Goal: Task Accomplishment & Management: Complete application form

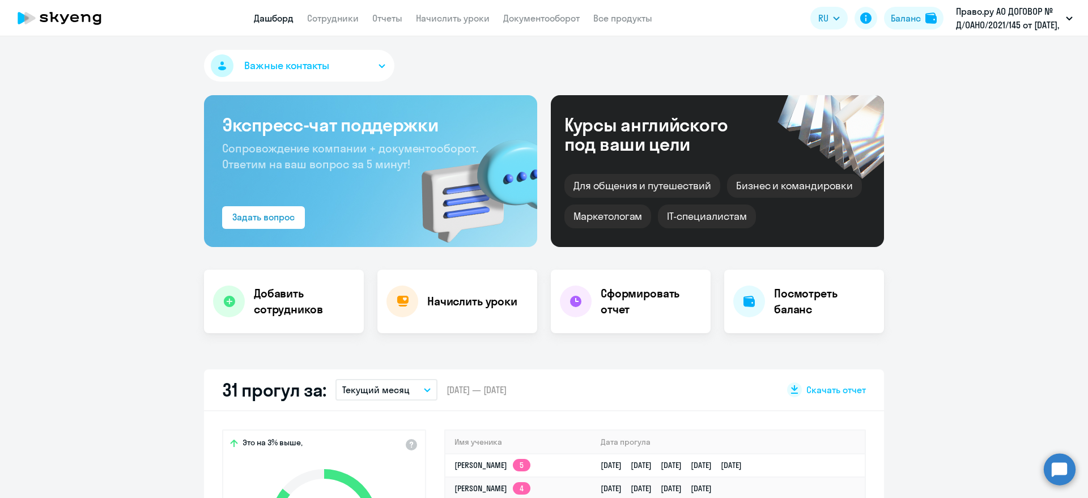
click at [342, 22] on link "Сотрудники" at bounding box center [333, 17] width 52 height 11
select select "30"
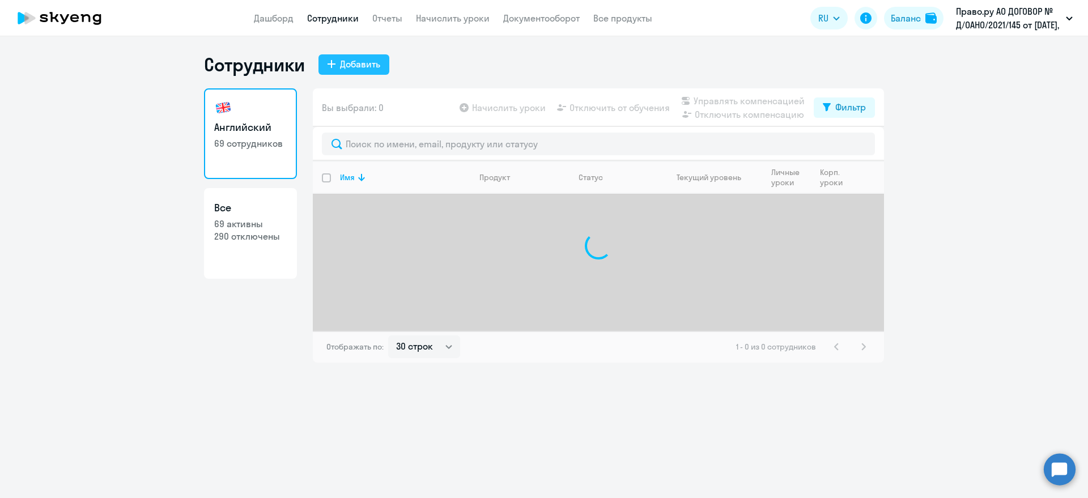
click at [348, 60] on div "Добавить" at bounding box center [360, 64] width 40 height 14
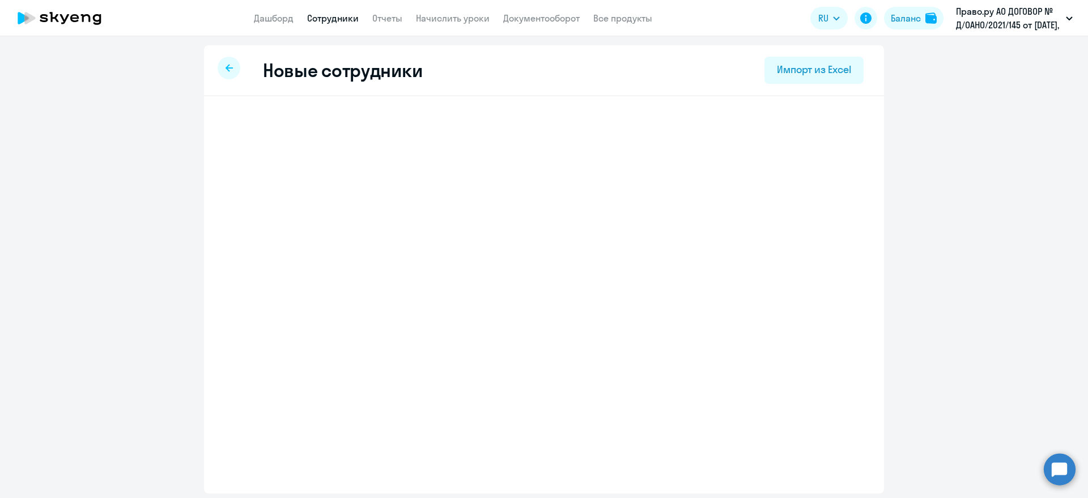
select select "english_adult_not_native_speaker"
select select "3"
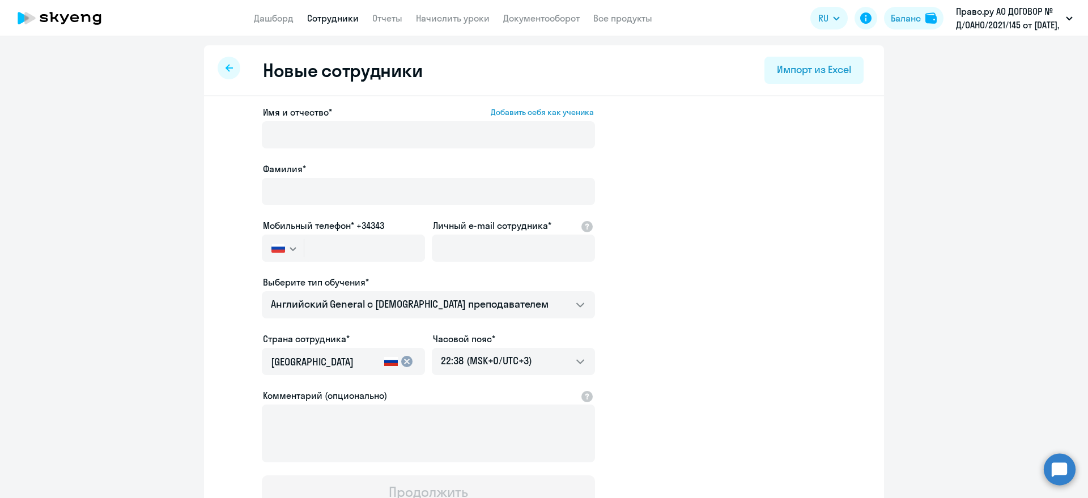
click at [1047, 254] on ng-component "Новые сотрудники Импорт из Excel Имя и отчество* Добавить себя как ученика Фами…" at bounding box center [544, 319] width 1088 height 549
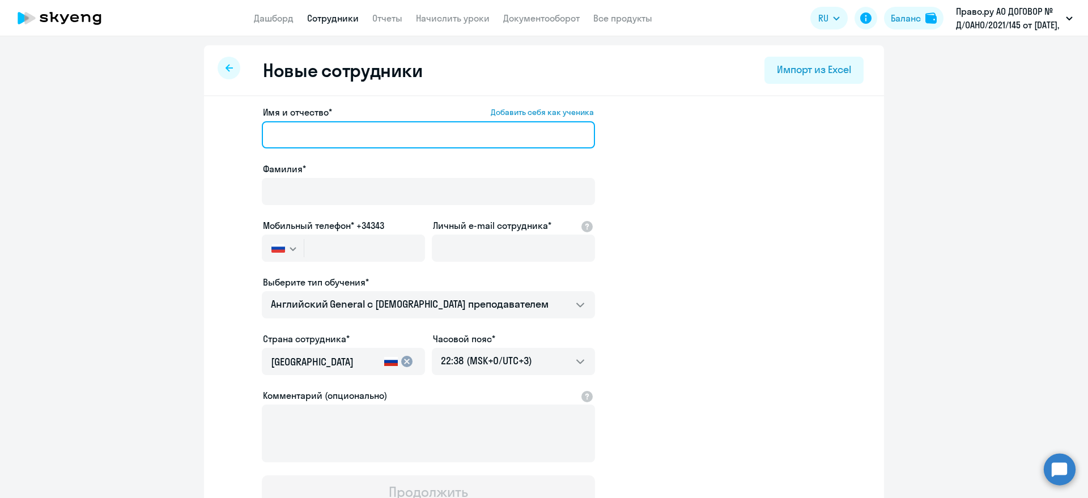
click at [359, 129] on input "Имя и отчество* Добавить себя как ученика" at bounding box center [428, 134] width 333 height 27
paste input "[PERSON_NAME]"
click at [300, 132] on input "[PERSON_NAME]" at bounding box center [428, 134] width 333 height 27
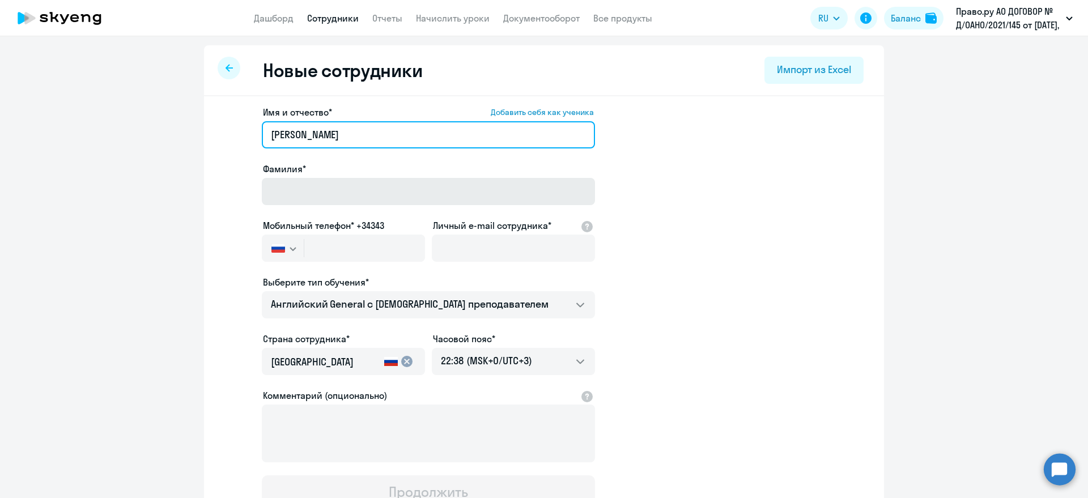
type input "Ксения Олеговна"
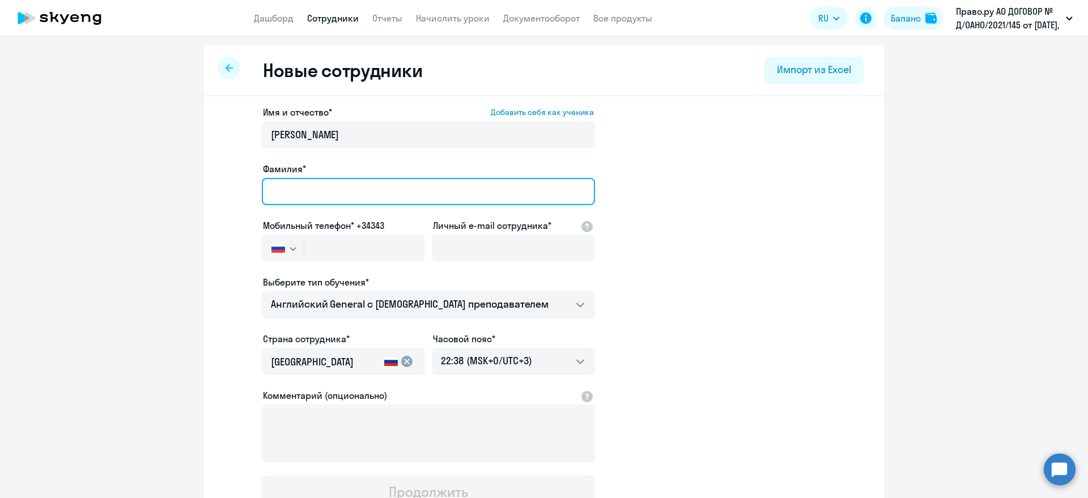
click at [282, 186] on input "Фамилия*" at bounding box center [428, 191] width 333 height 27
paste input "Трушина"
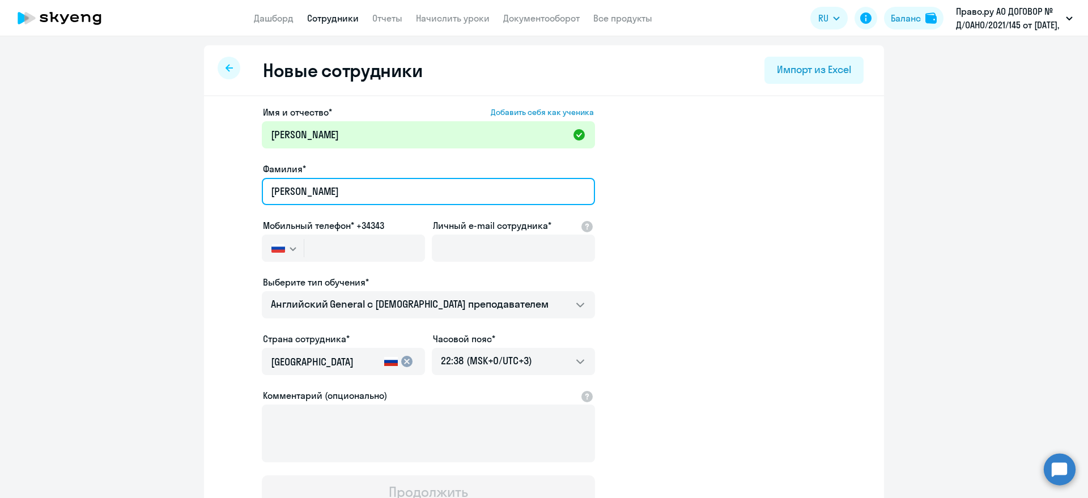
type input "Трушина"
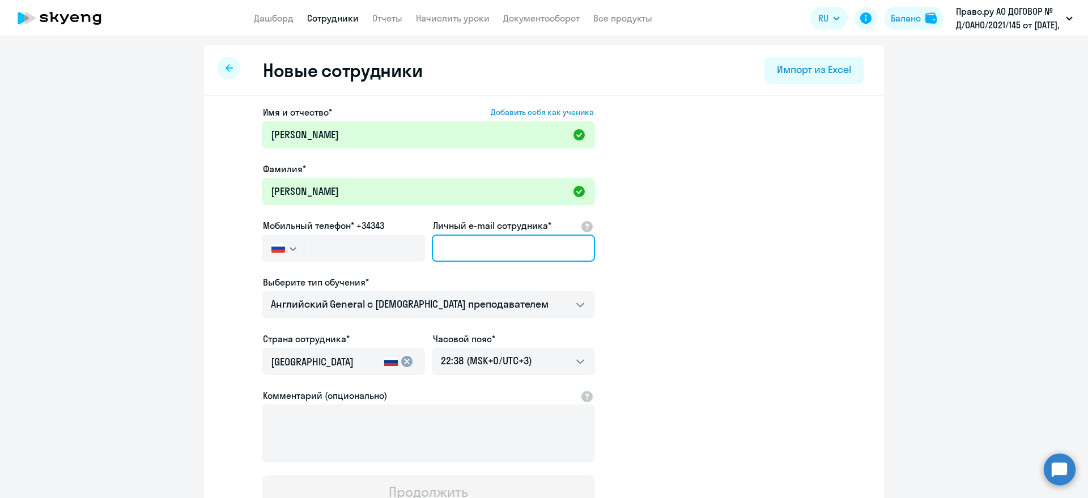
click at [448, 248] on input "Личный e-mail сотрудника*" at bounding box center [513, 248] width 163 height 27
paste input "[EMAIL_ADDRESS][DOMAIN_NAME]"
type input "[EMAIL_ADDRESS][DOMAIN_NAME]"
click at [955, 223] on ng-component "Новые сотрудники Импорт из Excel Имя и отчество* Добавить себя как ученика Ксен…" at bounding box center [544, 319] width 1088 height 549
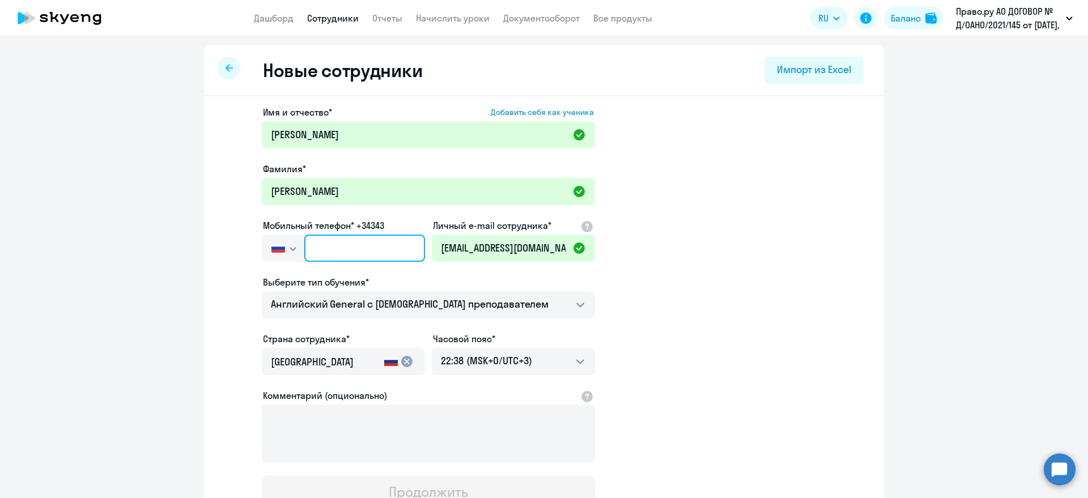
click at [347, 256] on input "text" at bounding box center [364, 248] width 121 height 27
paste input "+7 952 900-65-75"
type input "+7 952 900-65-75"
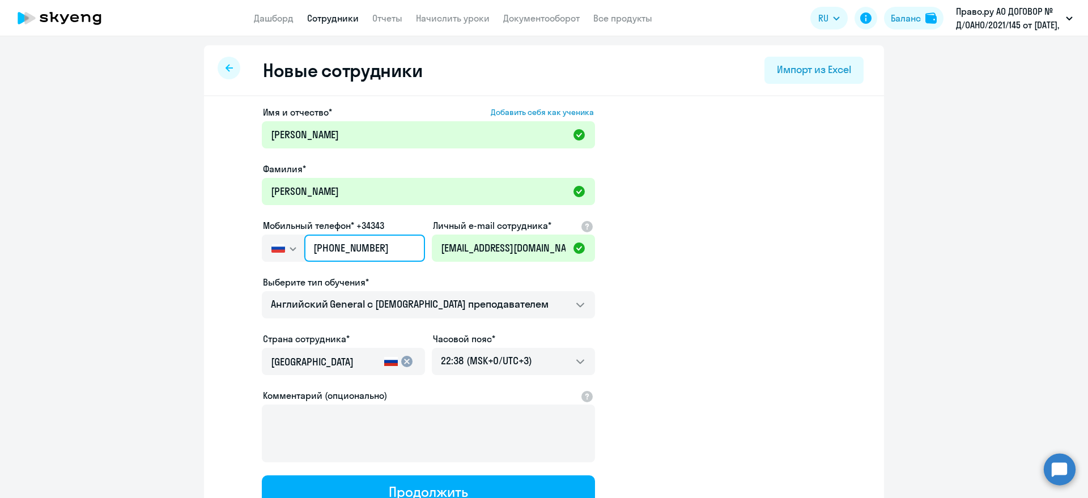
click at [347, 253] on input "+7 952 900-65-75" at bounding box center [364, 248] width 121 height 27
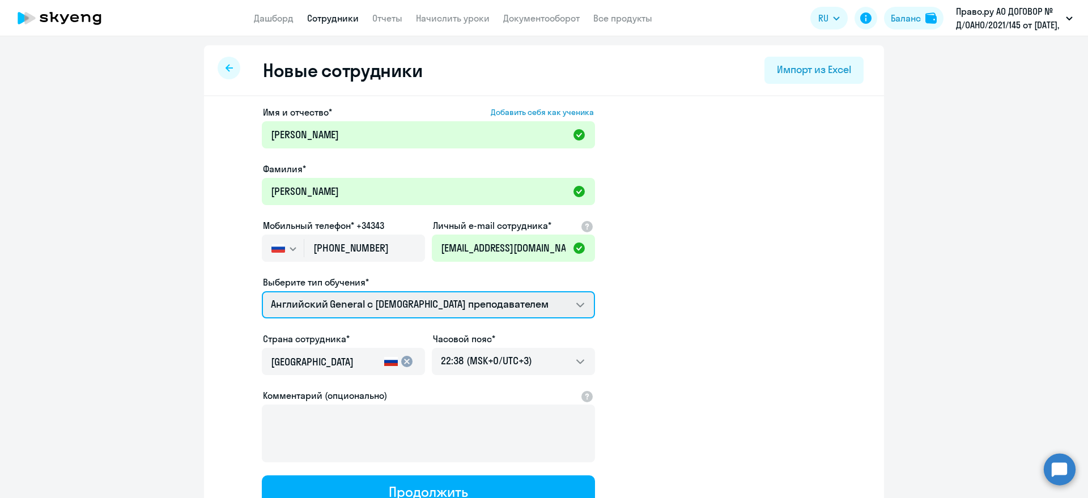
click at [372, 304] on select "Английский General с русскоговорящим преподавателем Премиум английский с русско…" at bounding box center [428, 304] width 333 height 27
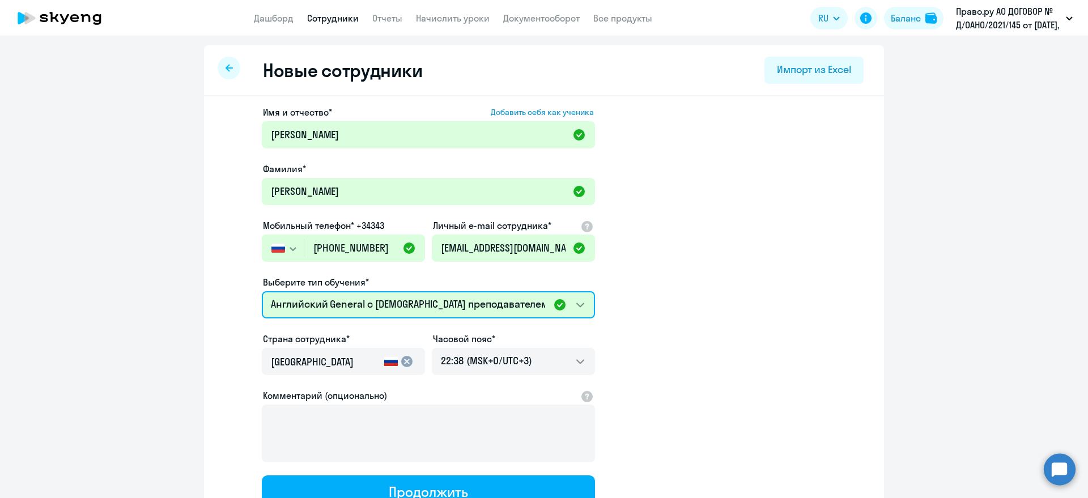
click at [372, 303] on select "Английский General с русскоговорящим преподавателем Премиум английский с русско…" at bounding box center [428, 304] width 333 height 27
select select "french_adult_not_native_speaker_premium"
click at [262, 291] on select "Английский General с русскоговорящим преподавателем Премиум английский с русско…" at bounding box center [428, 304] width 333 height 27
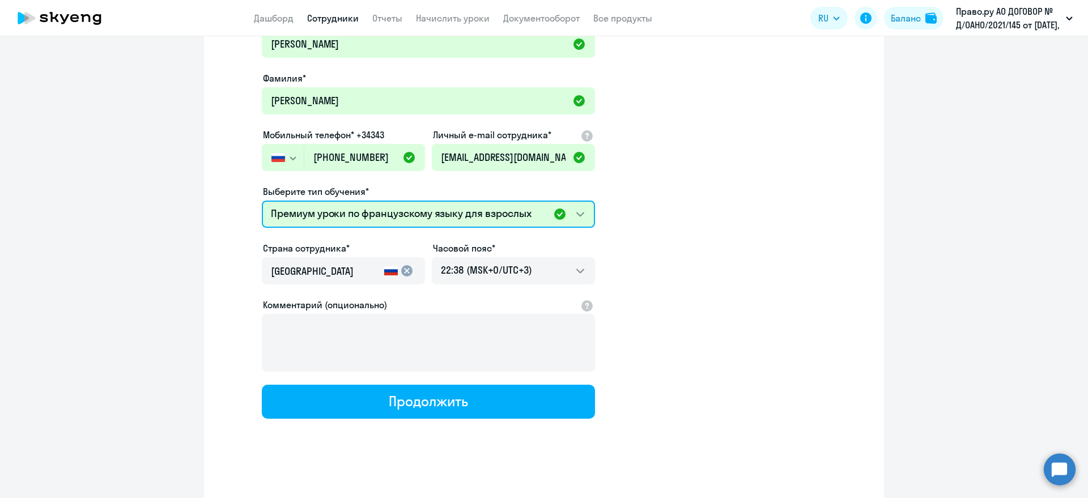
scroll to position [96, 0]
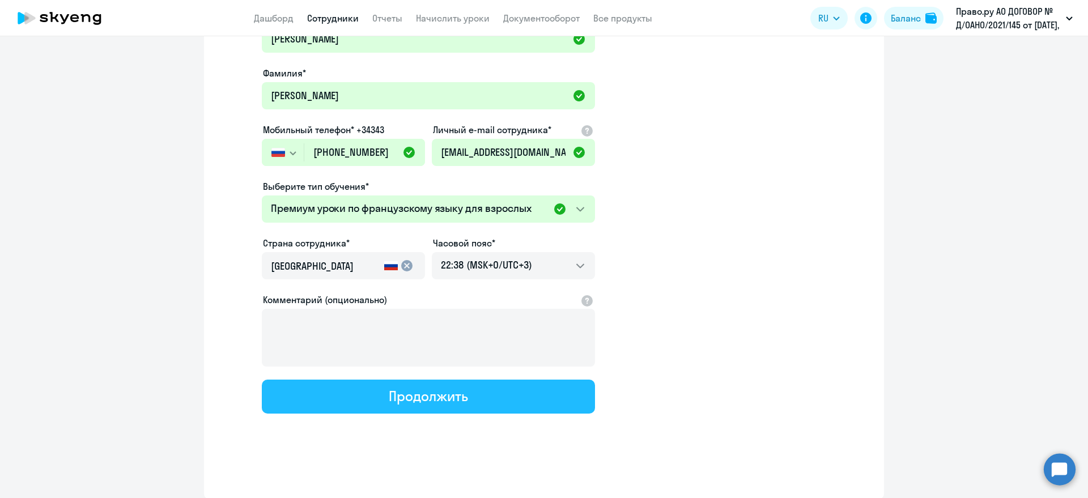
click at [377, 398] on button "Продолжить" at bounding box center [428, 397] width 333 height 34
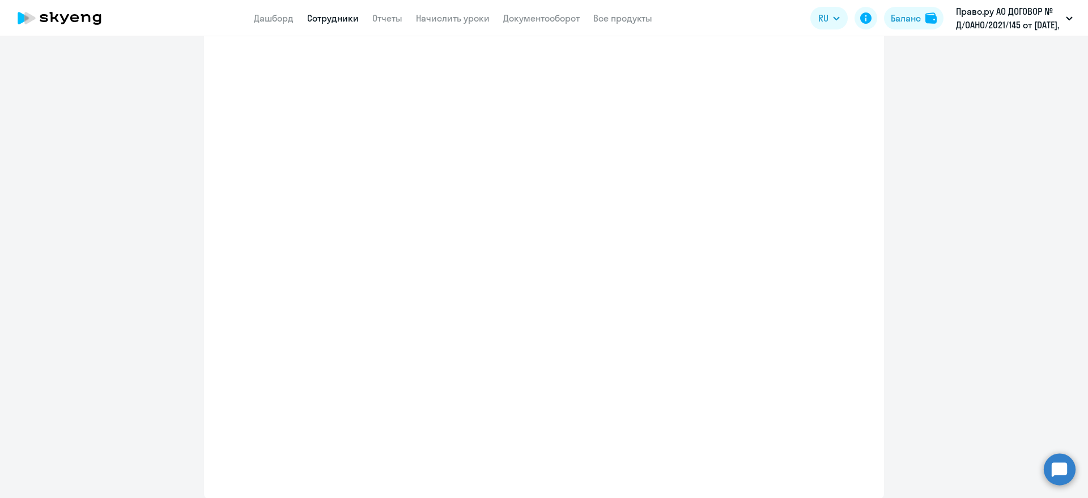
select select "french_adult_not_native_speaker_premium"
select select "3"
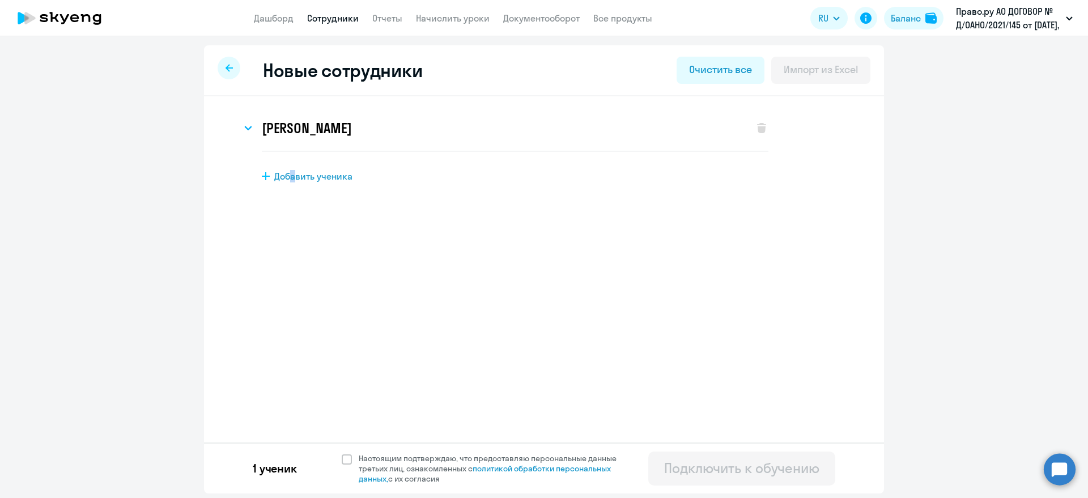
click at [293, 175] on span "Добавить ученика" at bounding box center [313, 176] width 78 height 12
select select "english_adult_not_native_speaker"
select select "3"
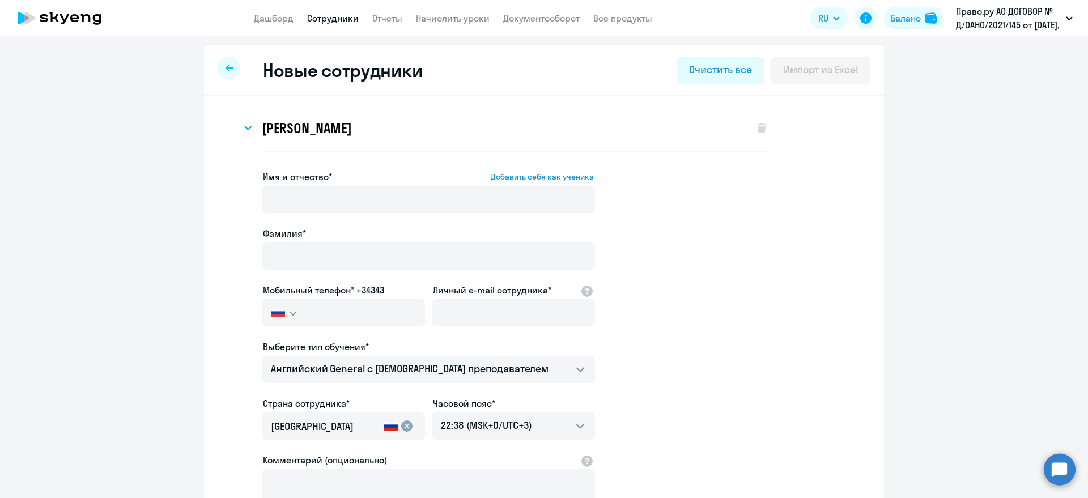
click at [897, 330] on ng-component "Новые сотрудники Очистить все Импорт из Excel Ксения Олеговна Трушина Имя и отч…" at bounding box center [544, 352] width 1088 height 614
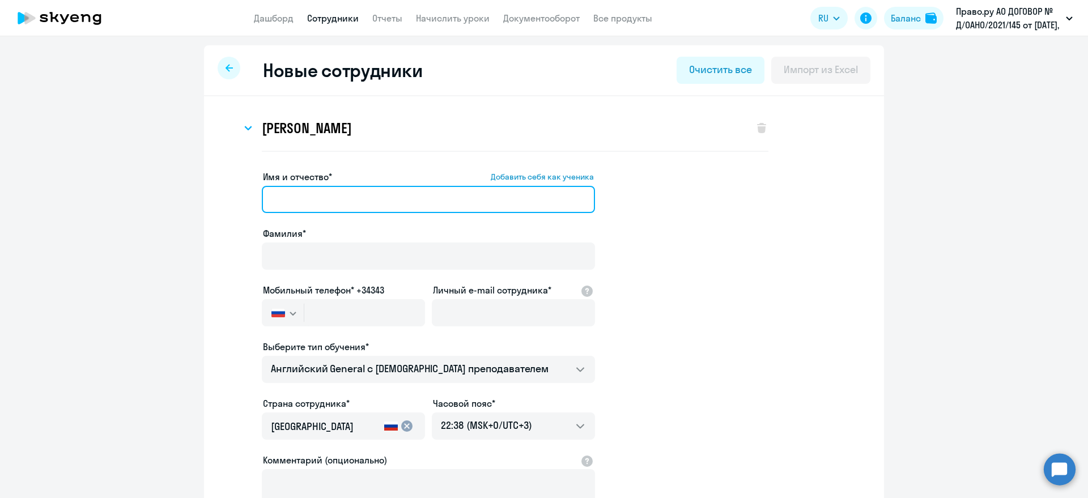
click at [339, 207] on input "Имя и отчество* Добавить себя как ученика" at bounding box center [428, 199] width 333 height 27
paste input "Араксина Ксения Евгеньевна"
click at [288, 201] on input "Араксина Ксения Евгеньевна" at bounding box center [428, 199] width 333 height 27
type input "Ксения Евгеньевна"
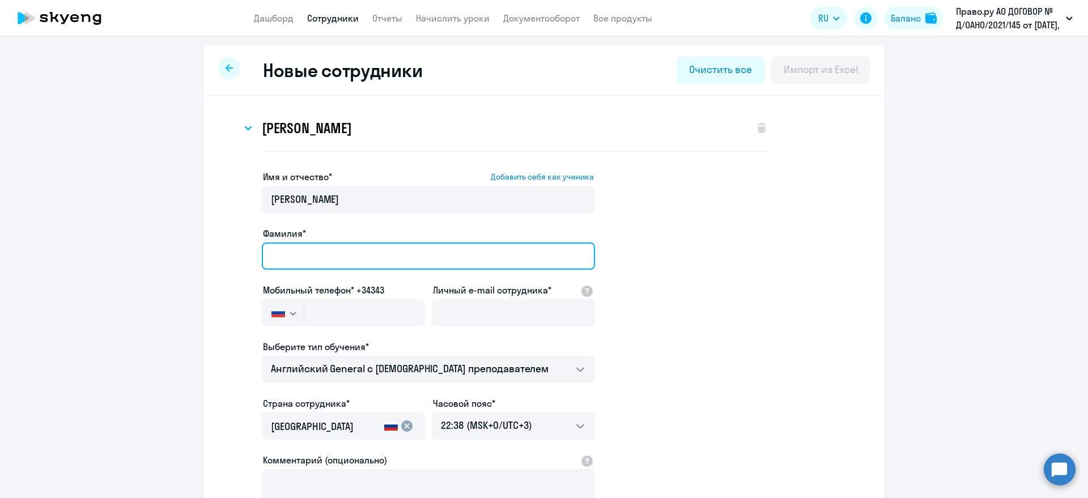
click at [267, 258] on input "Фамилия*" at bounding box center [428, 256] width 333 height 27
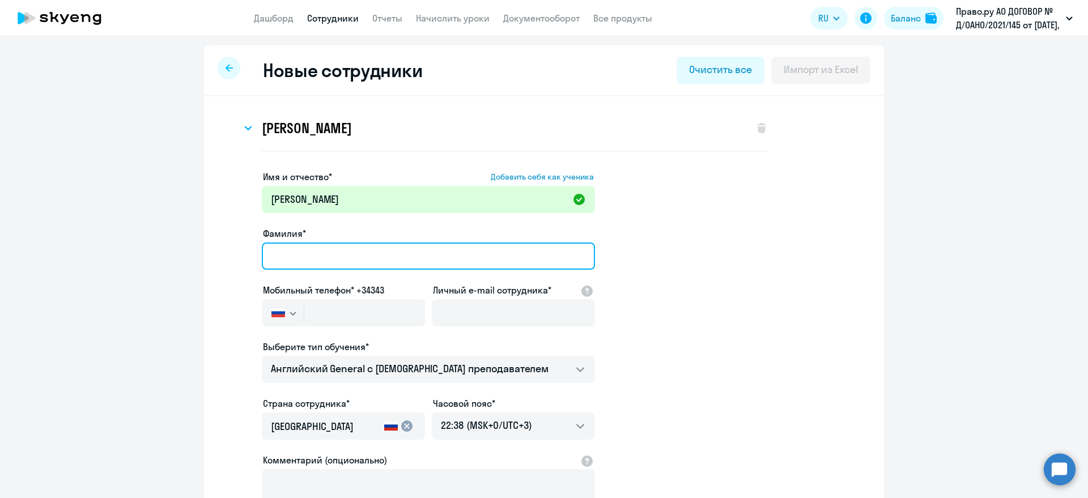
paste input "Араксина"
type input "Араксина"
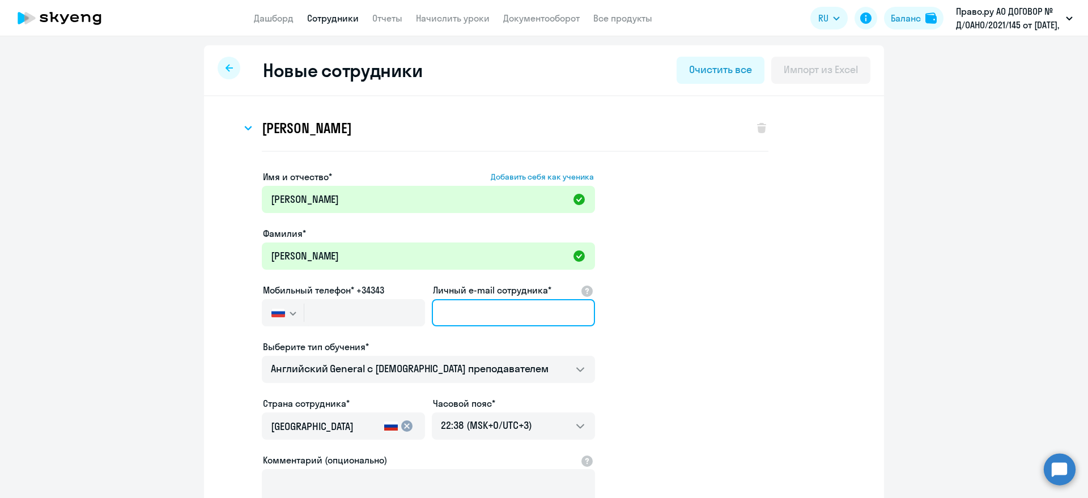
click at [475, 305] on input "Личный e-mail сотрудника*" at bounding box center [513, 312] width 163 height 27
paste input "k.araksina@pravo.tech"
type input "k.araksina@pravo.tech"
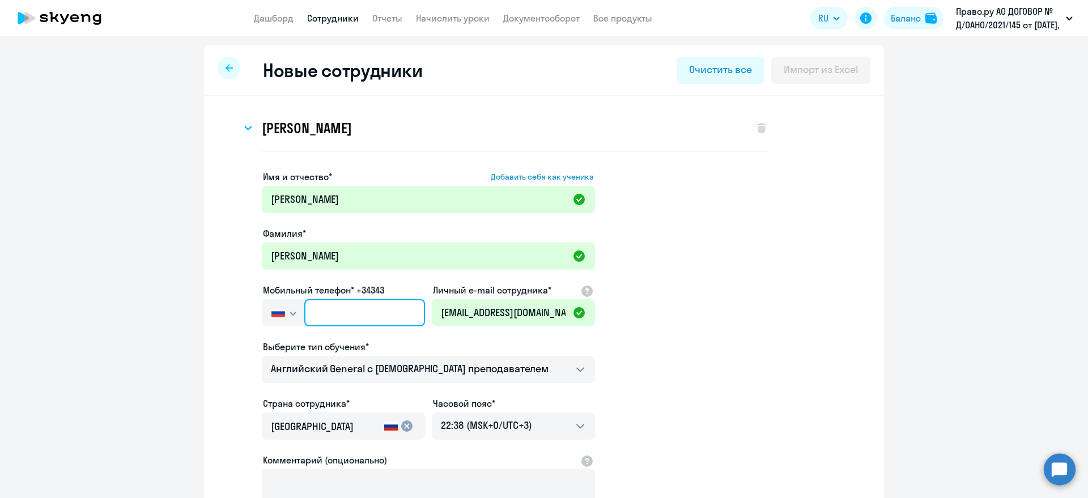
click at [315, 316] on input "text" at bounding box center [364, 312] width 121 height 27
paste input "+7 927 830-79-76"
type input "+7 927 830-79-76"
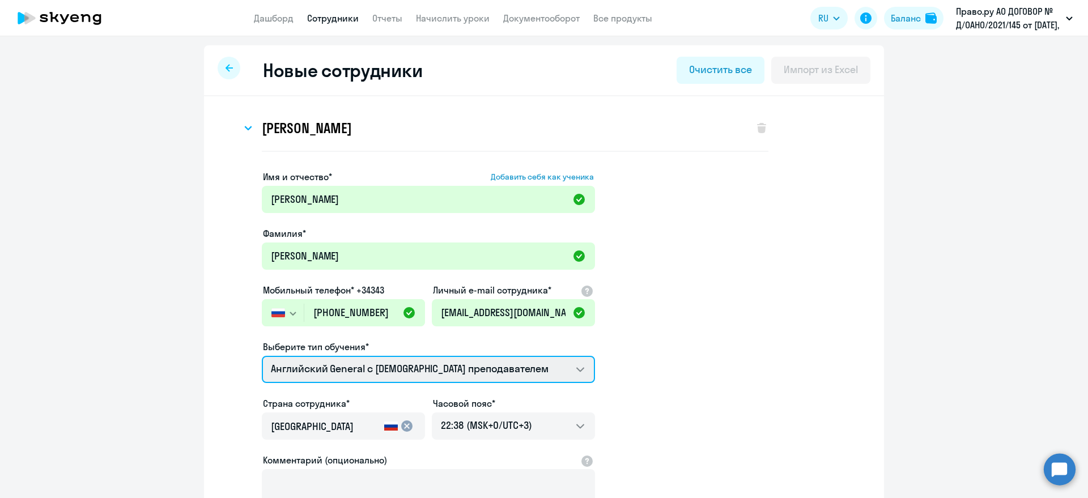
click at [380, 364] on select "Английский General с русскоговорящим преподавателем Премиум английский с русско…" at bounding box center [428, 369] width 333 height 27
select select "english_adult_not_native_speaker_premium"
click at [262, 356] on select "Английский General с русскоговорящим преподавателем Премиум английский с русско…" at bounding box center [428, 369] width 333 height 27
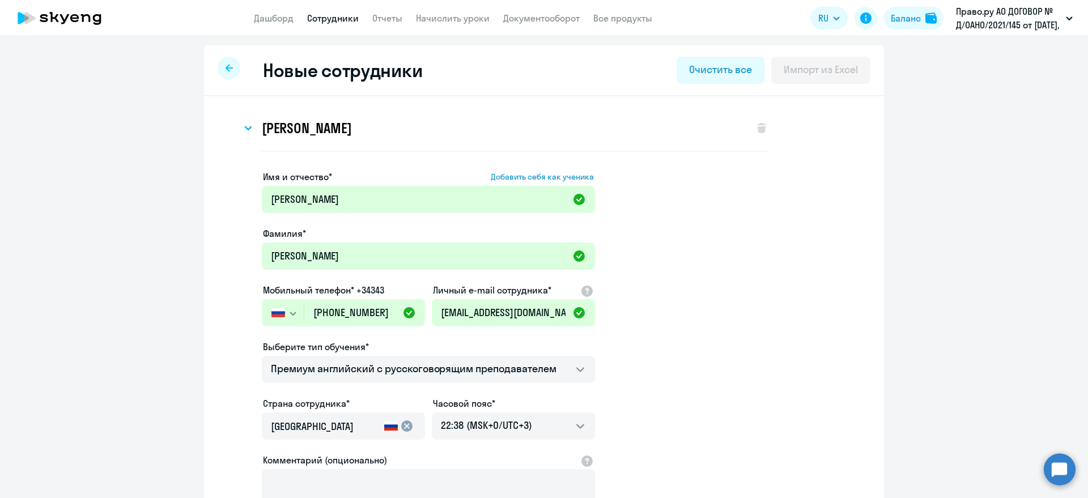
click at [699, 369] on app-new-student-form "Имя и отчество* Добавить себя как ученика Ксения Евгеньевна Фамилия* Араксина М…" at bounding box center [544, 372] width 644 height 404
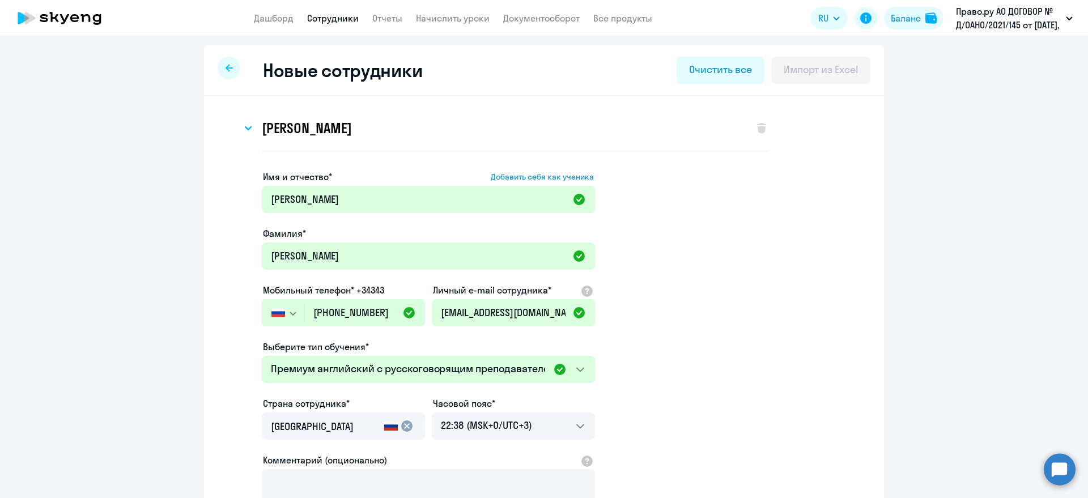
click at [1004, 288] on ng-component "Новые сотрудники Очистить все Импорт из Excel Ксения Олеговна Трушина Имя и отч…" at bounding box center [544, 352] width 1088 height 614
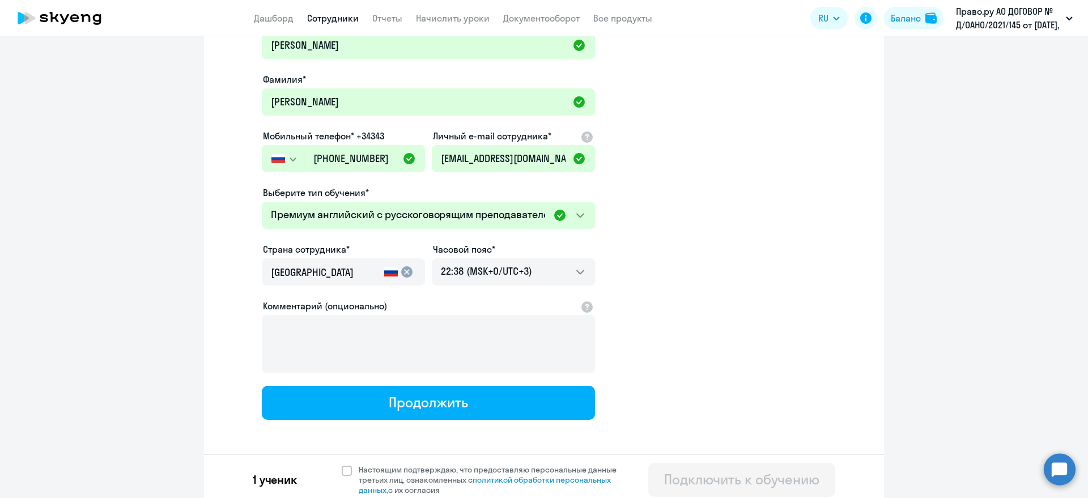
scroll to position [160, 0]
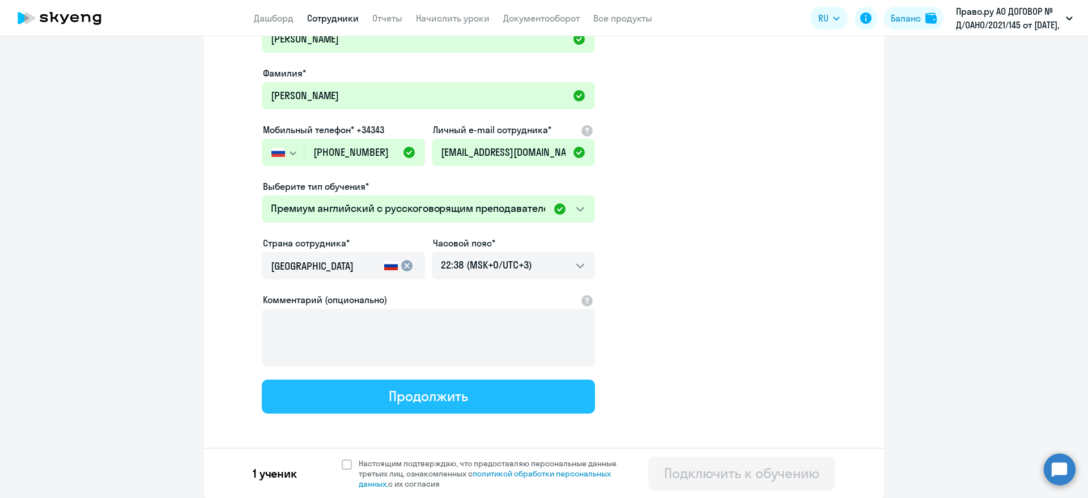
click at [360, 392] on button "Продолжить" at bounding box center [428, 397] width 333 height 34
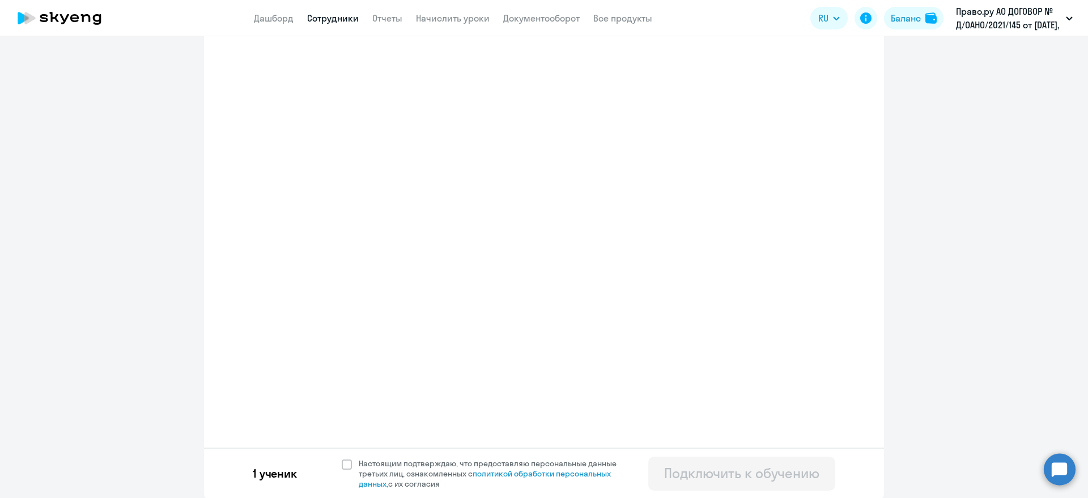
select select "english_adult_not_native_speaker_premium"
select select "3"
select select "french_adult_not_native_speaker_premium"
select select "3"
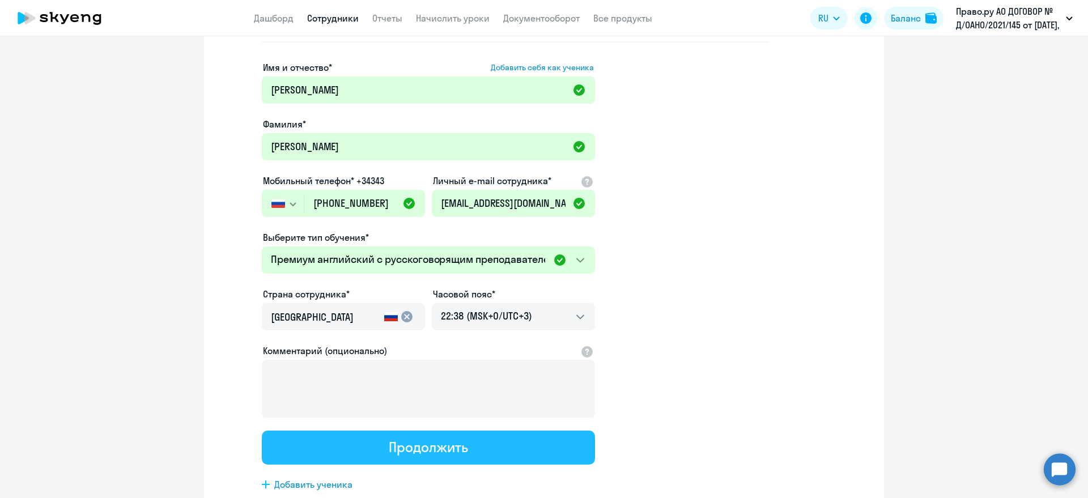
scroll to position [0, 0]
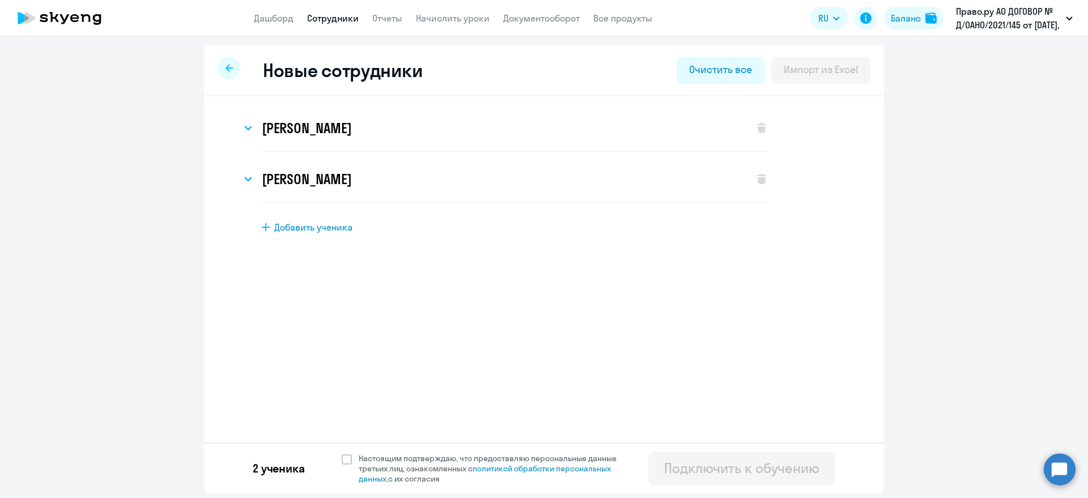
click at [301, 231] on span "Добавить ученика" at bounding box center [313, 227] width 78 height 12
select select "english_adult_not_native_speaker"
select select "3"
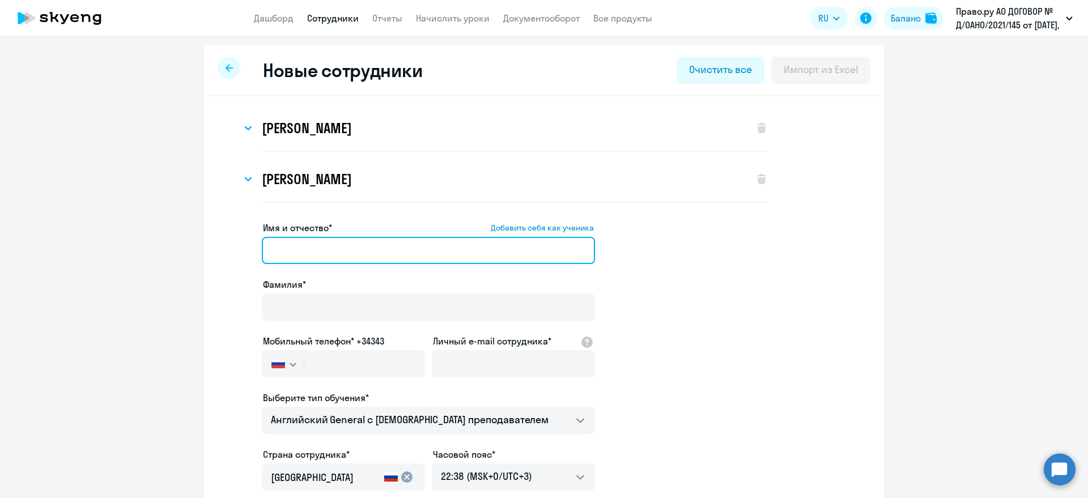
click at [318, 261] on input "Имя и отчество* Добавить себя как ученика" at bounding box center [428, 250] width 333 height 27
paste input "Тарасова Оксана Владимировна"
click at [301, 251] on input "Тарасова Оксана Владимировна" at bounding box center [428, 250] width 333 height 27
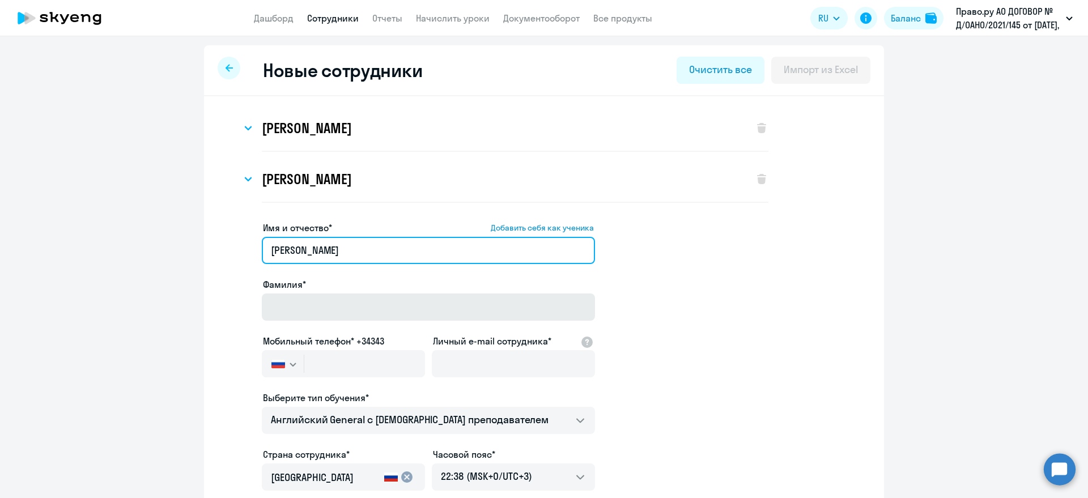
type input "Оксана Владимировна"
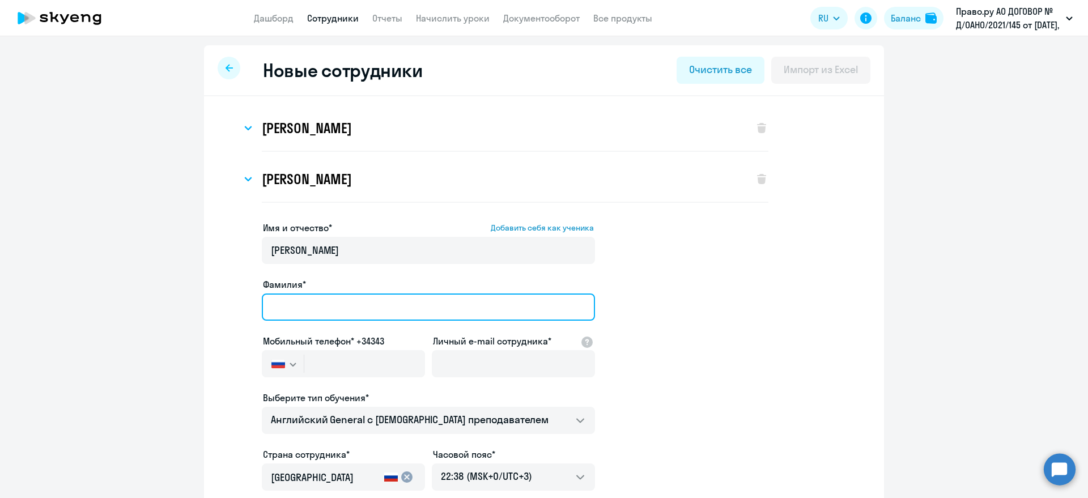
click at [288, 299] on input "Фамилия*" at bounding box center [428, 307] width 333 height 27
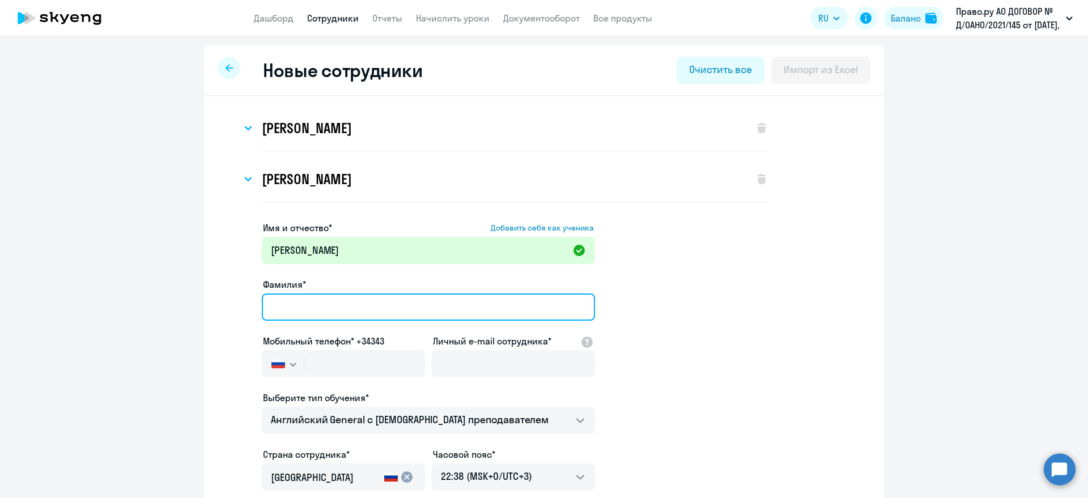
paste input "Тарасова"
type input "Тарасова"
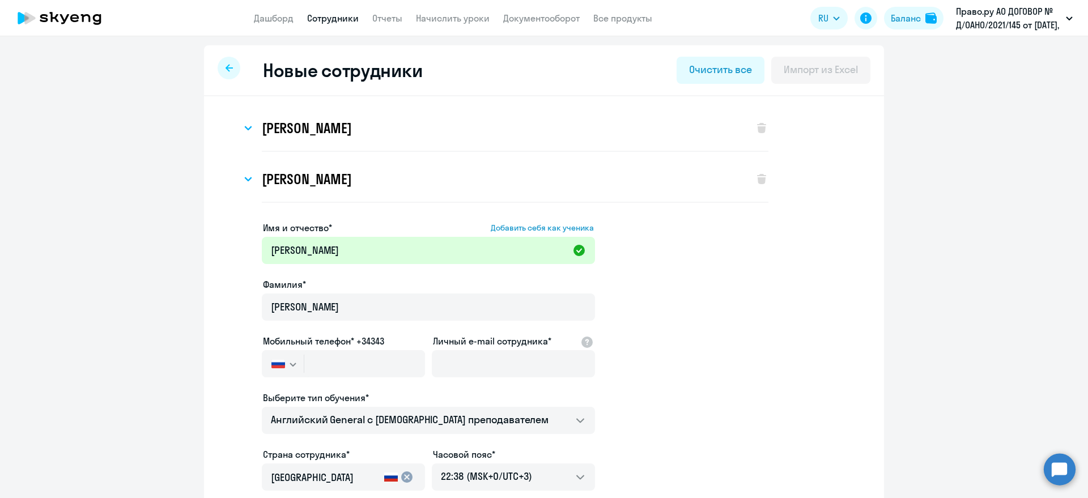
click at [711, 299] on app-new-student-form "Имя и отчество* Добавить себя как ученика Оксана Владимировна Фамилия* Тарасова…" at bounding box center [544, 423] width 644 height 404
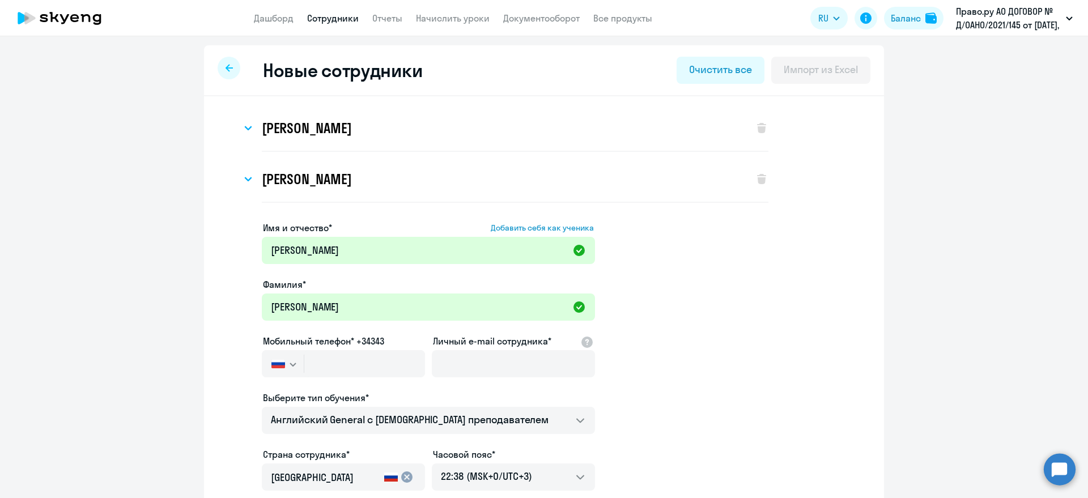
click at [1045, 238] on ng-component "Новые сотрудники Очистить все Импорт из Excel Ксения Евгеньевна Араксина Имя и …" at bounding box center [544, 377] width 1088 height 665
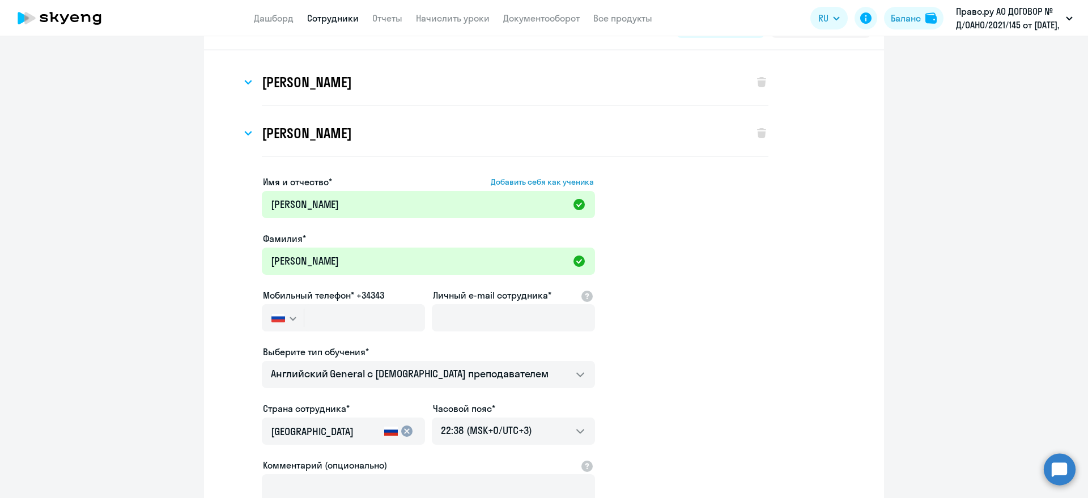
scroll to position [71, 0]
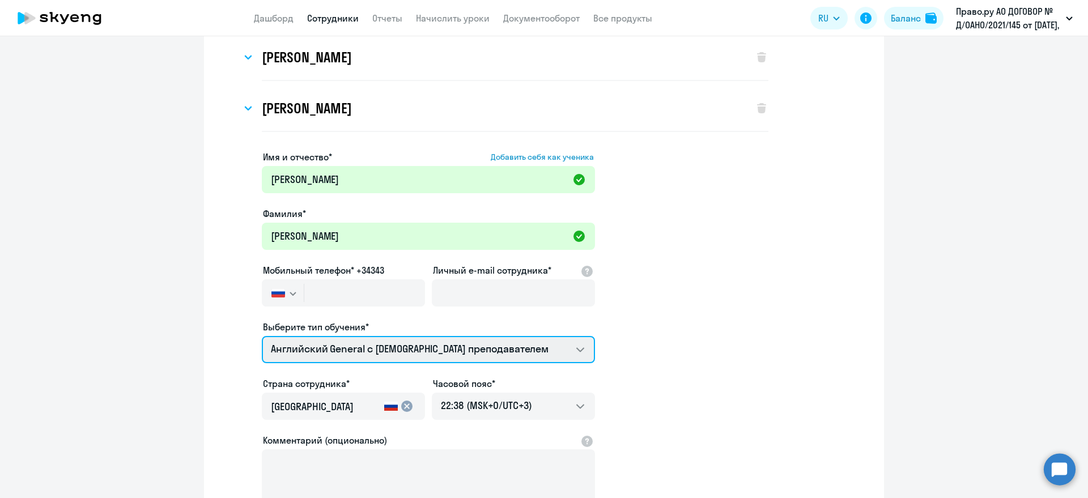
click at [555, 347] on select "Английский General с русскоговорящим преподавателем Премиум английский с русско…" at bounding box center [428, 349] width 333 height 27
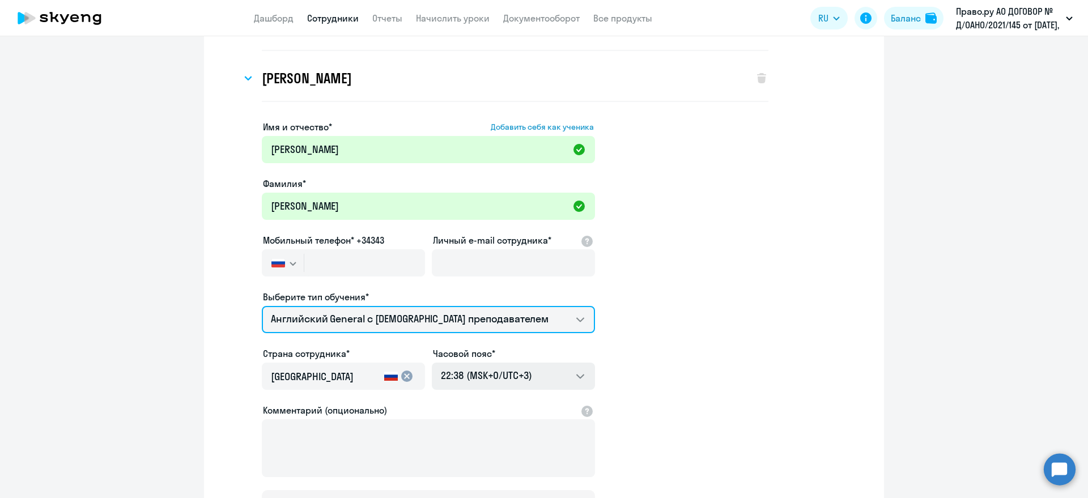
scroll to position [0, 0]
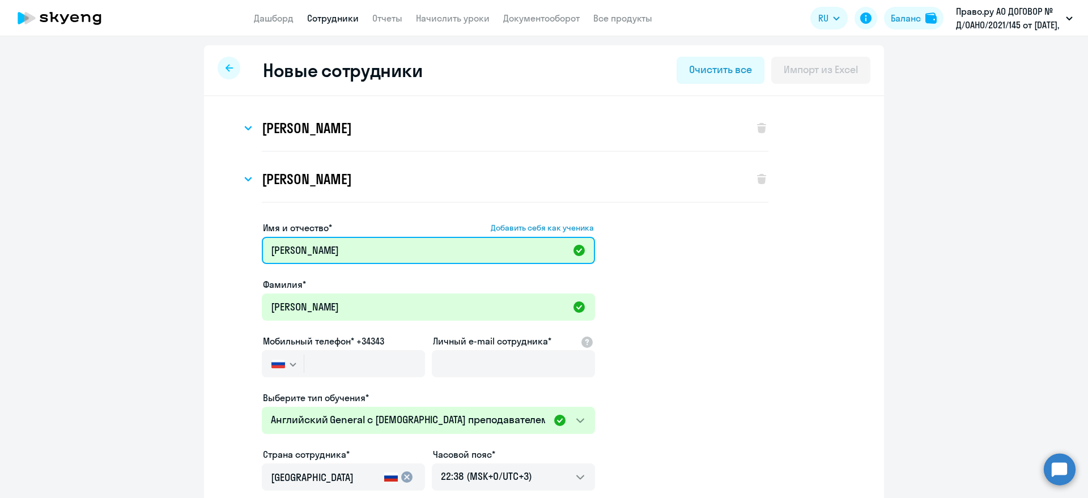
drag, startPoint x: 414, startPoint y: 246, endPoint x: 175, endPoint y: 244, distance: 239.7
click at [175, 244] on ng-component "Новые сотрудники Очистить все Импорт из Excel Ксения Евгеньевна Араксина Имя и …" at bounding box center [544, 377] width 1088 height 665
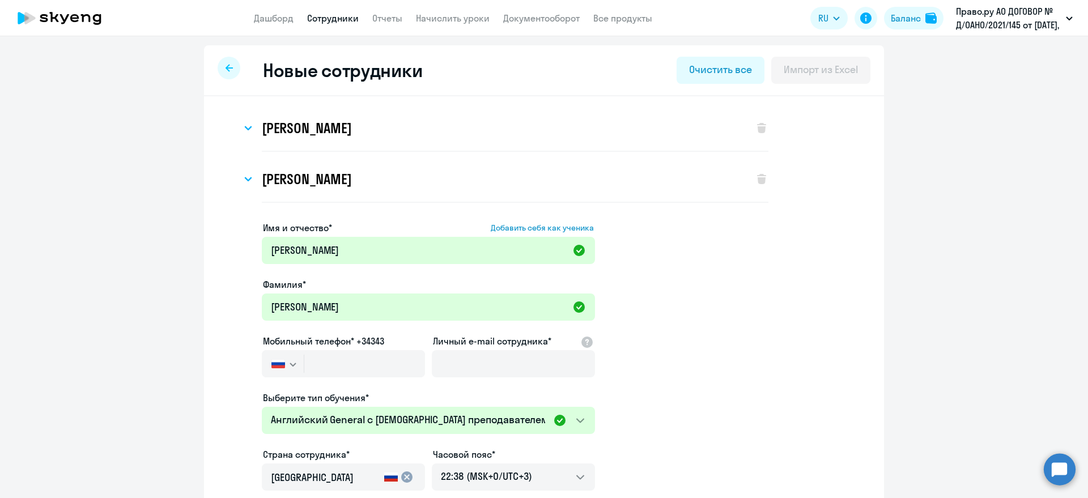
click at [175, 240] on ng-component "Новые сотрудники Очистить все Импорт из Excel Ксения Евгеньевна Араксина Имя и …" at bounding box center [544, 377] width 1088 height 665
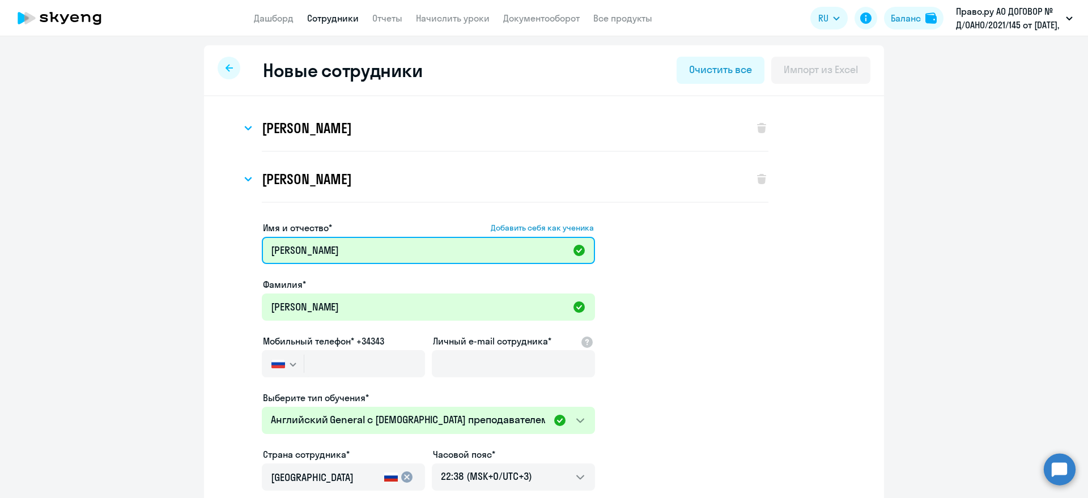
drag, startPoint x: 376, startPoint y: 254, endPoint x: 258, endPoint y: 253, distance: 117.3
click at [262, 253] on input "Оксана Владимировна" at bounding box center [428, 250] width 333 height 27
paste input "оманов Данил Евгеньевич"
click at [294, 246] on input "[PERSON_NAME]" at bounding box center [428, 250] width 333 height 27
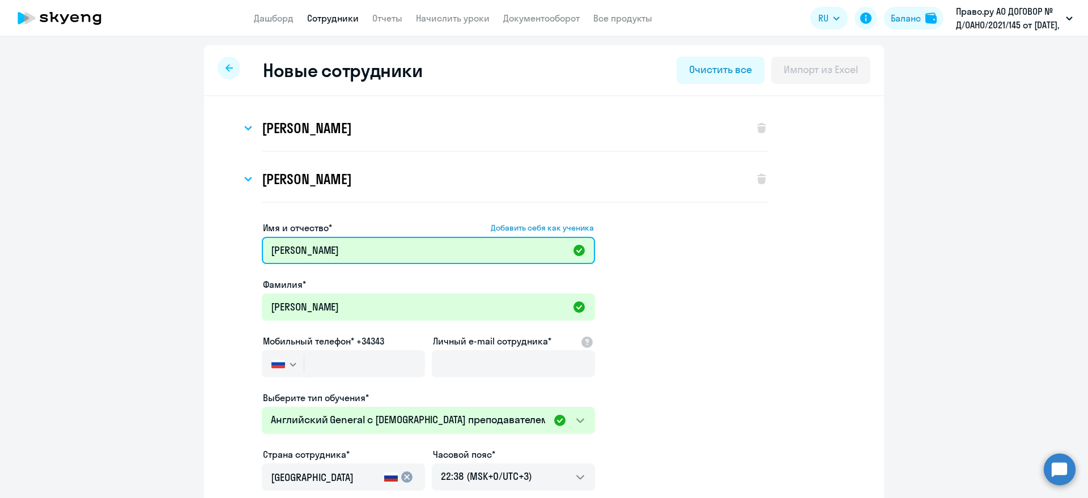
type input "Данил Евгеньевич"
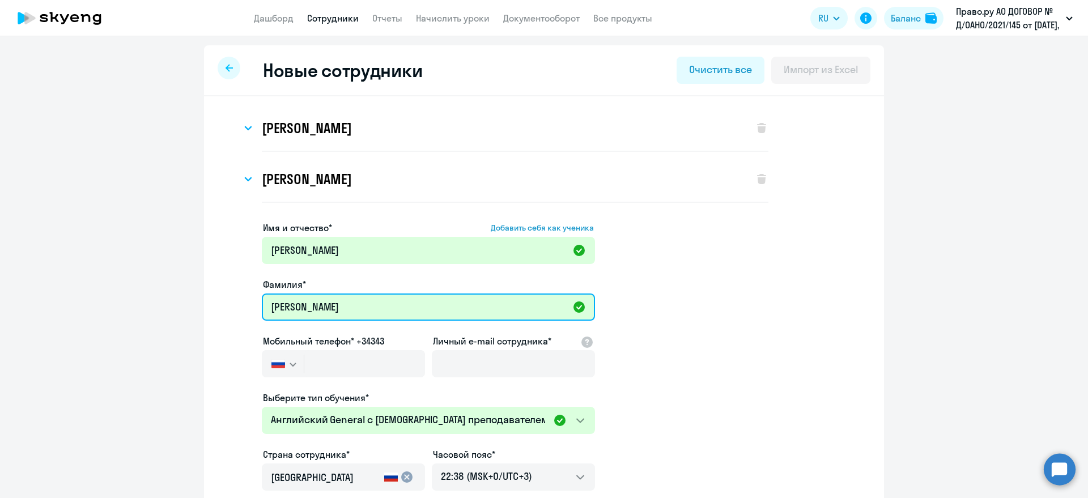
click at [282, 303] on input "Тарасова" at bounding box center [428, 307] width 333 height 27
paste input "оманов"
type input "Романов"
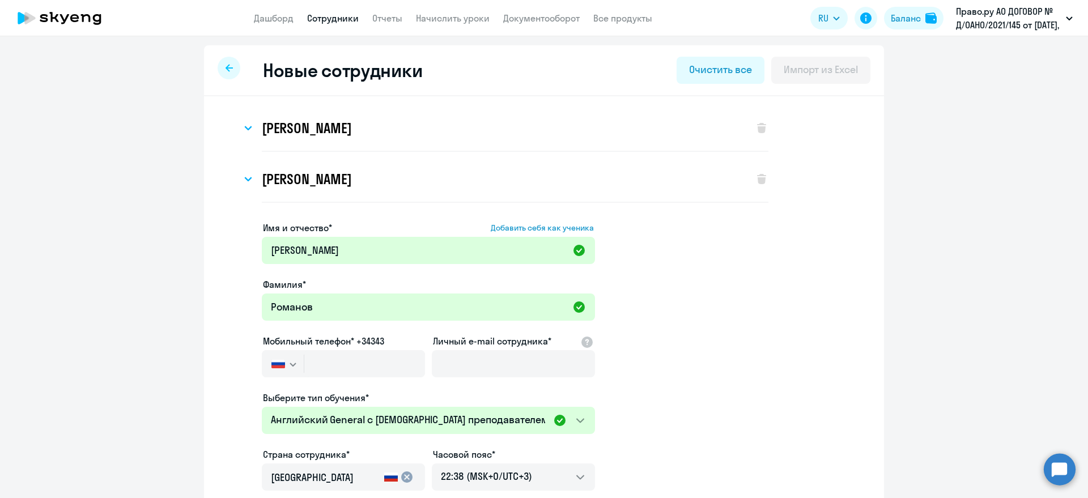
click at [955, 274] on ng-component "Новые сотрудники Очистить все Импорт из Excel Ксения Евгеньевна Араксина Имя и …" at bounding box center [544, 377] width 1088 height 665
click at [326, 358] on input "text" at bounding box center [364, 363] width 121 height 27
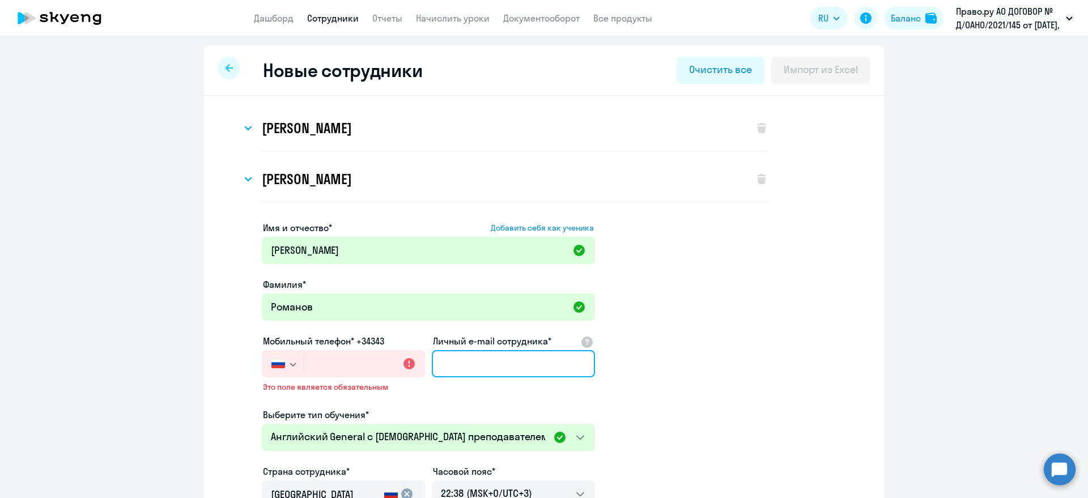
click at [494, 360] on input "Личный e-mail сотрудника*" at bounding box center [513, 363] width 163 height 27
paste input "[EMAIL_ADDRESS][DOMAIN_NAME]"
type input "[EMAIL_ADDRESS][DOMAIN_NAME]"
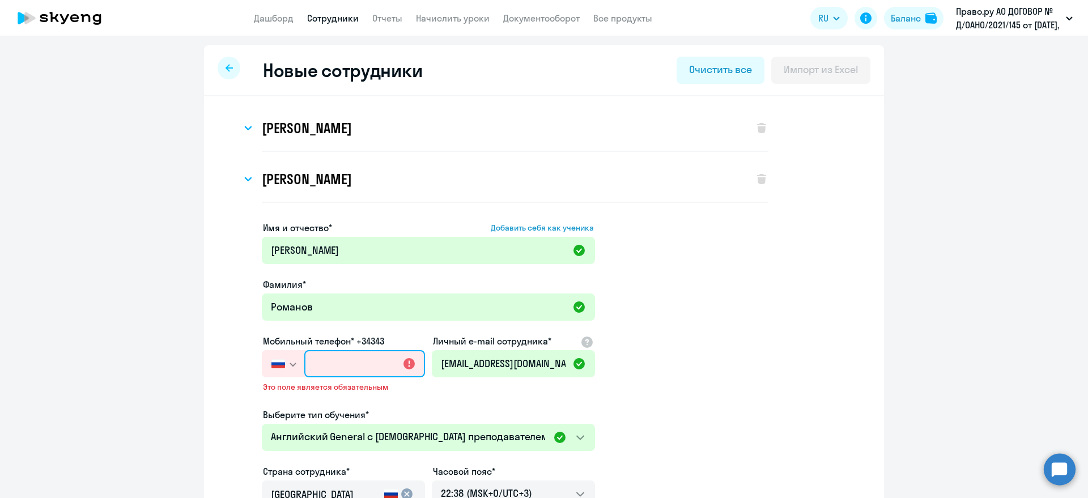
click at [312, 366] on input "text" at bounding box center [364, 363] width 121 height 27
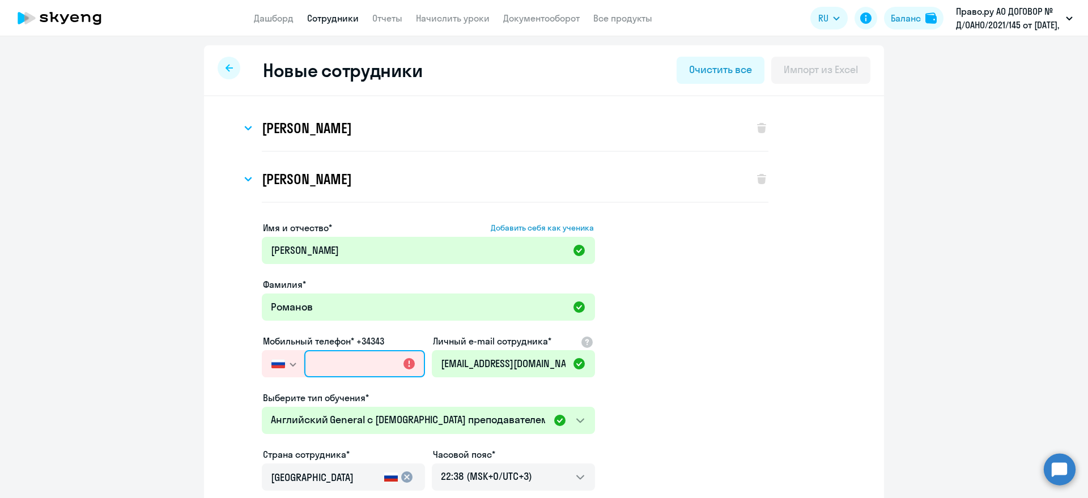
paste input "+7 910 482-04-60"
type input "+7 910 482-04-60"
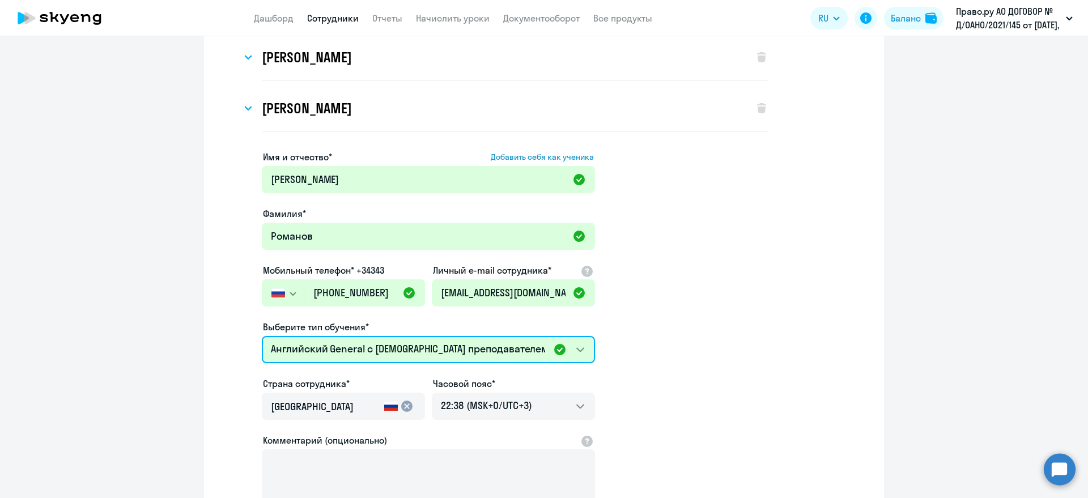
click at [445, 349] on select "Английский General с русскоговорящим преподавателем Премиум английский с русско…" at bounding box center [428, 349] width 333 height 27
select select "spanish_adult_not_native_speaker_premium"
click at [262, 336] on select "Английский General с русскоговорящим преподавателем Премиум английский с русско…" at bounding box center [428, 349] width 333 height 27
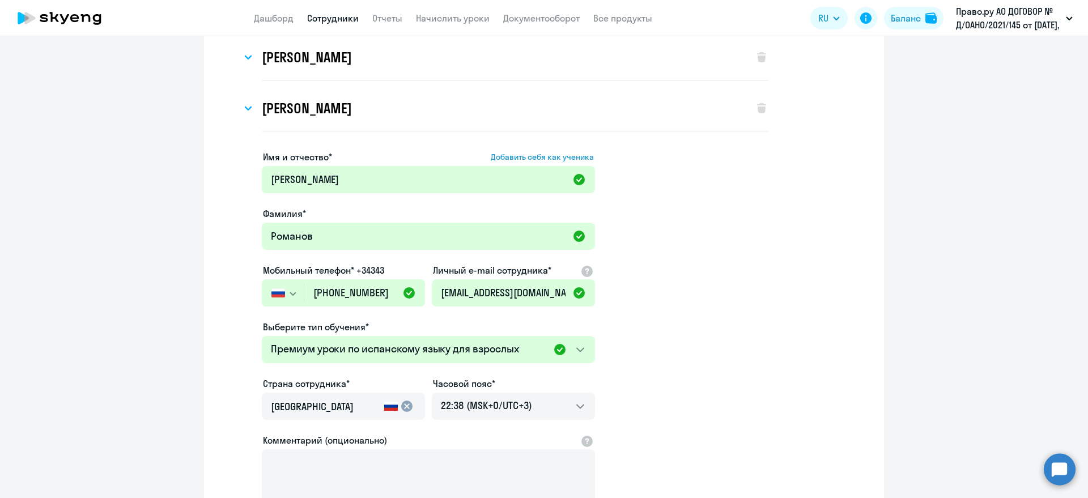
click at [658, 381] on app-new-student-form "Имя и отчество* Добавить себя как ученика Данил Евгеньевич Фамилия* Романов Моб…" at bounding box center [544, 352] width 644 height 404
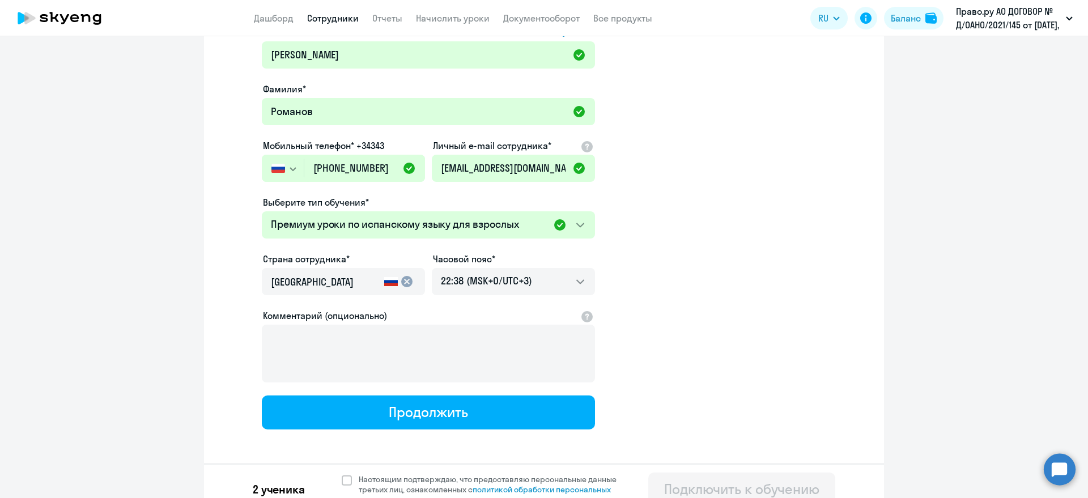
scroll to position [211, 0]
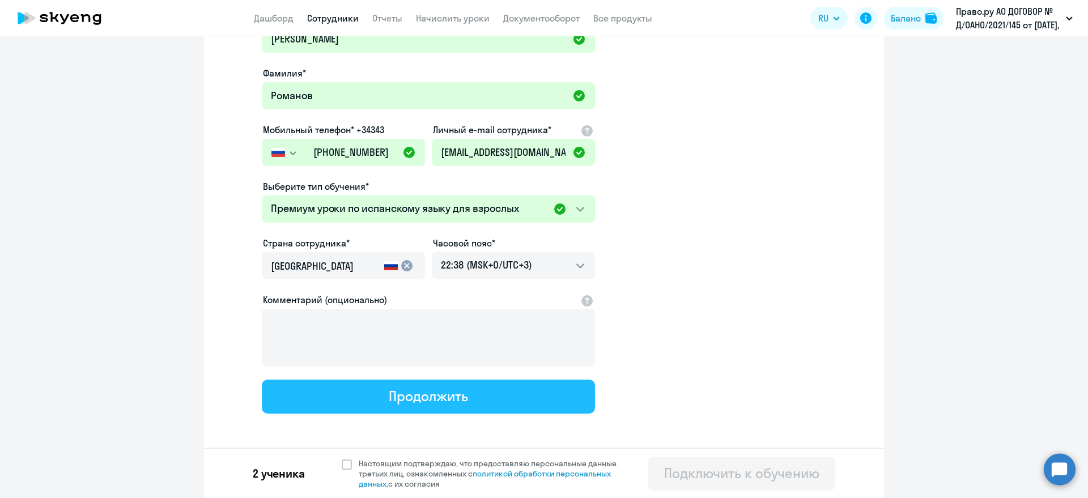
click at [501, 397] on button "Продолжить" at bounding box center [428, 397] width 333 height 34
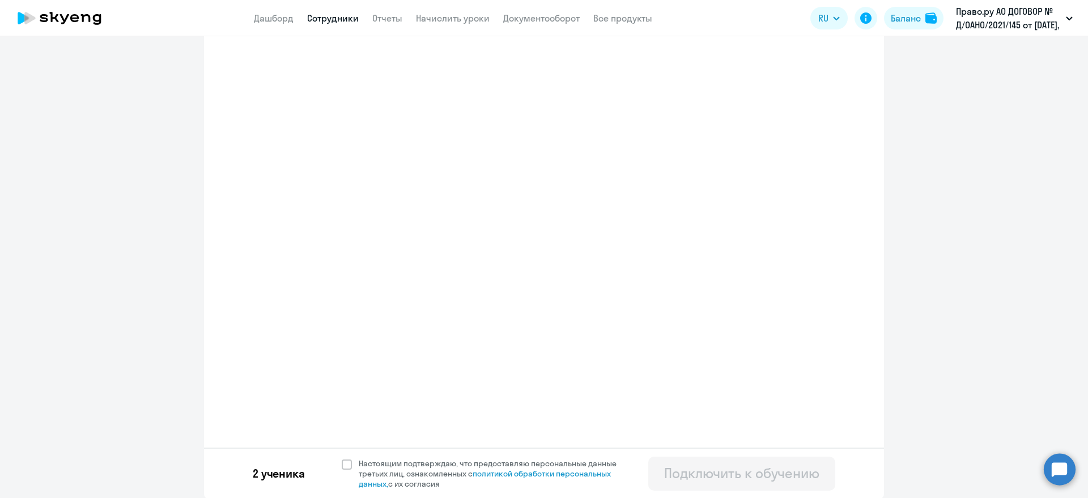
select select "spanish_adult_not_native_speaker_premium"
select select "3"
select select "english_adult_not_native_speaker_premium"
select select "3"
select select "french_adult_not_native_speaker_premium"
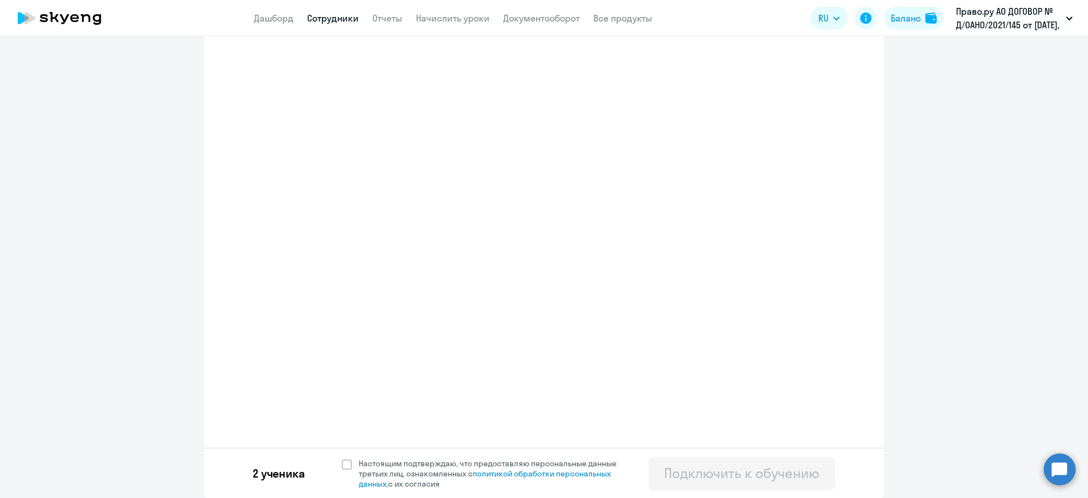
select select "3"
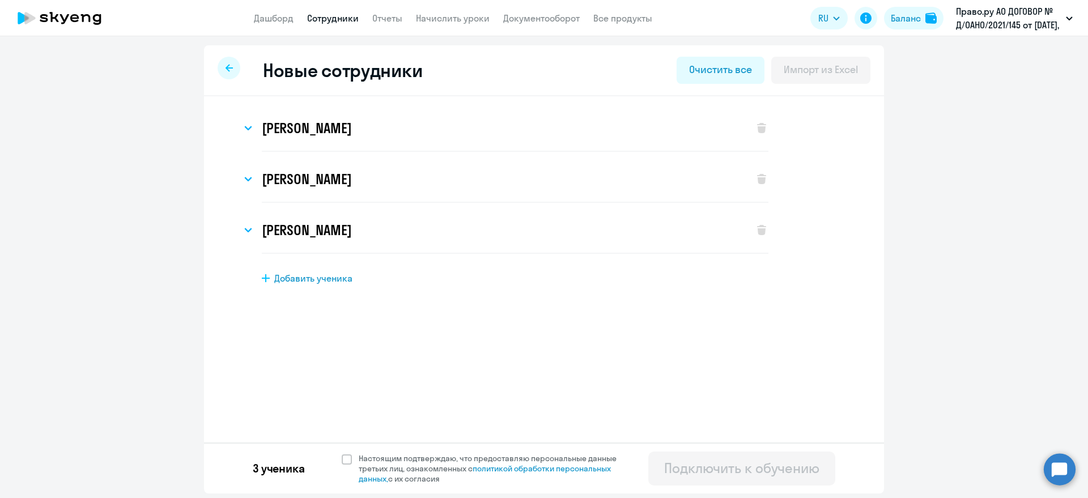
scroll to position [0, 0]
click at [320, 284] on span "Добавить ученика" at bounding box center [313, 278] width 78 height 12
select select "english_adult_not_native_speaker"
select select "3"
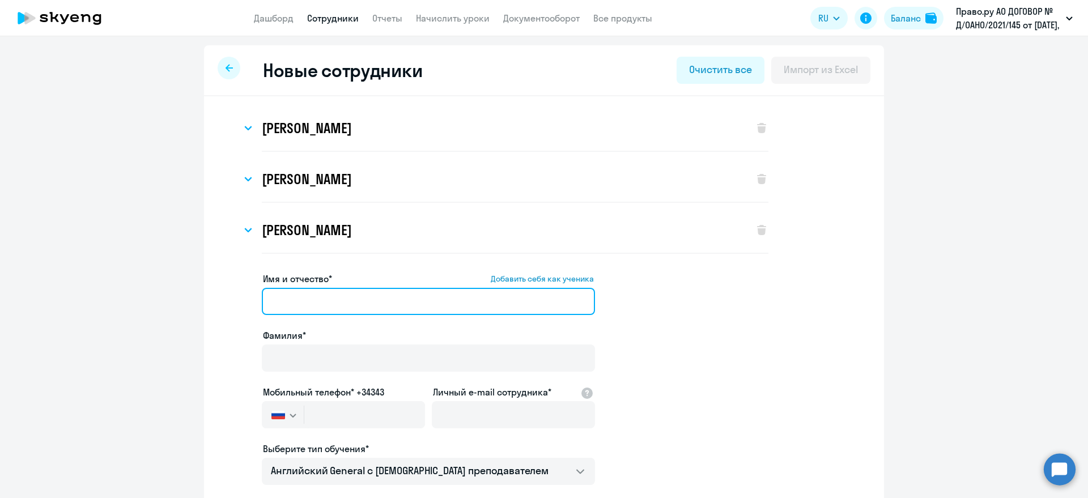
click at [305, 304] on input "Имя и отчество* Добавить себя как ученика" at bounding box center [428, 301] width 333 height 27
paste input "Дёмина Виктория Сергеевна"
click at [290, 303] on input "Дёмина Виктория Сергеевна" at bounding box center [428, 301] width 333 height 27
type input "Виктория Сергеевна"
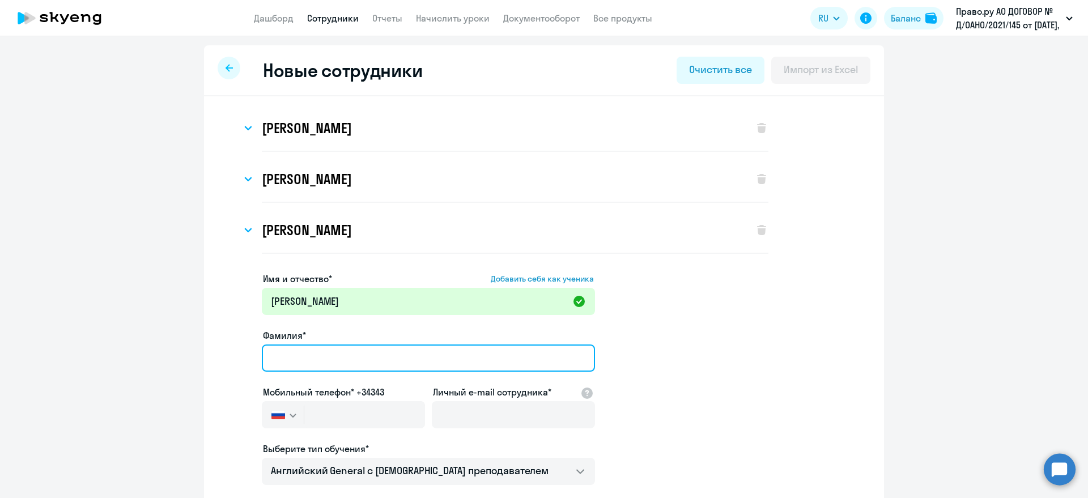
click at [288, 345] on input "Фамилия*" at bounding box center [428, 358] width 333 height 27
paste input "Дёмина"
type input "Дёмина"
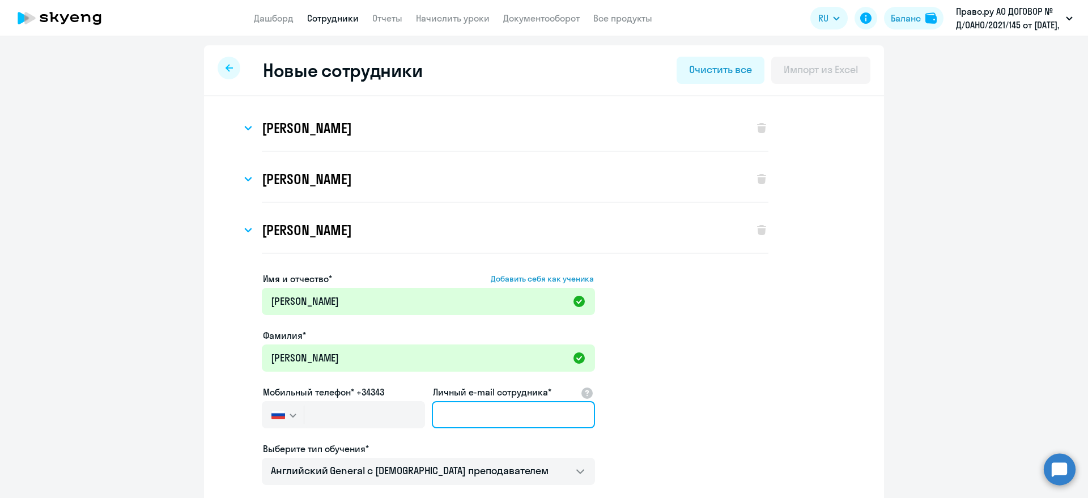
click at [432, 411] on input "Личный e-mail сотрудника*" at bounding box center [513, 414] width 163 height 27
paste input "v.demina@pravo.tech"
type input "v.demina@pravo.tech"
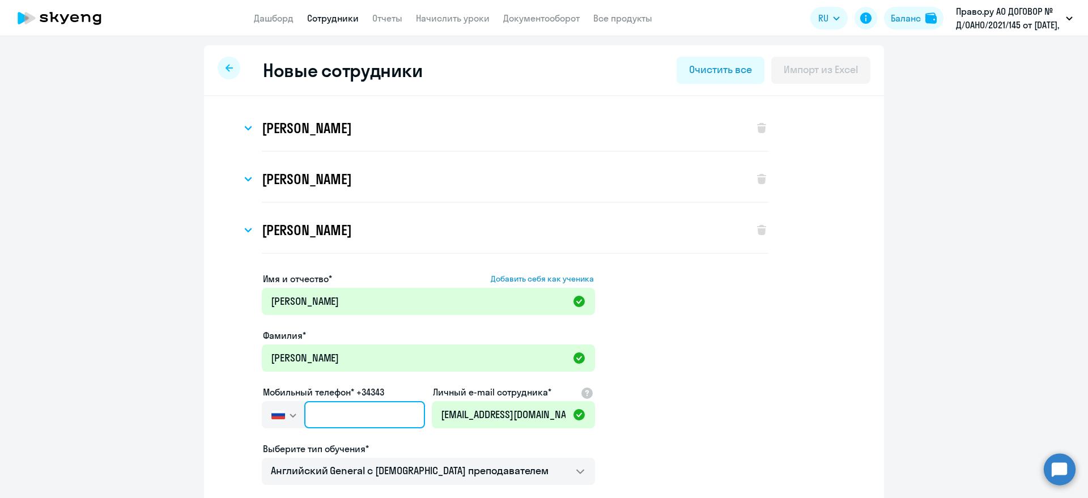
click at [329, 406] on input "text" at bounding box center [364, 414] width 121 height 27
paste input "+7 985 342-04-33"
type input "+7 985 342-04-33"
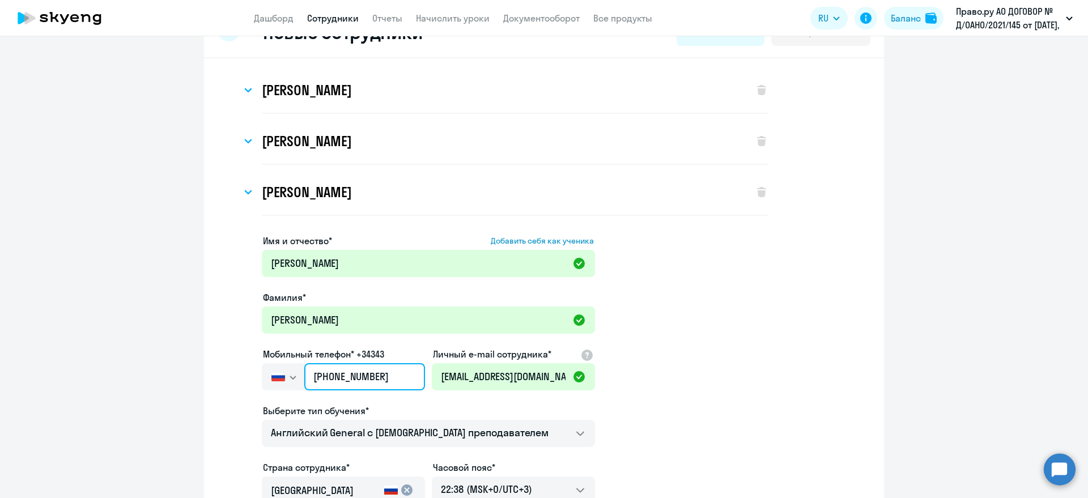
scroll to position [71, 0]
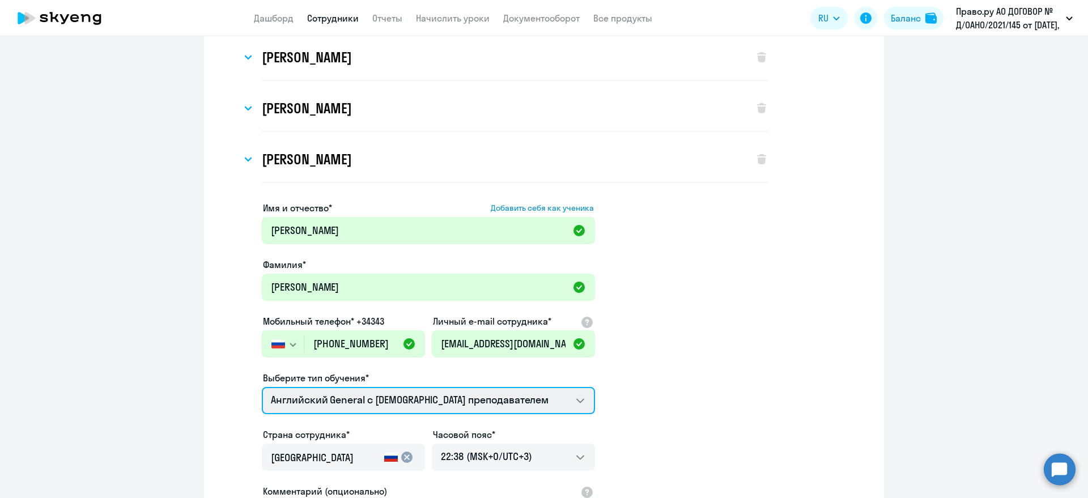
click at [343, 398] on select "Английский General с русскоговорящим преподавателем Премиум английский с русско…" at bounding box center [428, 400] width 333 height 27
select select "english_adult_not_native_speaker_premium"
click at [262, 387] on select "Английский General с русскоговорящим преподавателем Премиум английский с русско…" at bounding box center [428, 400] width 333 height 27
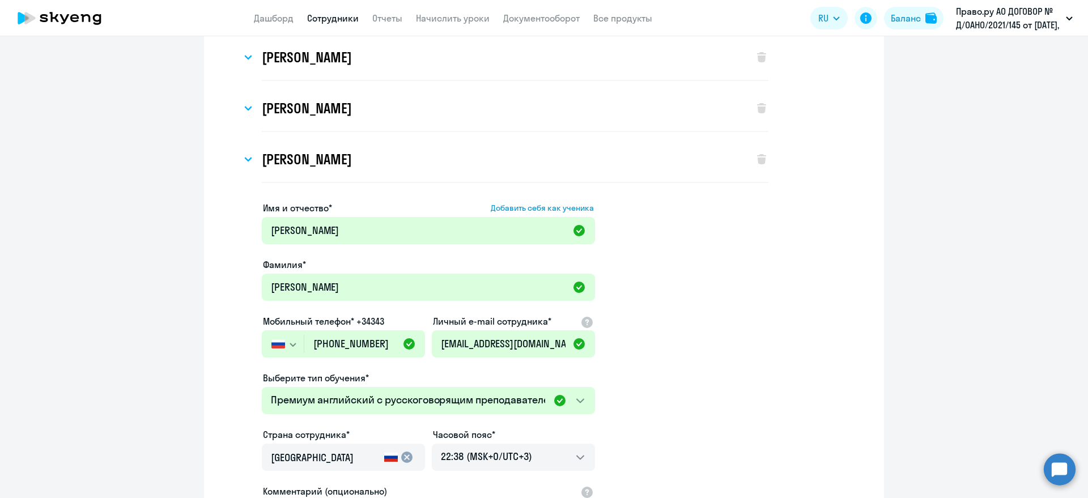
click at [720, 366] on app-new-student-form "Имя и отчество* Добавить себя как ученика Виктория Сергеевна Фамилия* Дёмина Мо…" at bounding box center [544, 403] width 644 height 404
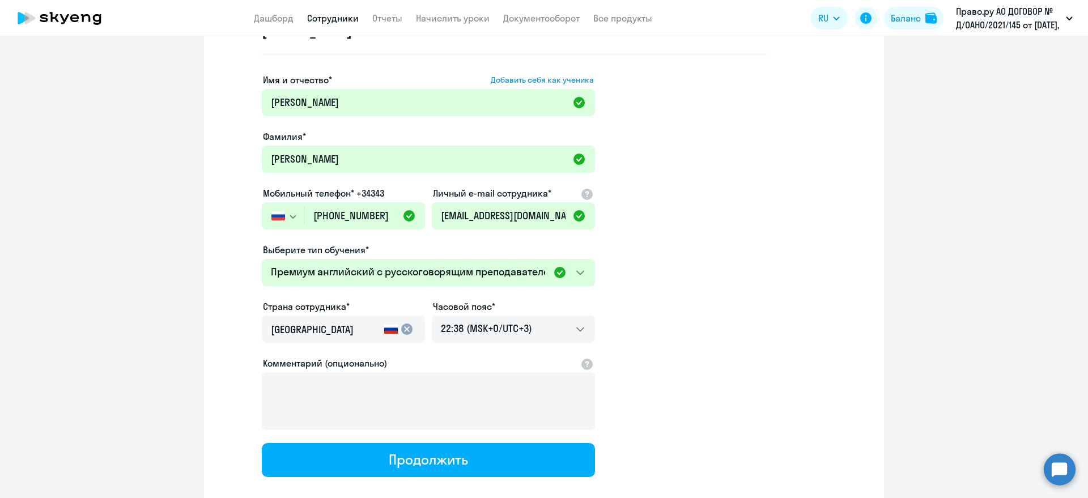
scroll to position [212, 0]
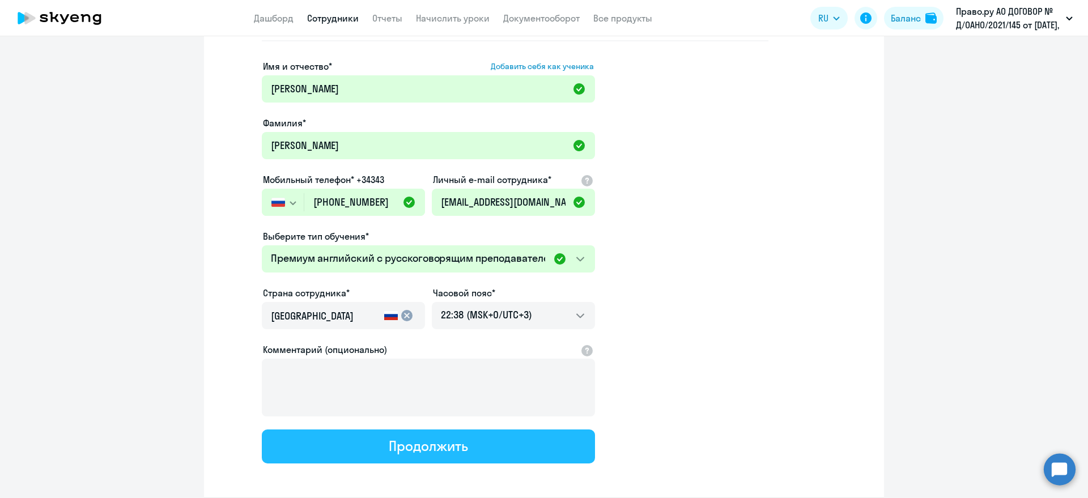
click at [381, 448] on button "Продолжить" at bounding box center [428, 447] width 333 height 34
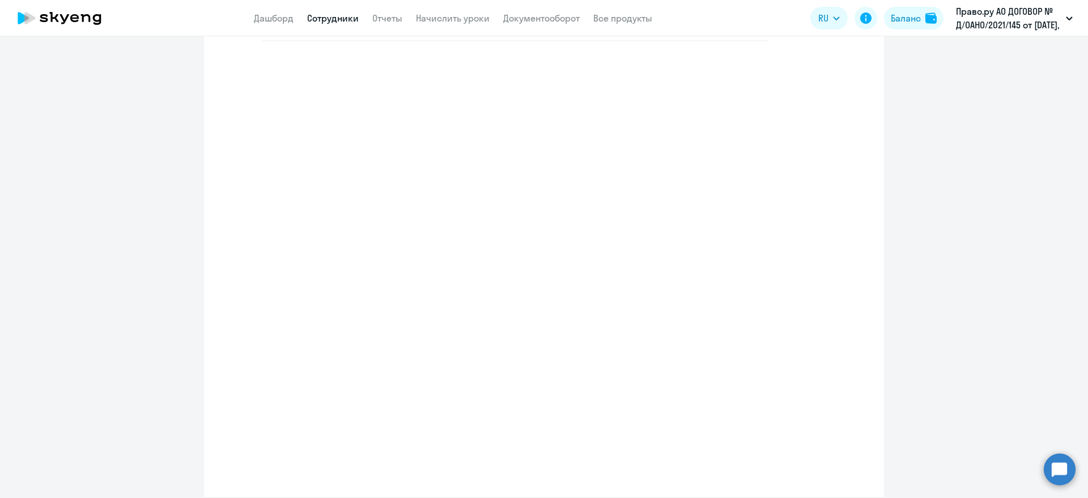
select select "english_adult_not_native_speaker_premium"
select select "3"
select select "spanish_adult_not_native_speaker_premium"
select select "3"
select select "english_adult_not_native_speaker_premium"
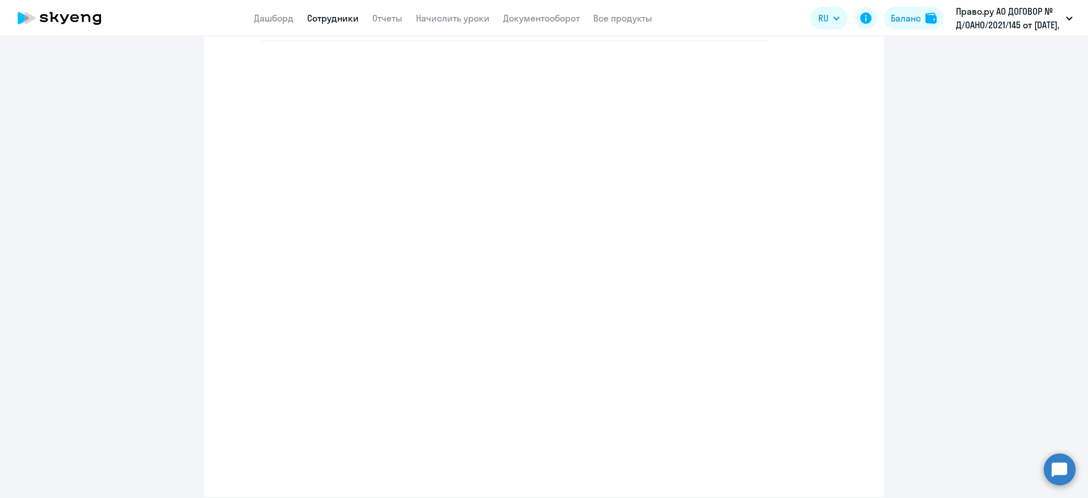
select select "3"
select select "french_adult_not_native_speaker_premium"
select select "3"
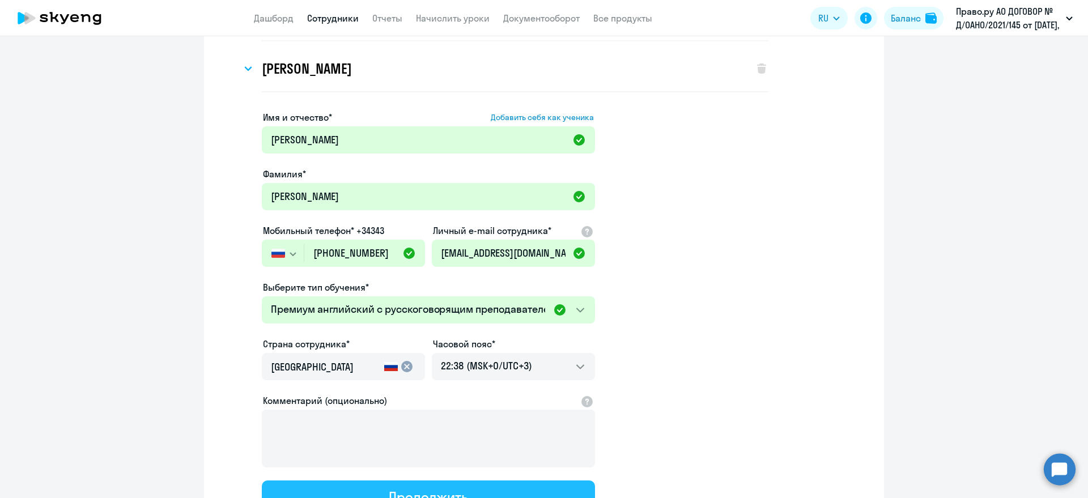
scroll to position [0, 0]
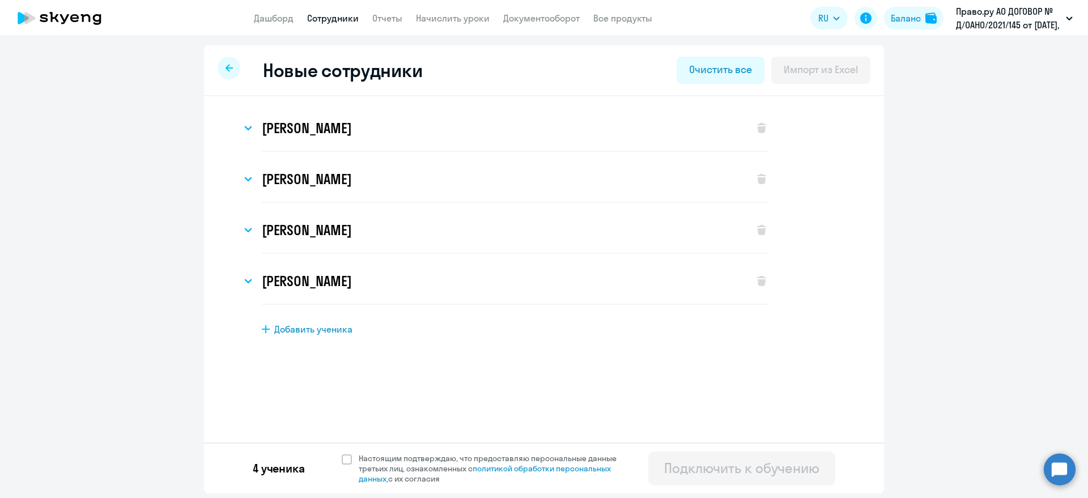
click at [305, 331] on span "Добавить ученика" at bounding box center [313, 329] width 78 height 12
select select "english_adult_not_native_speaker"
select select "3"
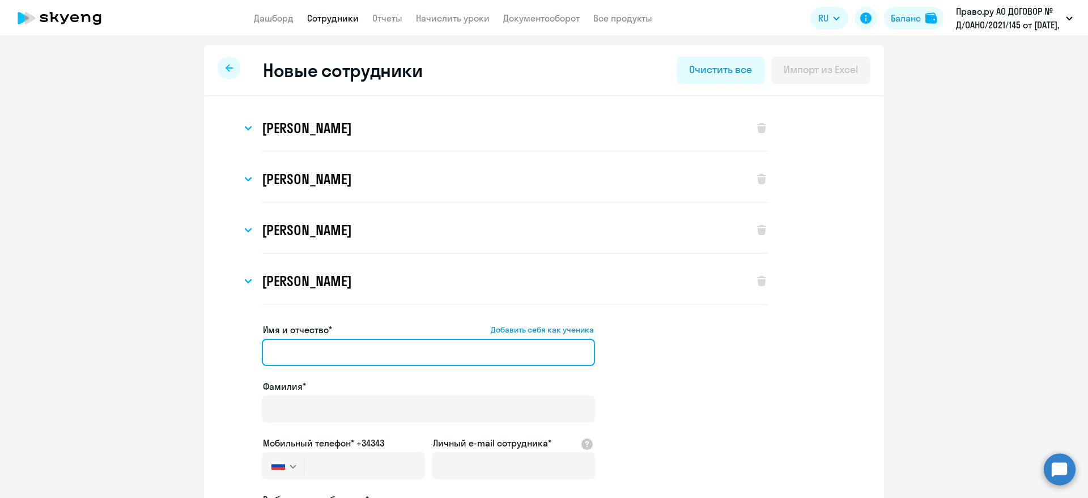
click at [308, 351] on input "Имя и отчество* Добавить себя как ученика" at bounding box center [428, 352] width 333 height 27
paste input "Краснова Влада Игоревна"
click at [287, 354] on input "Краснова Влада Игоревна" at bounding box center [428, 352] width 333 height 27
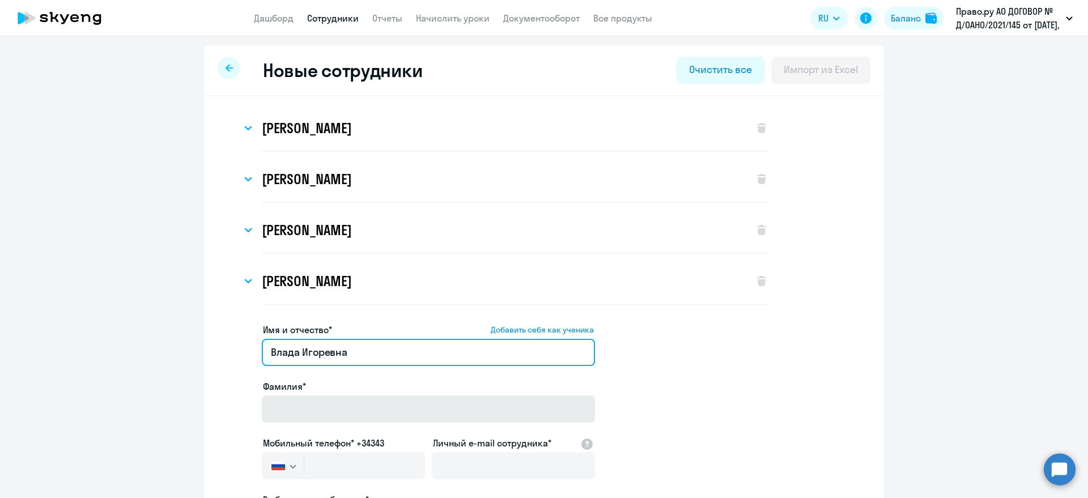
type input "Влада Игоревна"
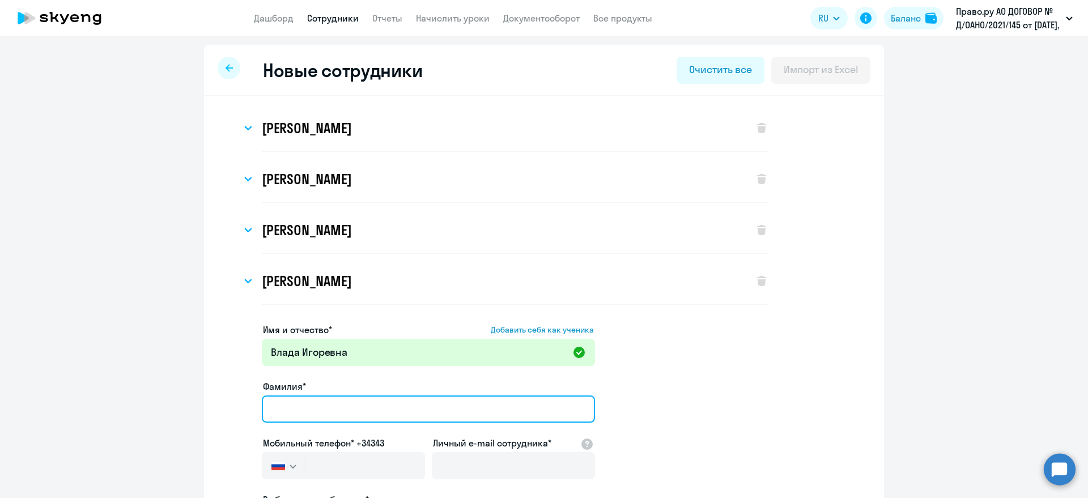
click at [291, 402] on input "Фамилия*" at bounding box center [428, 409] width 333 height 27
paste input "Краснова"
type input "Краснова"
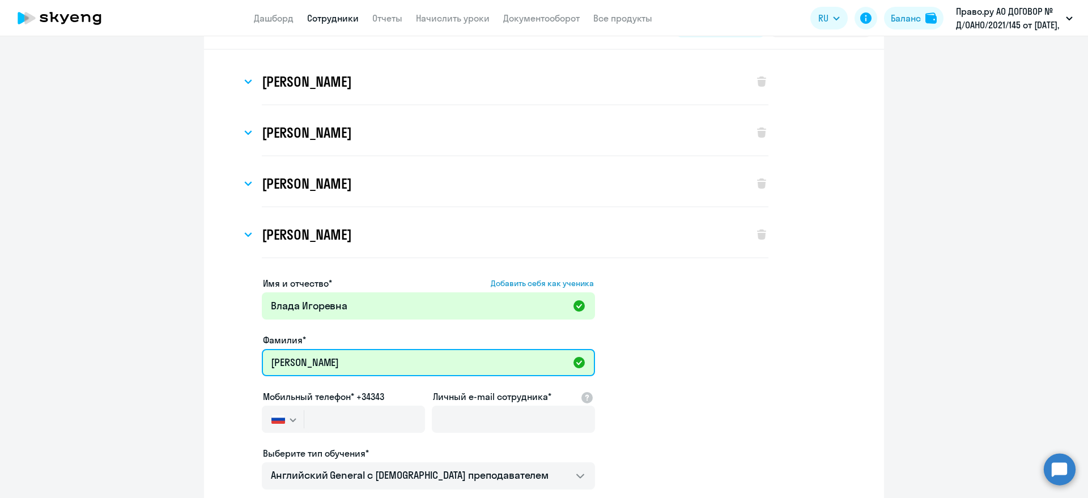
scroll to position [71, 0]
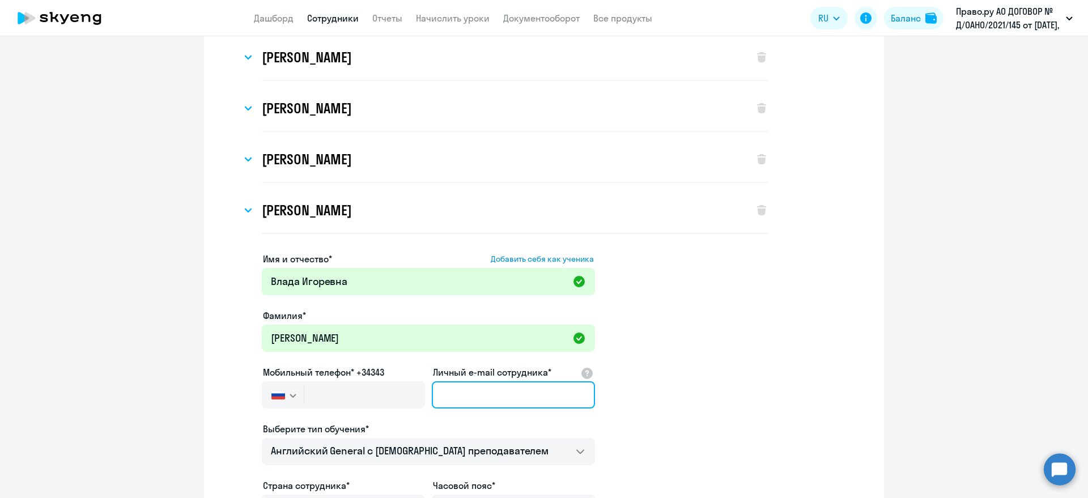
click at [449, 388] on input "Личный e-mail сотрудника*" at bounding box center [513, 394] width 163 height 27
paste input "v.krasnova@pravo.tech"
type input "v.krasnova@pravo.tech"
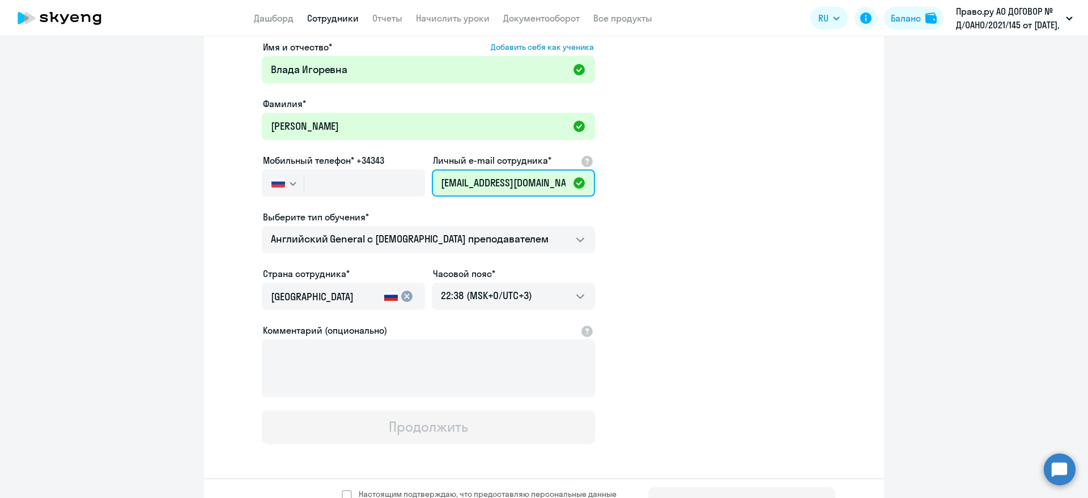
scroll to position [283, 0]
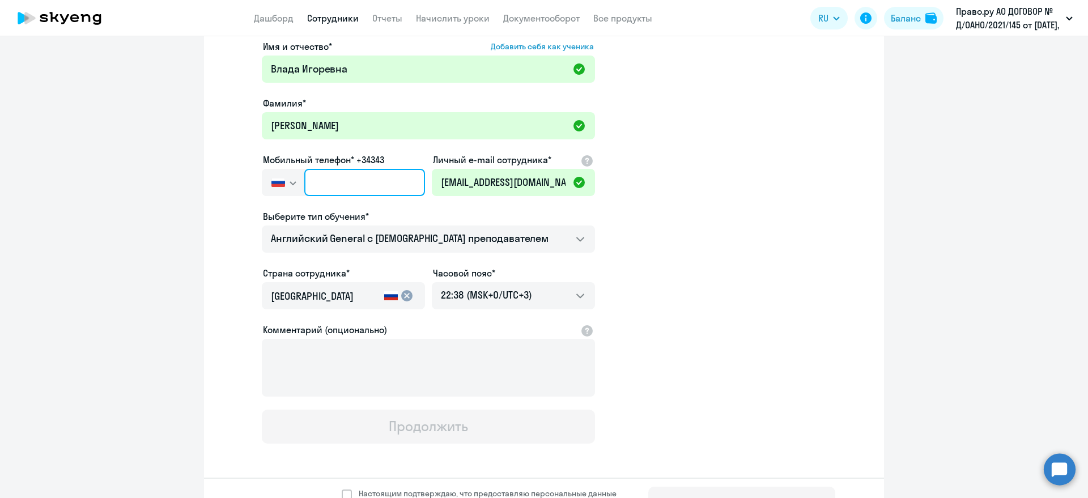
click at [326, 179] on input "text" at bounding box center [364, 182] width 121 height 27
paste input "+7 917 956-76-85"
type input "+7 917 956-76-85"
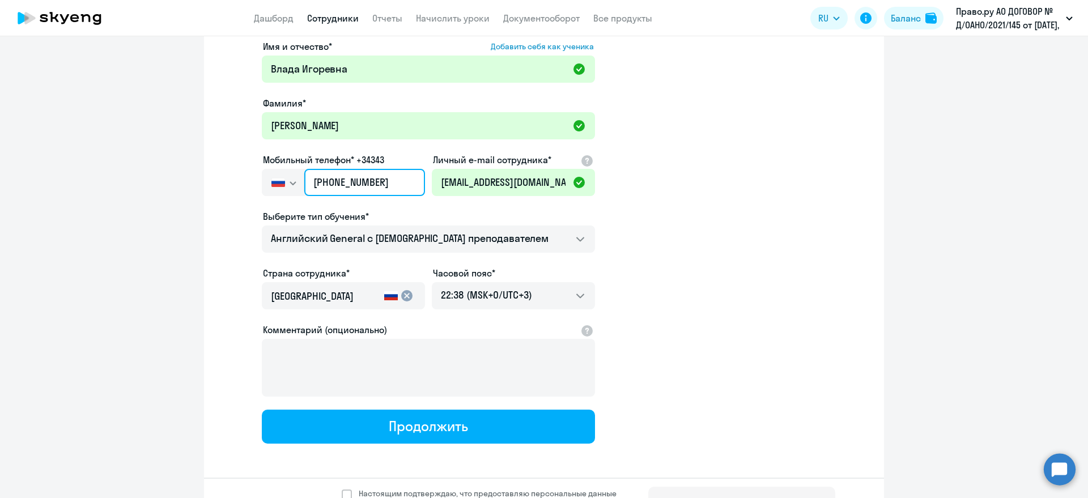
click at [311, 180] on input "+7 917 956-76-85" at bounding box center [364, 182] width 121 height 27
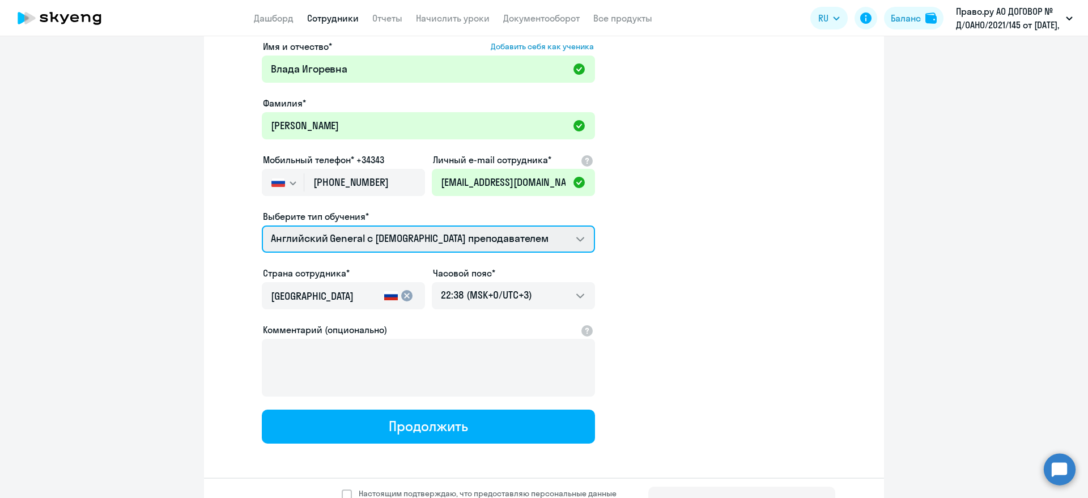
click at [313, 239] on select "Английский General с русскоговорящим преподавателем Премиум английский с русско…" at bounding box center [428, 239] width 333 height 27
select select "french_adult_not_native_speaker_premium"
click at [262, 226] on select "Английский General с русскоговорящим преподавателем Премиум английский с русско…" at bounding box center [428, 239] width 333 height 27
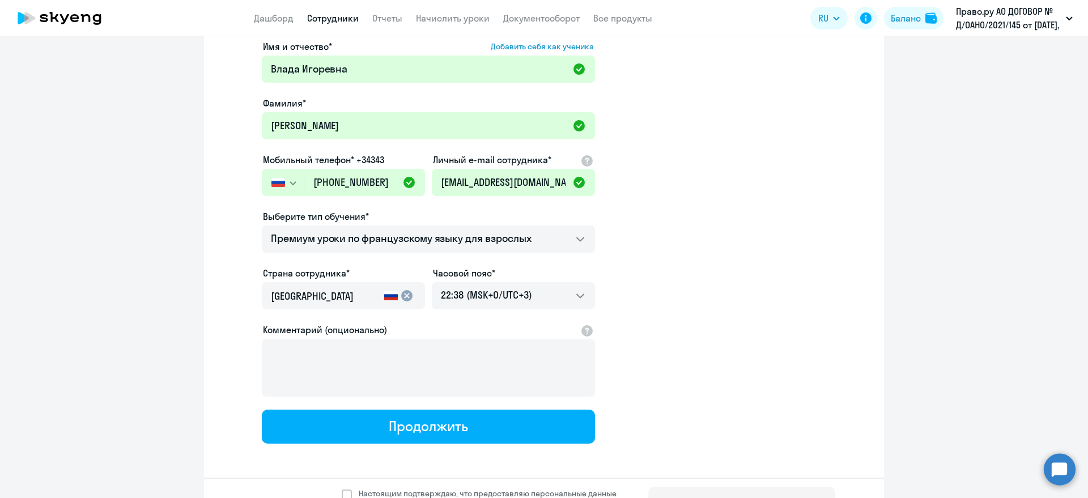
click at [644, 317] on app-new-student-form "Имя и отчество* Добавить себя как ученика Влада Игоревна Фамилия* Краснова Моби…" at bounding box center [544, 242] width 644 height 404
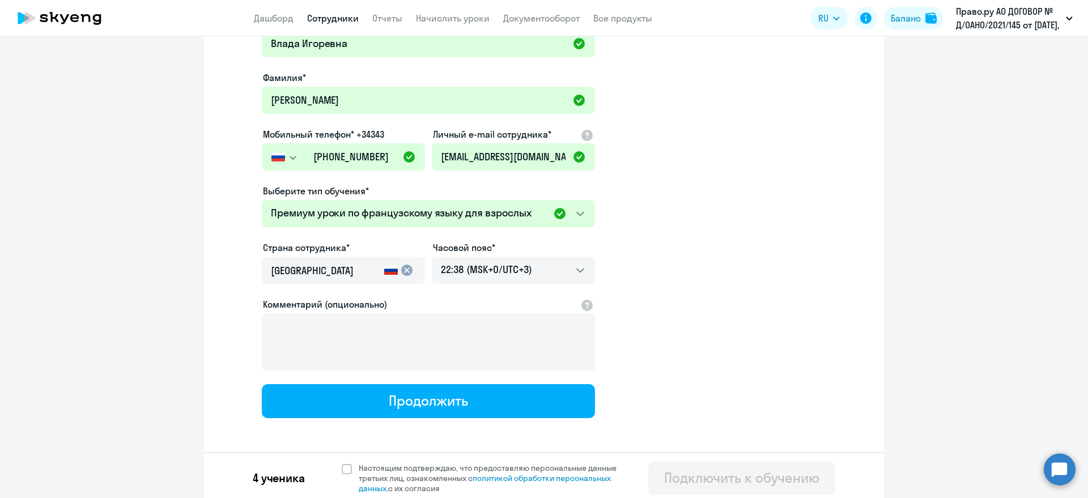
scroll to position [313, 0]
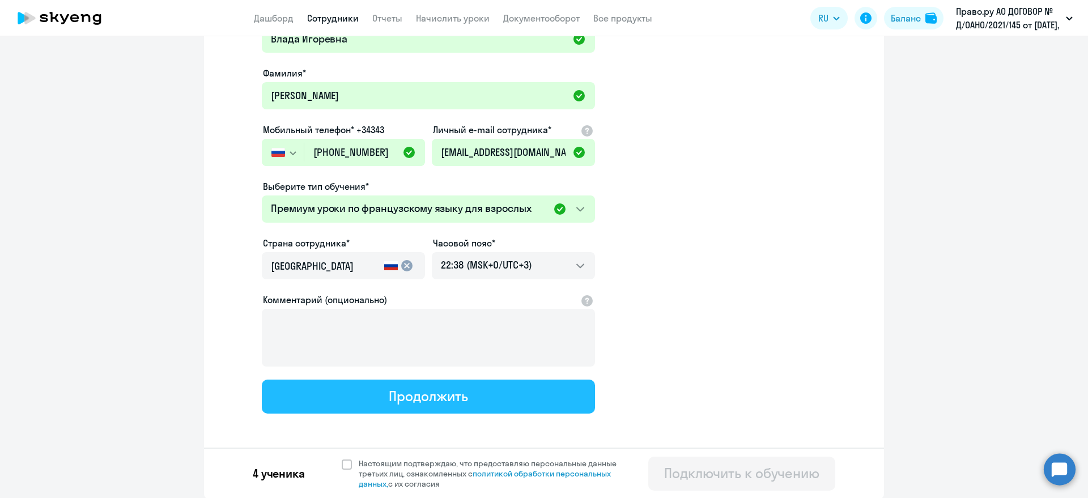
click at [464, 382] on button "Продолжить" at bounding box center [428, 397] width 333 height 34
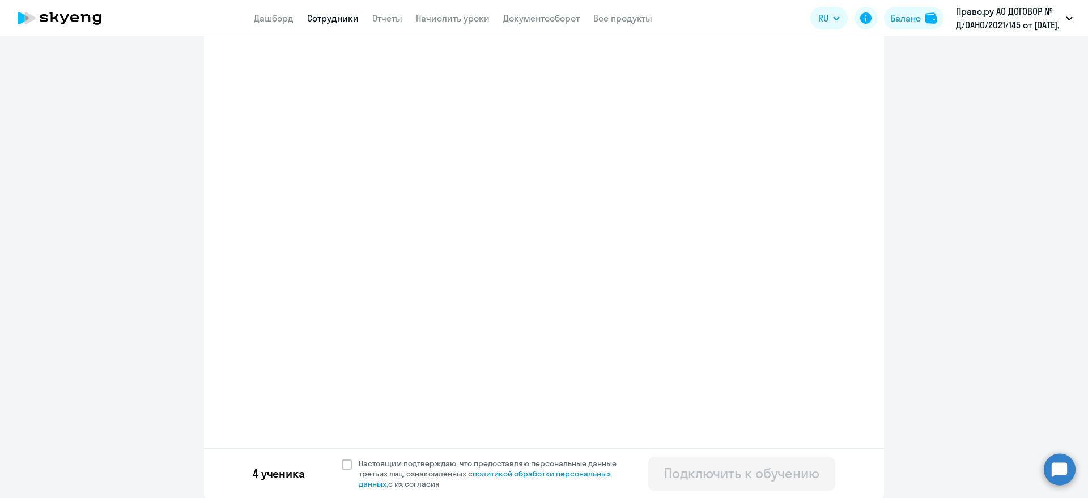
select select "english_adult_not_native_speaker_premium"
select select "3"
select select "french_adult_not_native_speaker_premium"
select select "3"
select select "spanish_adult_not_native_speaker_premium"
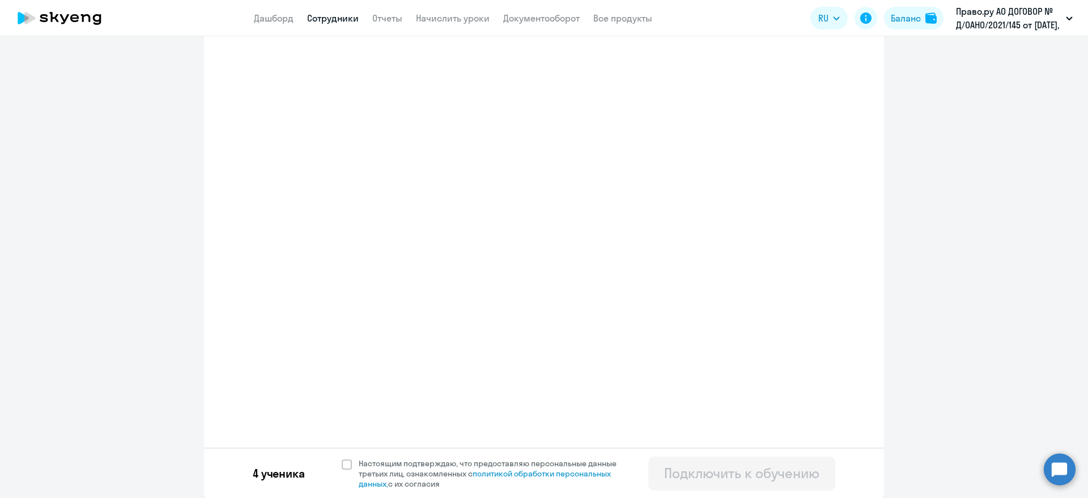
select select "3"
select select "english_adult_not_native_speaker_premium"
select select "3"
select select "french_adult_not_native_speaker_premium"
select select "3"
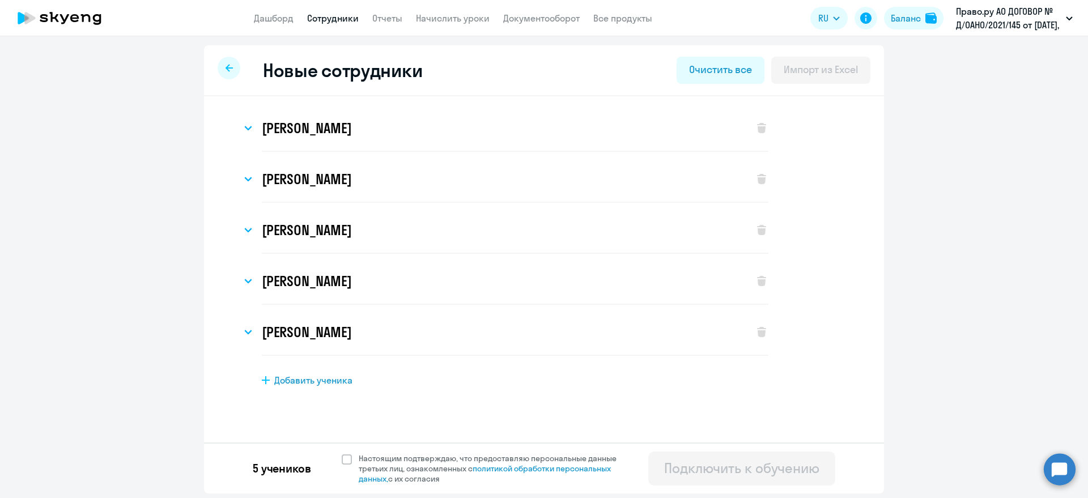
scroll to position [0, 0]
click at [266, 129] on h3 "Виктория Сергеевна Дёмина" at bounding box center [307, 128] width 90 height 18
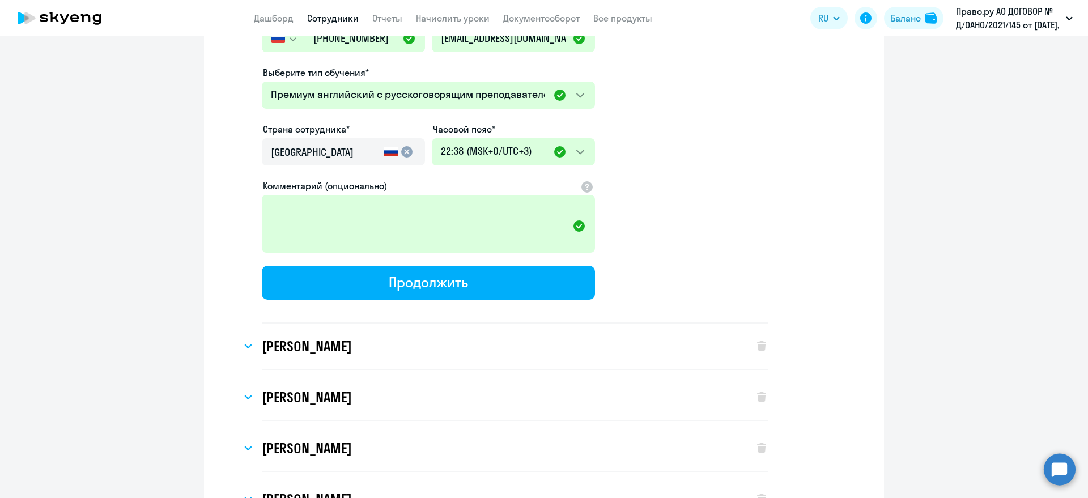
scroll to position [387, 0]
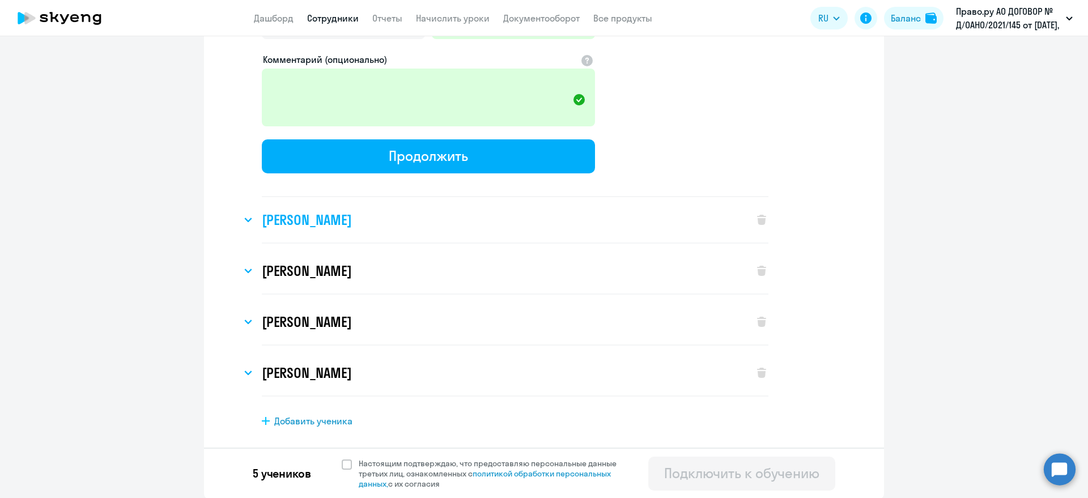
click at [279, 218] on h3 "Влада Игоревна Краснова" at bounding box center [307, 220] width 90 height 18
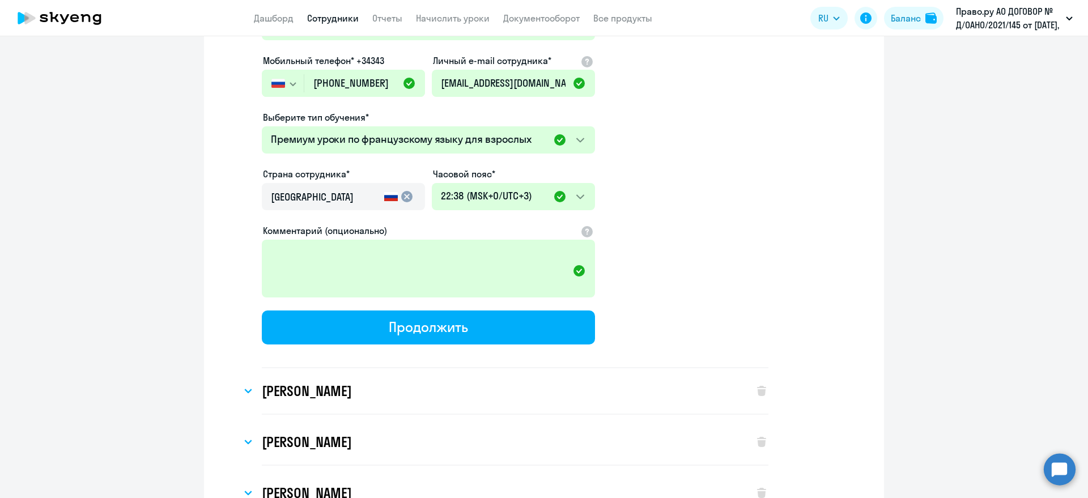
scroll to position [814, 0]
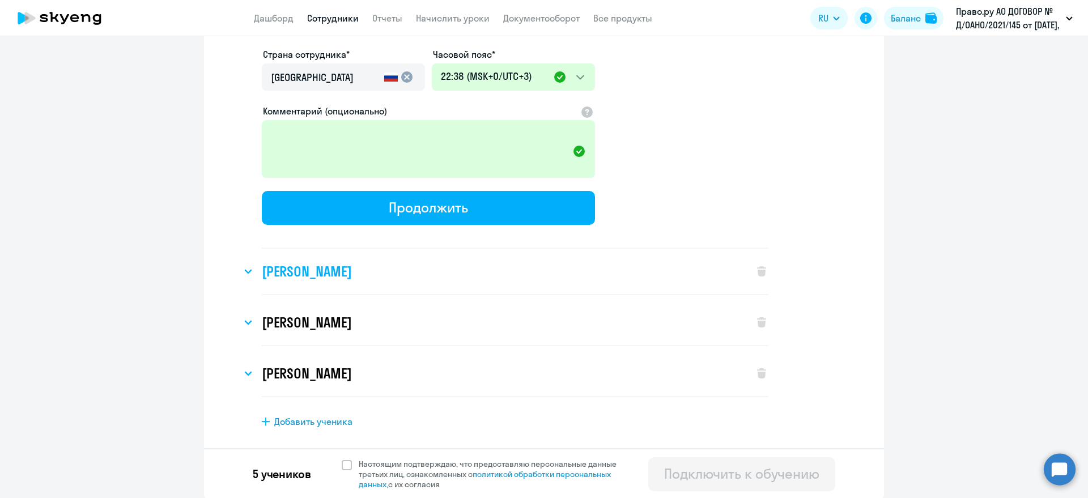
click at [296, 263] on h3 "Данил Евгеньевич Романов" at bounding box center [307, 271] width 90 height 18
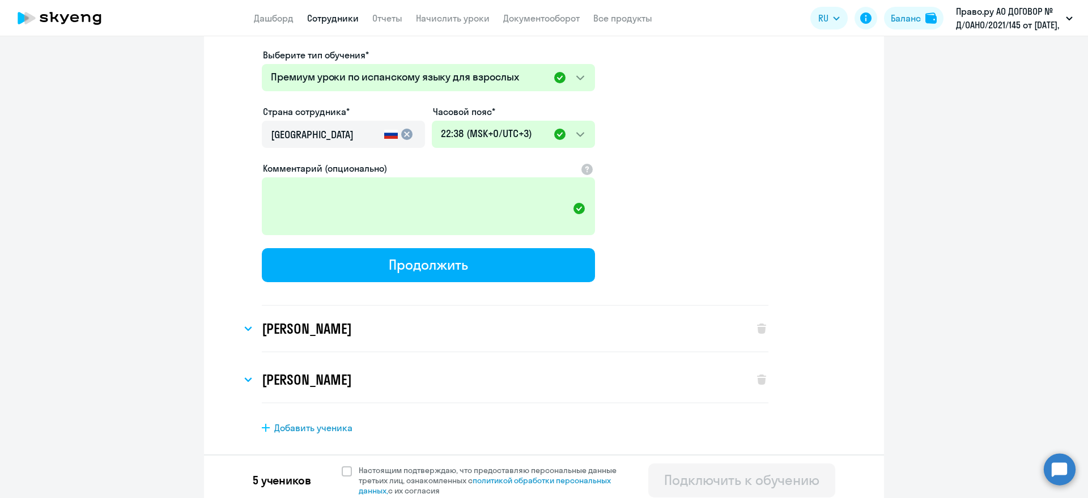
scroll to position [1242, 0]
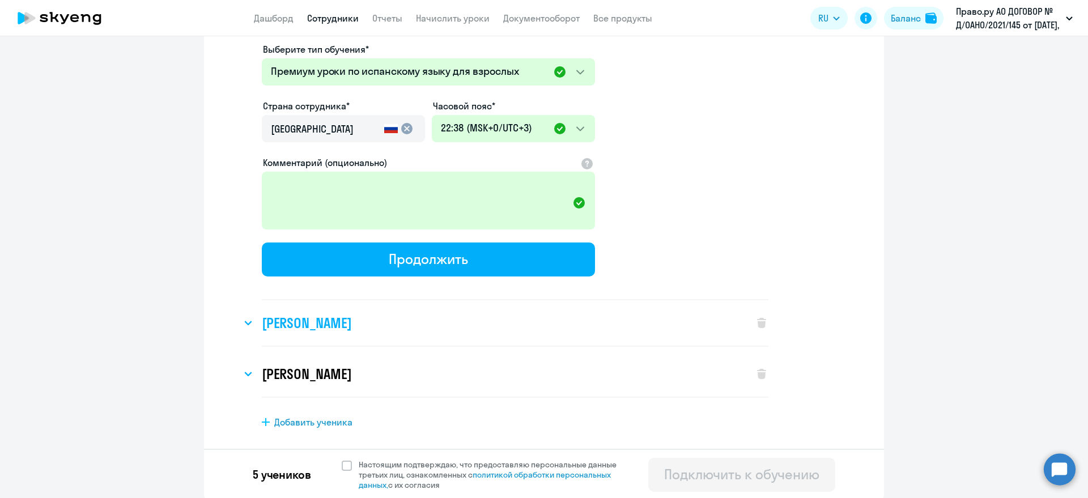
click at [295, 320] on h3 "Ксения Евгеньевна Араксина" at bounding box center [307, 323] width 90 height 18
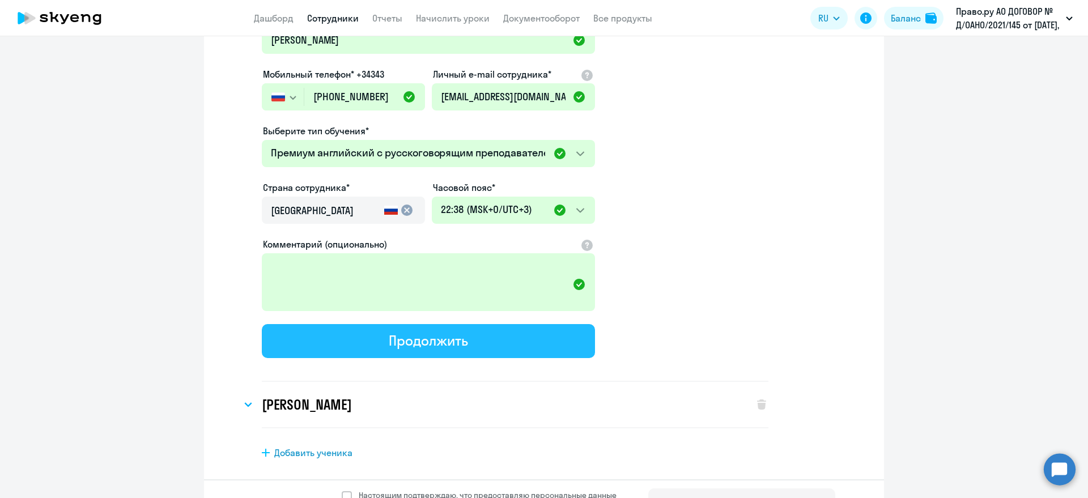
scroll to position [1669, 0]
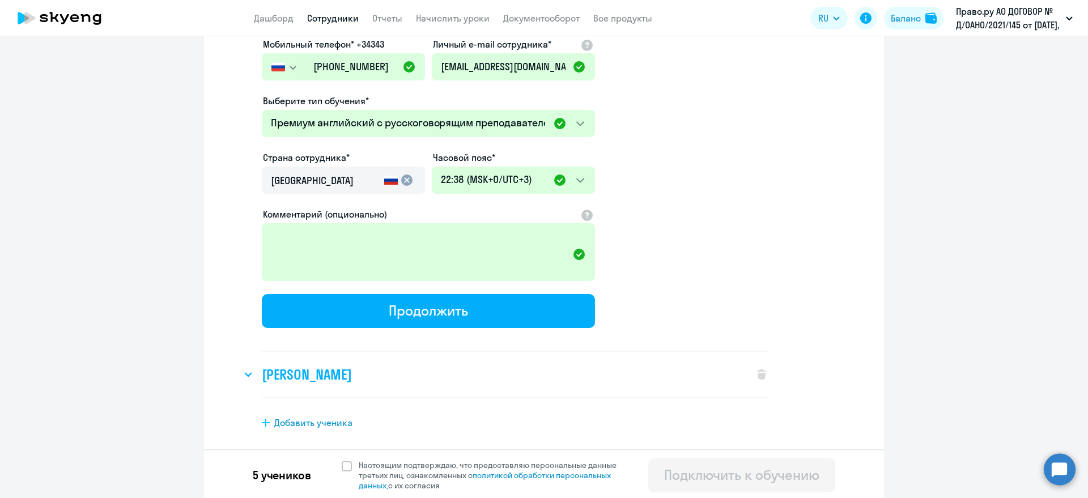
click at [297, 367] on h3 "Ксения Олеговна Трушина" at bounding box center [307, 374] width 90 height 18
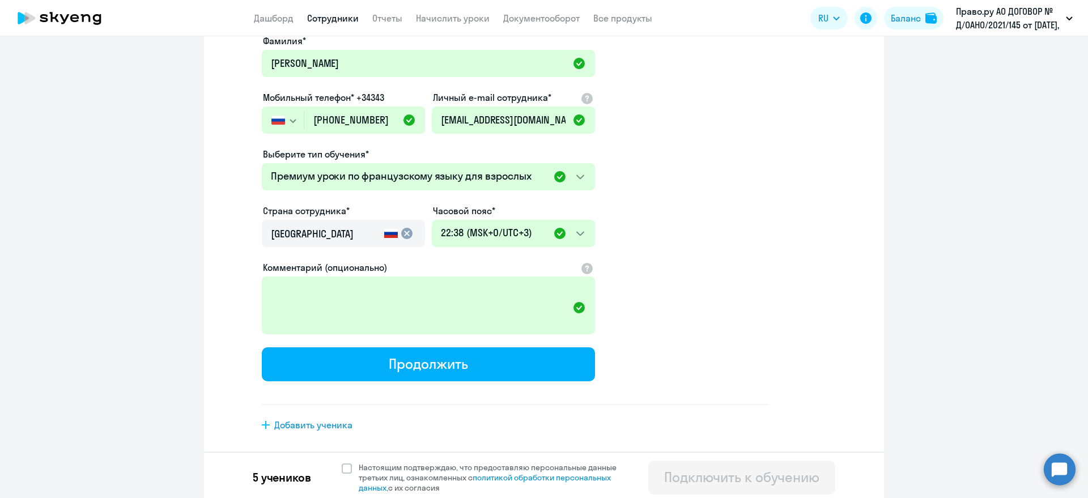
scroll to position [2096, 0]
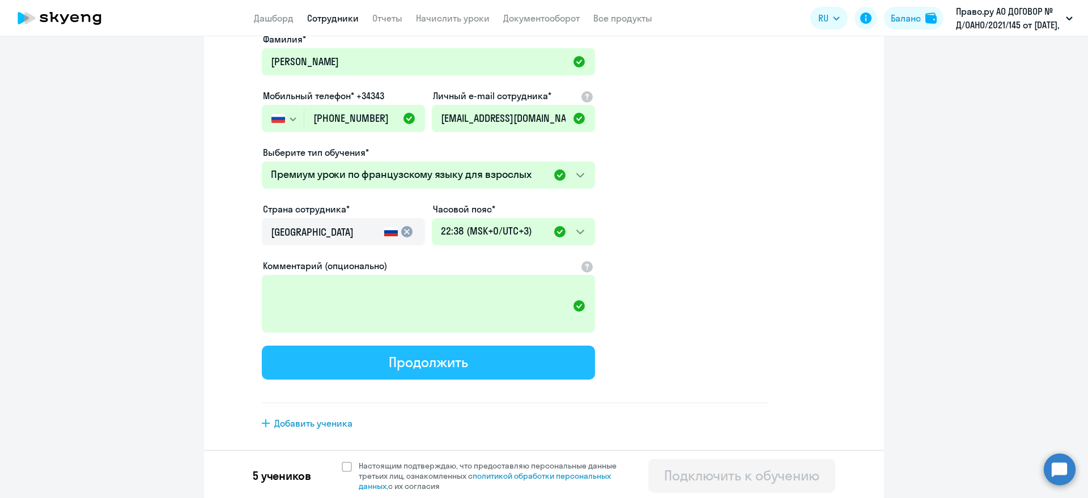
click at [392, 355] on div "Продолжить" at bounding box center [428, 362] width 79 height 18
select select "english_adult_not_native_speaker_premium"
select select "3"
select select "french_adult_not_native_speaker_premium"
select select "3"
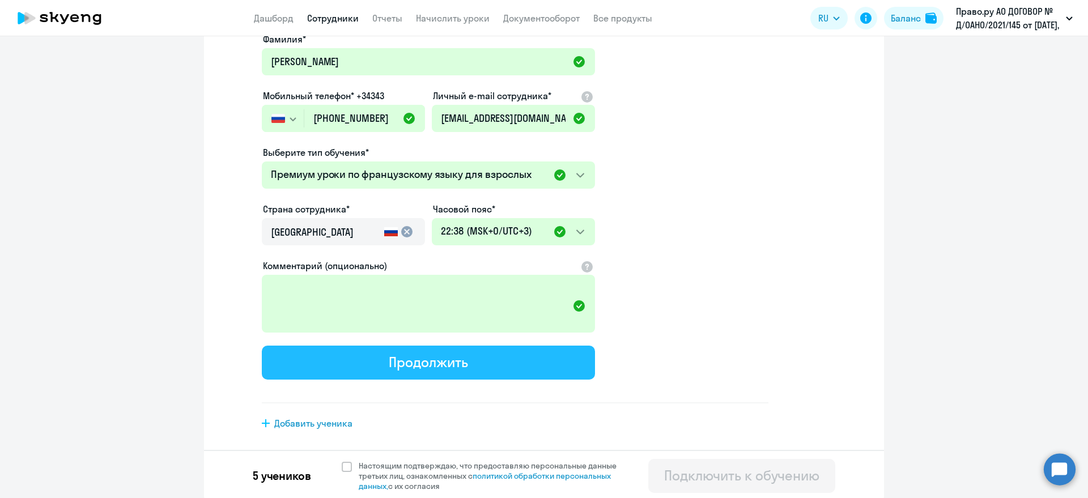
select select "spanish_adult_not_native_speaker_premium"
select select "3"
select select "english_adult_not_native_speaker_premium"
select select "3"
select select "french_adult_not_native_speaker_premium"
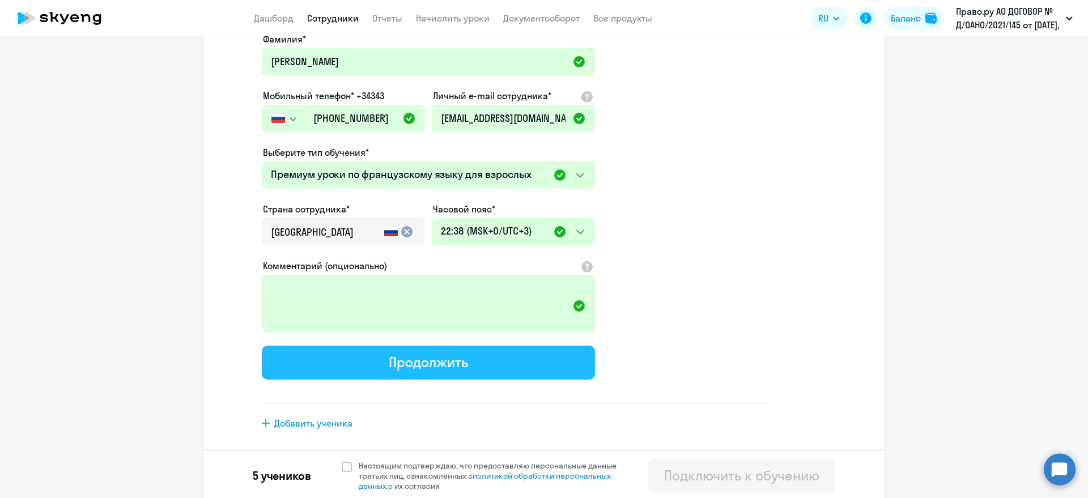
select select "3"
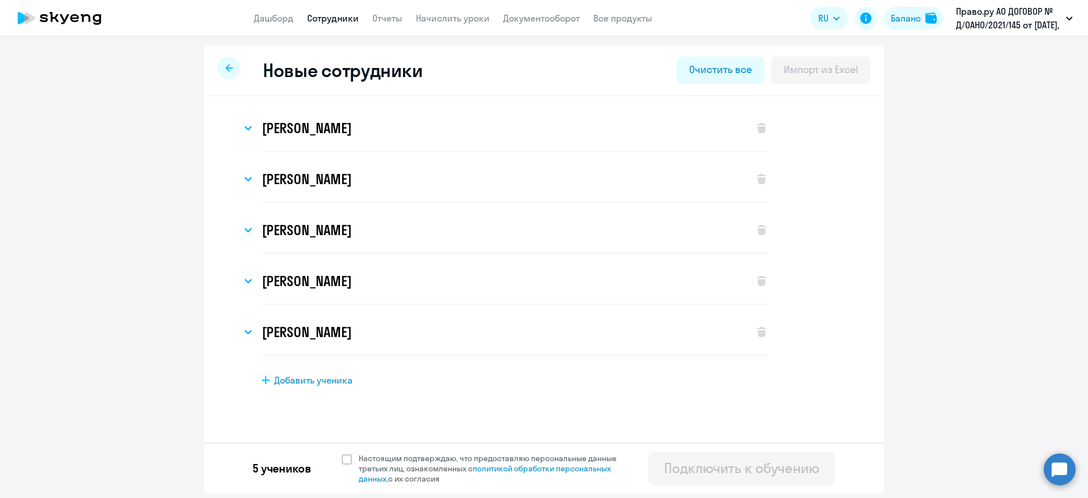
scroll to position [0, 0]
click at [342, 460] on span at bounding box center [347, 459] width 10 height 10
click at [342, 453] on input "Настоящим подтверждаю, что предоставляю персональные данные третьих лиц, ознако…" at bounding box center [341, 453] width 1 height 1
checkbox input "true"
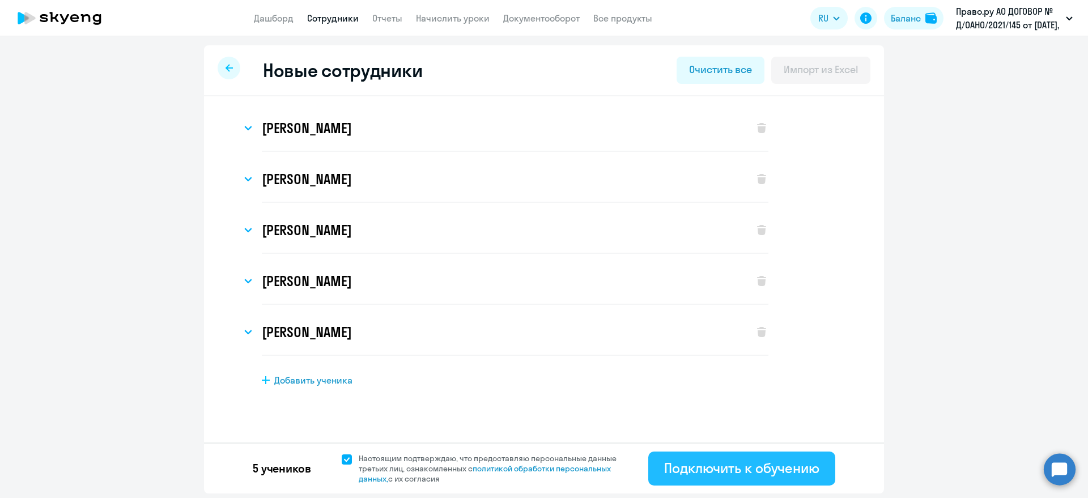
click at [751, 476] on div "Подключить к обучению" at bounding box center [741, 468] width 155 height 18
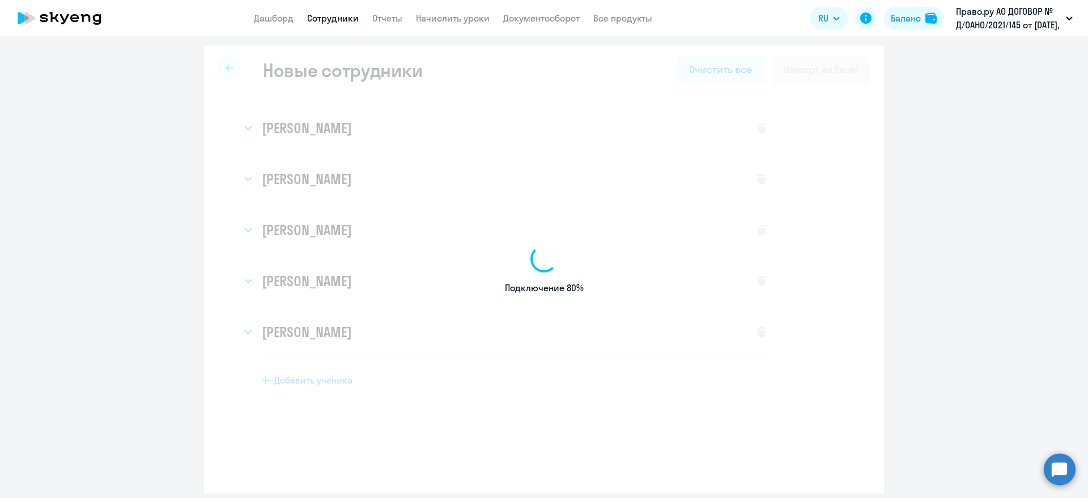
select select "english_adult_not_native_speaker"
select select "3"
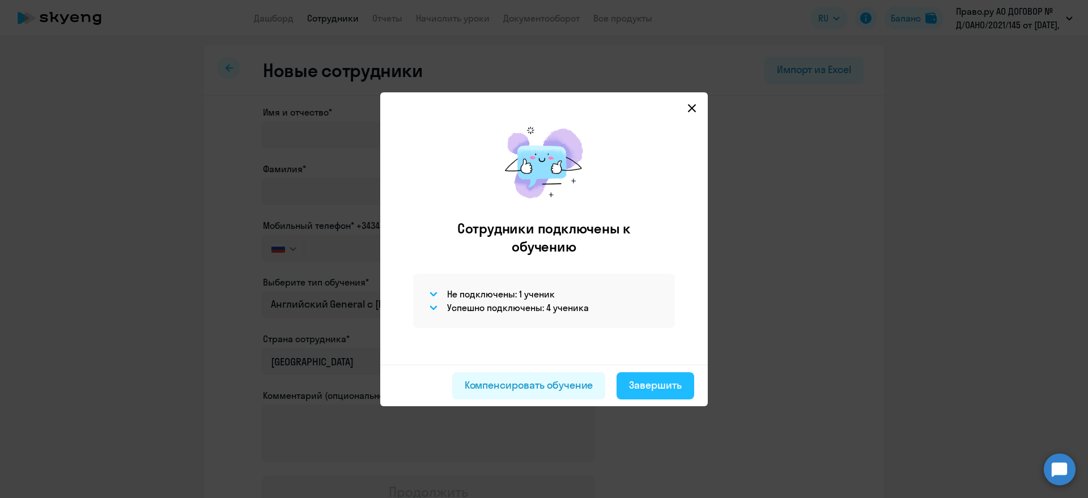
click at [665, 380] on div "Завершить" at bounding box center [655, 385] width 53 height 15
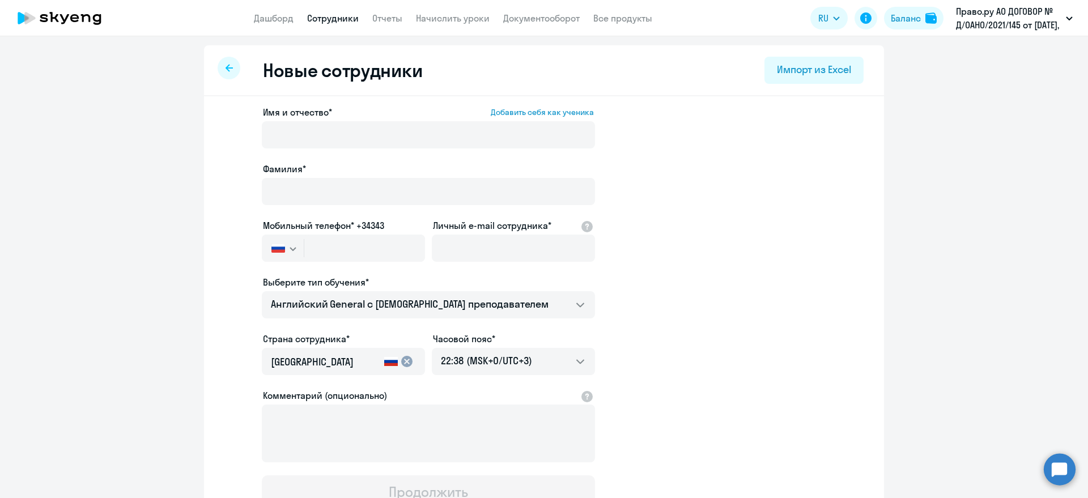
select select "30"
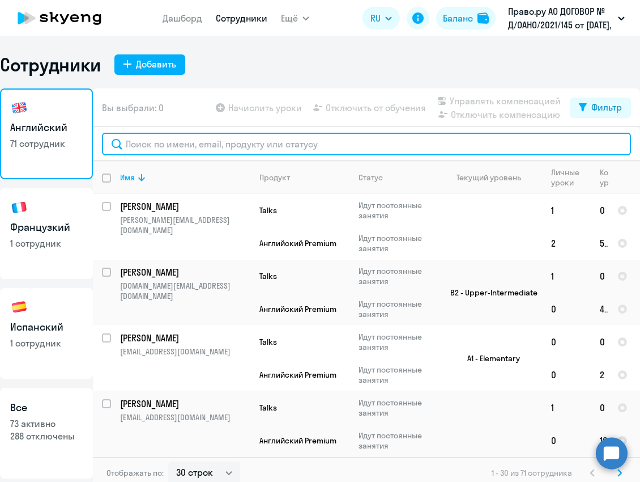
click at [188, 139] on input "text" at bounding box center [366, 144] width 529 height 23
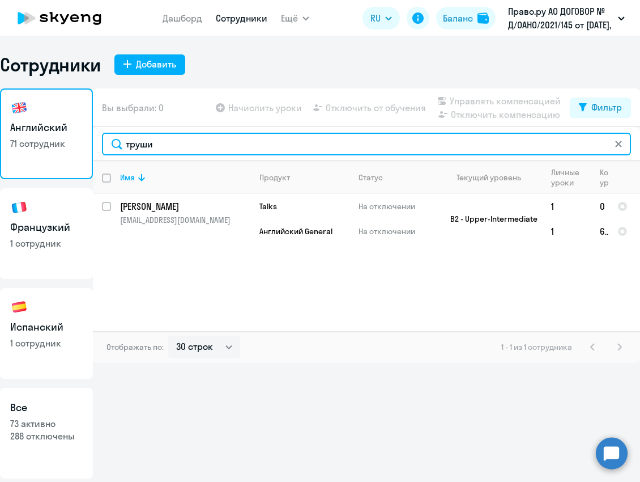
type input "труши"
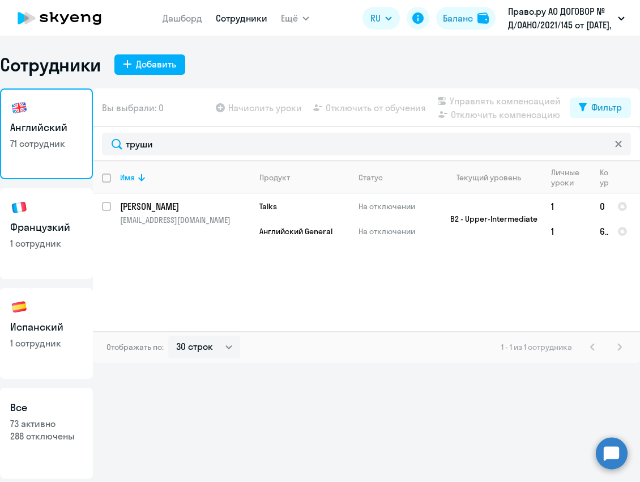
click at [46, 230] on h3 "Французкий" at bounding box center [46, 227] width 73 height 15
select select "30"
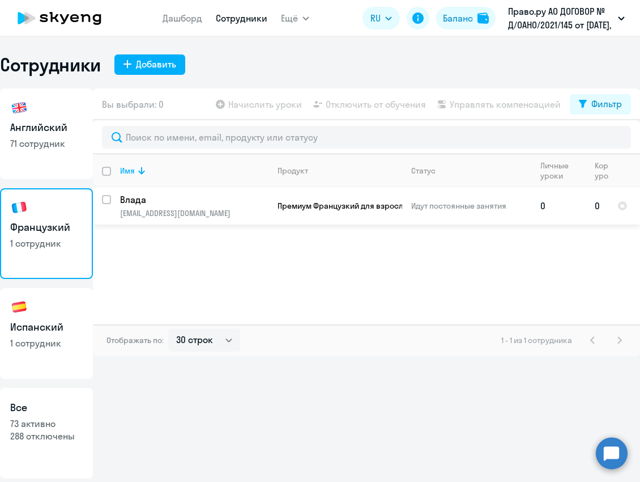
click at [146, 196] on p "Влада" at bounding box center [194, 199] width 148 height 12
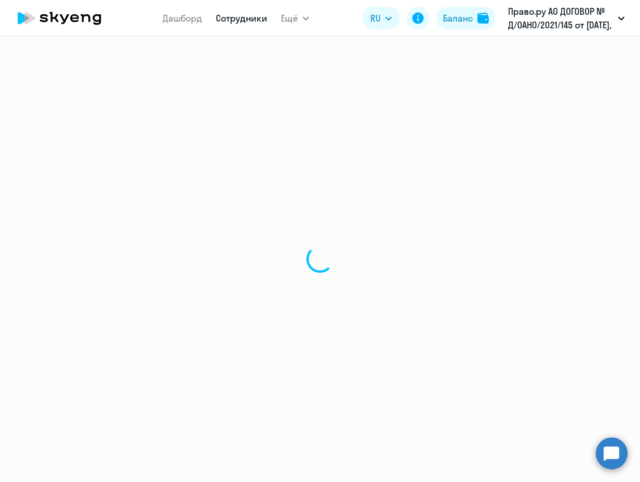
select select "french"
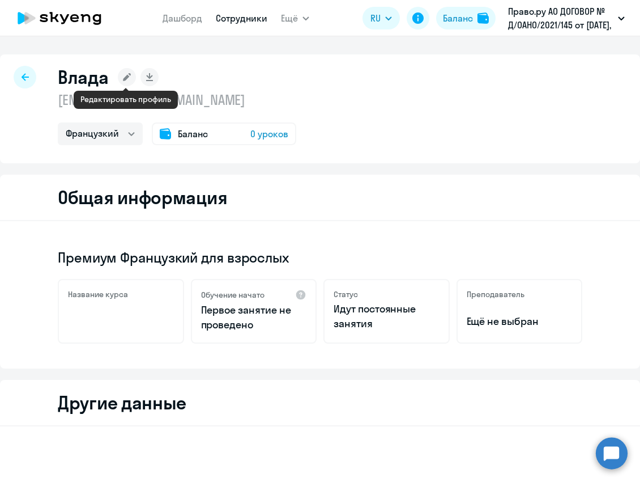
click at [127, 76] on icon at bounding box center [127, 77] width 8 height 8
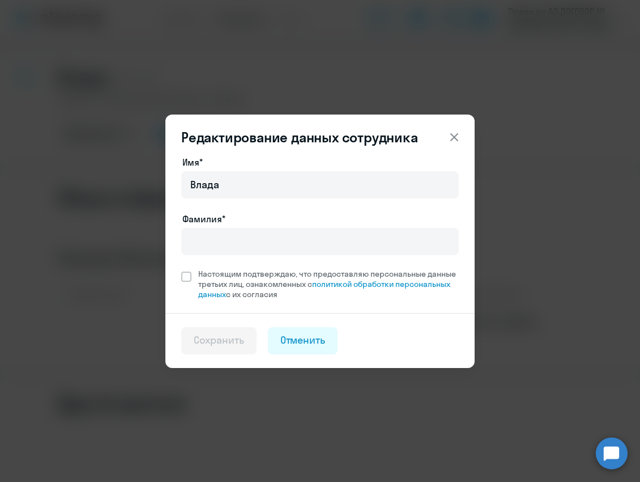
click at [441, 301] on div "Имя* Влада Фамилия* Настоящим подтверждаю, что предоставляю персональные данные…" at bounding box center [319, 234] width 309 height 158
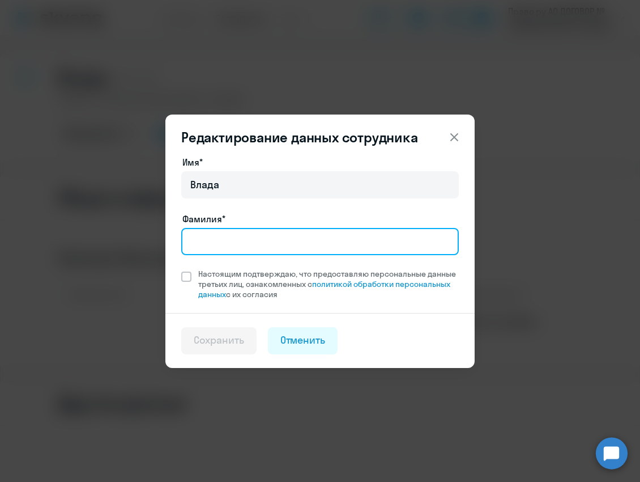
click at [232, 241] on input "Фамилия*" at bounding box center [320, 241] width 278 height 27
paste input "Краснова"
type input "Краснова"
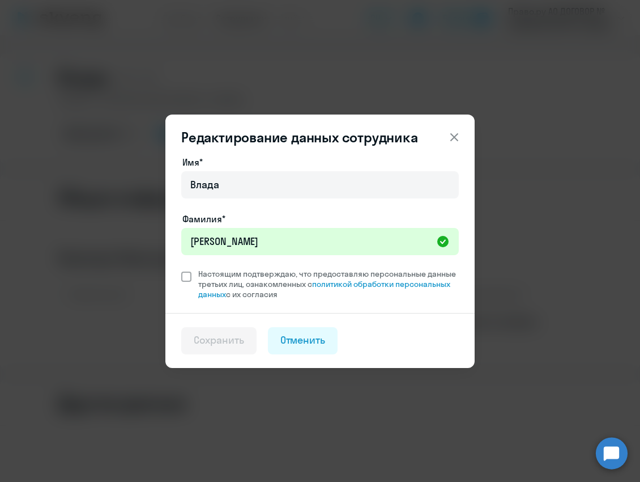
click at [184, 272] on span at bounding box center [186, 276] width 10 height 10
click at [181, 269] on input "Настоящим подтверждаю, что предоставляю персональные данные третьих лиц, ознако…" at bounding box center [181, 268] width 1 height 1
checkbox input "true"
click at [212, 333] on div "Сохранить" at bounding box center [219, 340] width 50 height 15
select select "french"
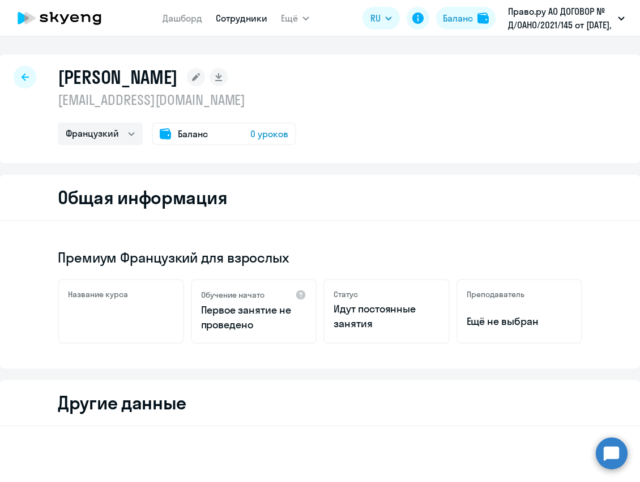
click at [28, 83] on div at bounding box center [25, 77] width 23 height 23
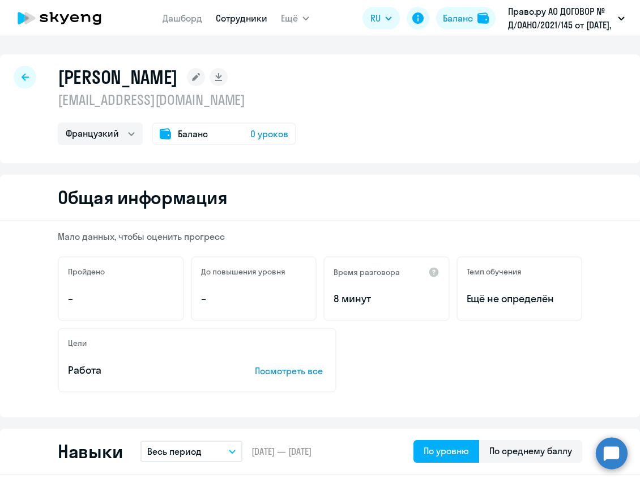
click at [28, 83] on div at bounding box center [25, 77] width 23 height 23
select select "30"
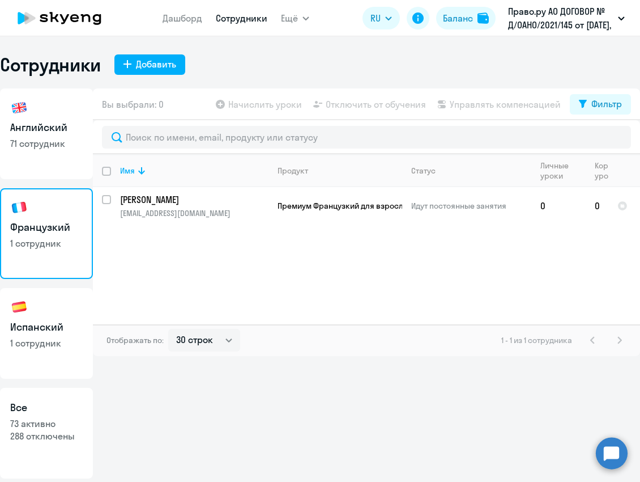
click at [60, 331] on h3 "Испанский" at bounding box center [46, 327] width 73 height 15
select select "30"
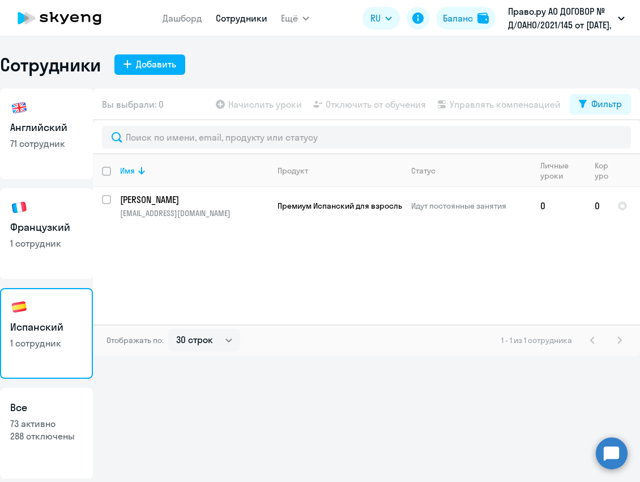
click at [475, 389] on div "Вы выбрали: 0 Начислить уроки Отключить от обучения Управлять компенсацией Филь…" at bounding box center [366, 283] width 547 height 390
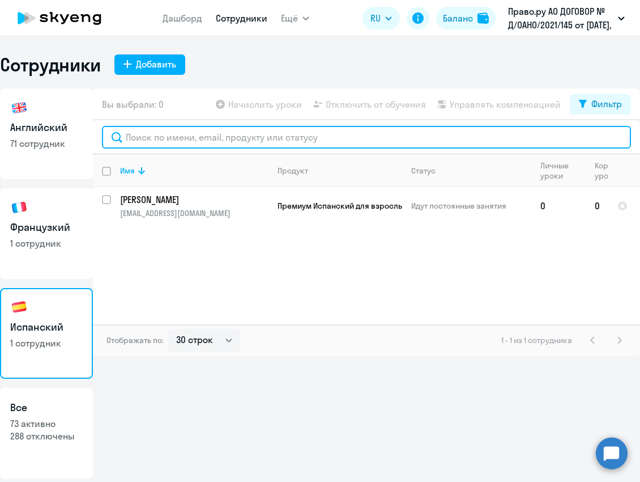
click at [161, 139] on input "text" at bounding box center [366, 137] width 529 height 23
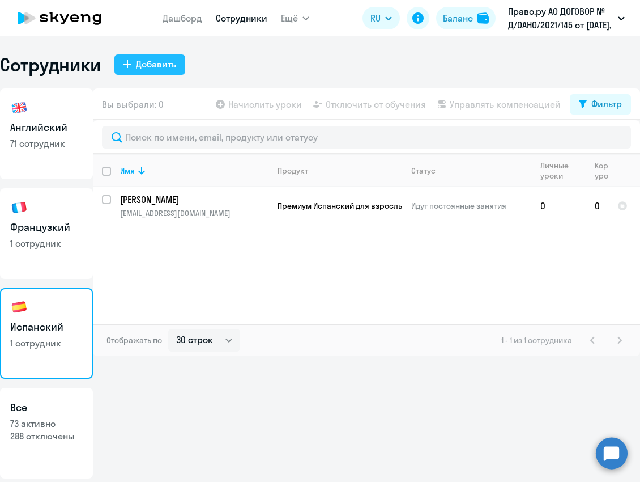
click at [150, 62] on div "Добавить" at bounding box center [156, 64] width 40 height 14
select select "english_adult_not_native_speaker"
select select "3"
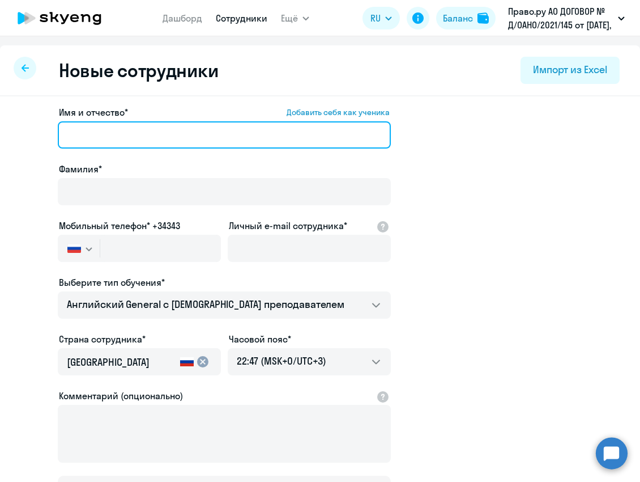
click at [109, 129] on input "Имя и отчество* Добавить себя как ученика" at bounding box center [224, 134] width 333 height 27
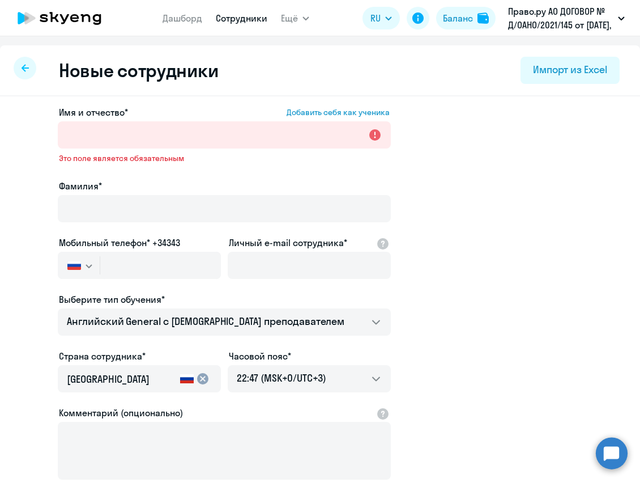
click at [542, 304] on app-new-student-form "Имя и отчество* Добавить себя как ученика Это поле является обязательным Фамили…" at bounding box center [320, 315] width 604 height 421
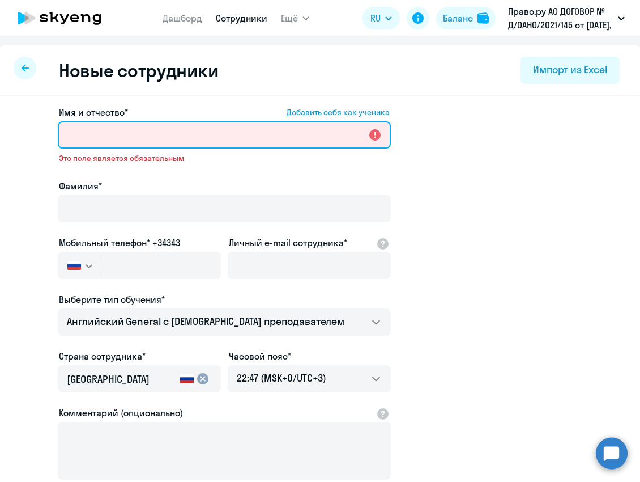
click at [122, 132] on input "Имя и отчество* Добавить себя как ученика" at bounding box center [224, 134] width 333 height 27
paste input "[PERSON_NAME]"
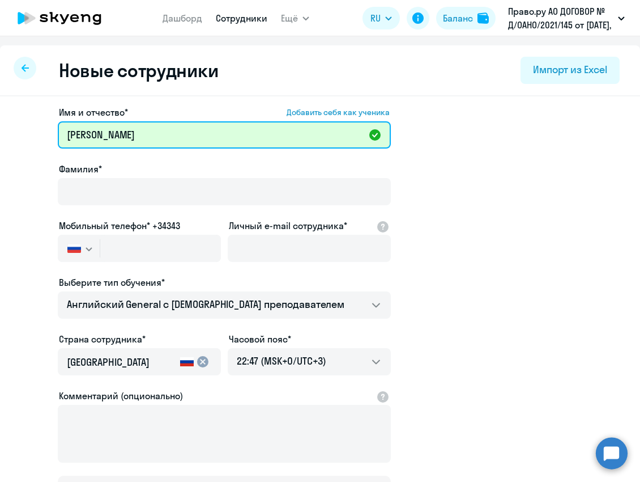
click at [88, 138] on input "[PERSON_NAME]" at bounding box center [224, 134] width 333 height 27
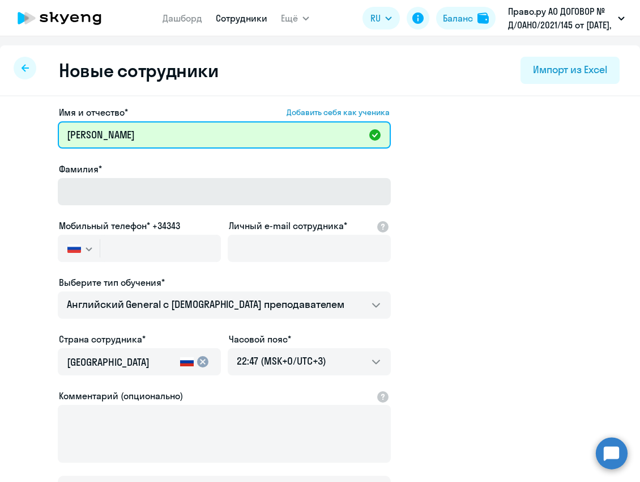
type input "Ксения Олеговна"
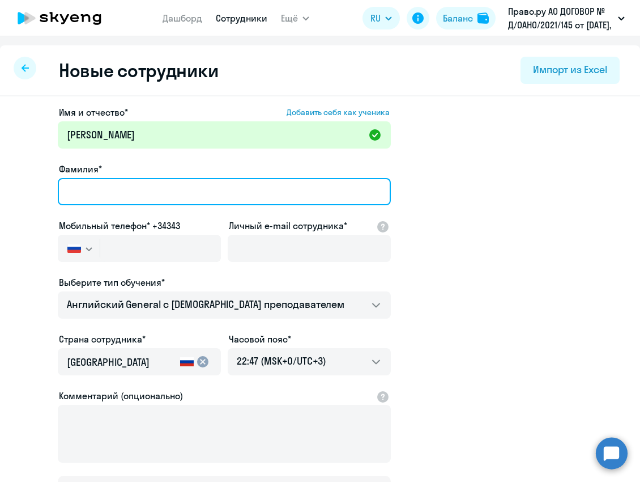
click at [88, 190] on input "Фамилия*" at bounding box center [224, 191] width 333 height 27
paste input "Трушина"
type input "Трушина"
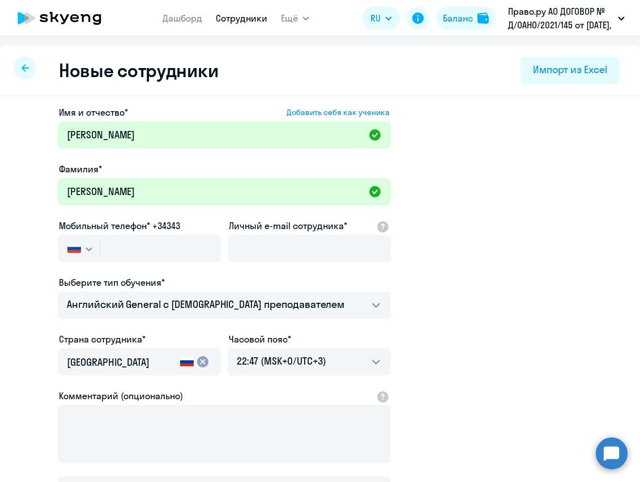
drag, startPoint x: 478, startPoint y: 316, endPoint x: 418, endPoint y: 292, distance: 64.9
click at [478, 316] on app-new-student-form "Имя и отчество* Добавить себя как ученика Ксения Олеговна Фамилия* Трушина Моби…" at bounding box center [320, 307] width 604 height 404
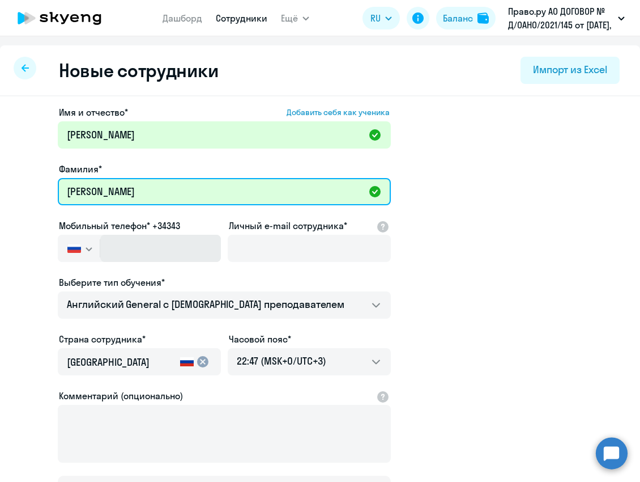
drag, startPoint x: 154, startPoint y: 182, endPoint x: 101, endPoint y: 255, distance: 90.4
click at [101, 249] on div "Имя и отчество* Добавить себя как ученика Ксения Олеговна Фамилия* Трушина Моби…" at bounding box center [224, 307] width 333 height 404
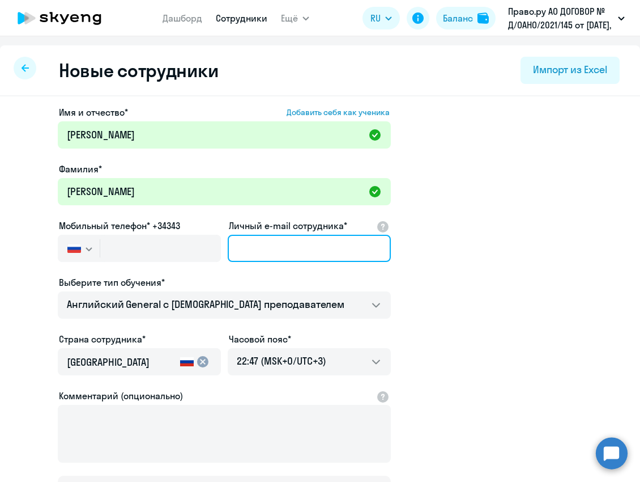
click at [248, 248] on input "Личный e-mail сотрудника*" at bounding box center [309, 248] width 163 height 27
paste input "[EMAIL_ADDRESS][DOMAIN_NAME]"
type input "[EMAIL_ADDRESS][DOMAIN_NAME]"
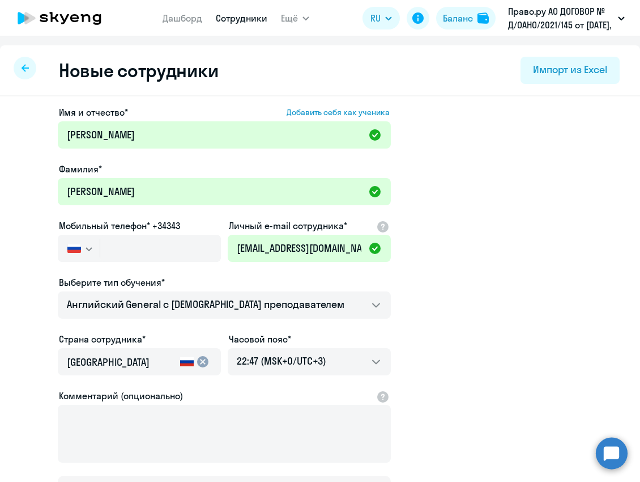
click at [586, 245] on app-new-student-form "Имя и отчество* Добавить себя как ученика Ксения Олеговна Фамилия* Трушина Моби…" at bounding box center [320, 307] width 604 height 404
click at [153, 252] on input "text" at bounding box center [160, 248] width 121 height 27
paste input "+7 952 900-65-75"
type input "+7 952 900-65-75"
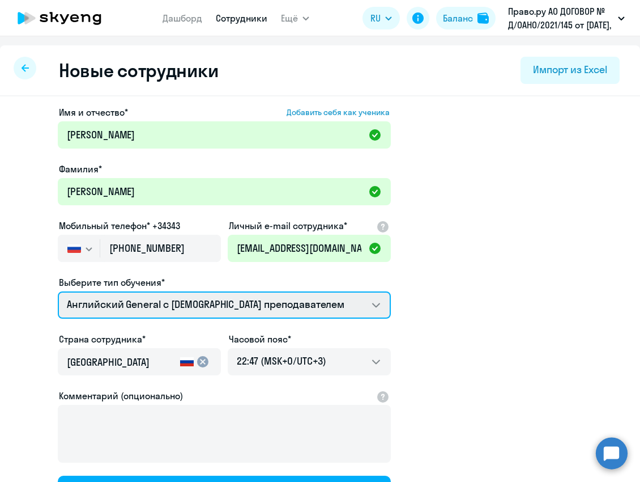
click at [164, 305] on select "Английский General с русскоговорящим преподавателем Премиум английский с русско…" at bounding box center [224, 304] width 333 height 27
select select "french_adult_not_native_speaker_premium"
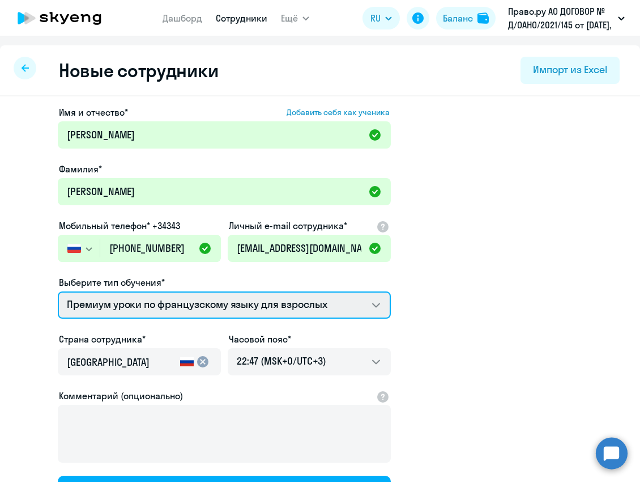
click at [58, 291] on select "Английский General с русскоговорящим преподавателем Премиум английский с русско…" at bounding box center [224, 304] width 333 height 27
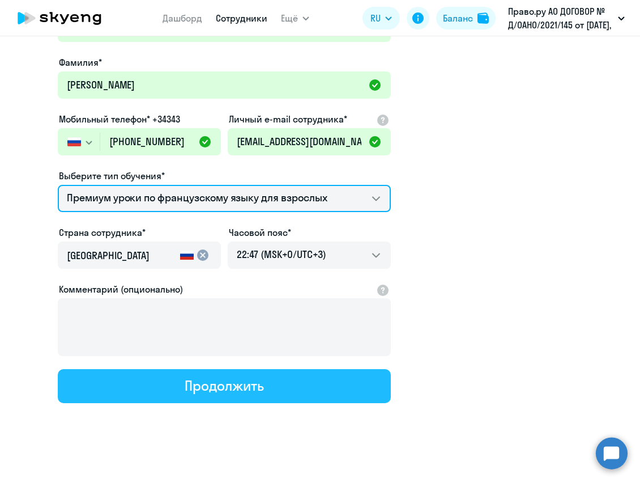
scroll to position [112, 0]
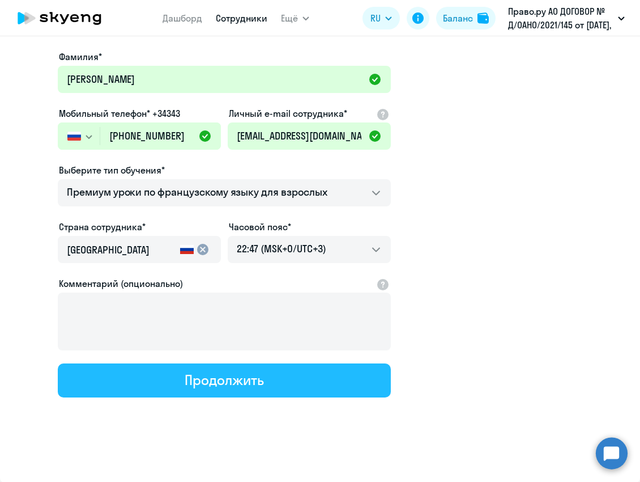
click at [249, 381] on div "Продолжить" at bounding box center [224, 380] width 79 height 18
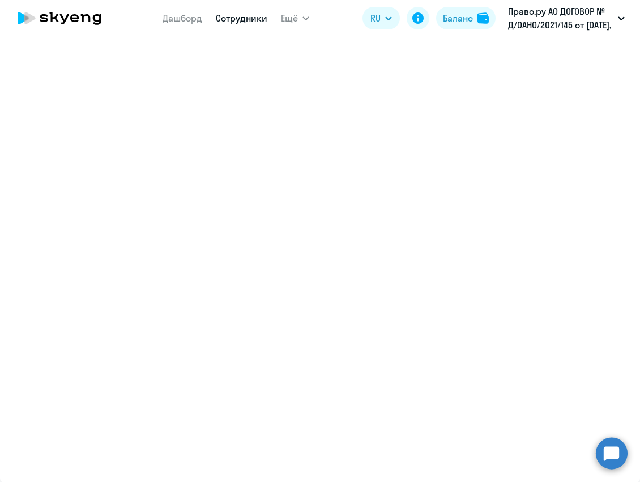
select select "french_adult_not_native_speaker_premium"
select select "3"
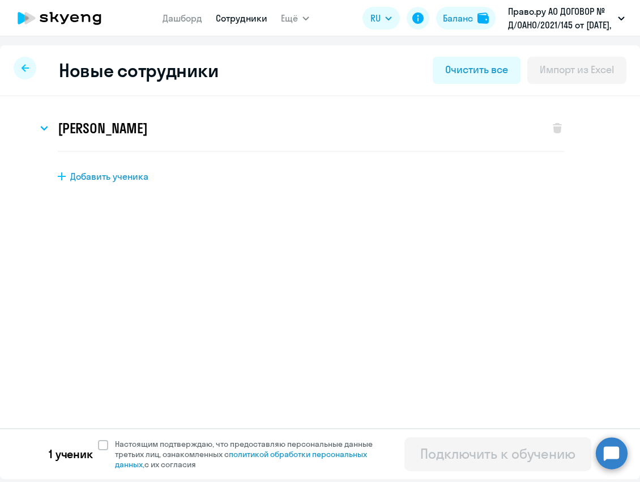
scroll to position [0, 0]
click at [105, 444] on span at bounding box center [103, 445] width 10 height 10
click at [98, 439] on input "Настоящим подтверждаю, что предоставляю персональные данные третьих лиц, ознако…" at bounding box center [97, 438] width 1 height 1
checkbox input "true"
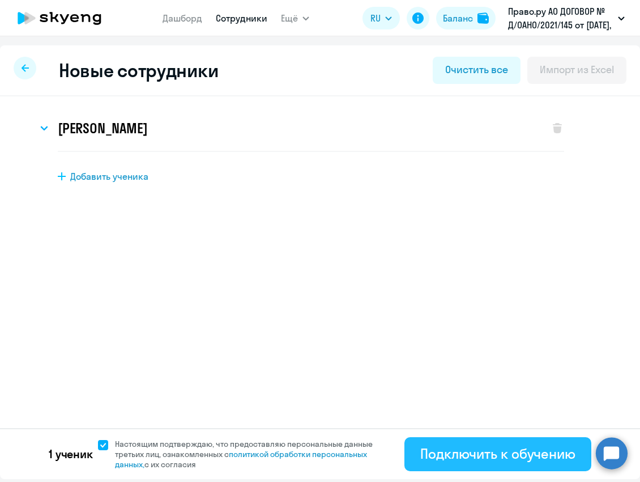
click at [438, 453] on div "Подключить к обучению" at bounding box center [497, 453] width 155 height 18
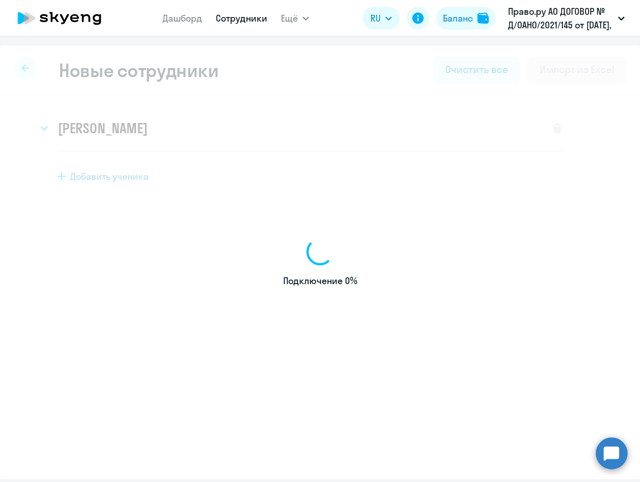
select select "english_adult_not_native_speaker"
select select "3"
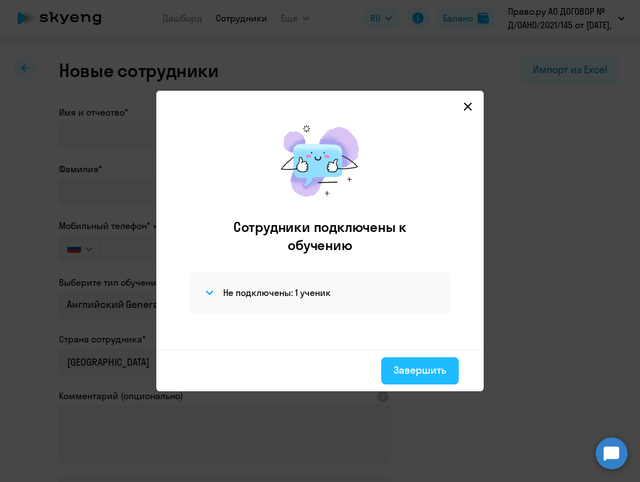
click at [420, 365] on div "Завершить" at bounding box center [420, 370] width 53 height 15
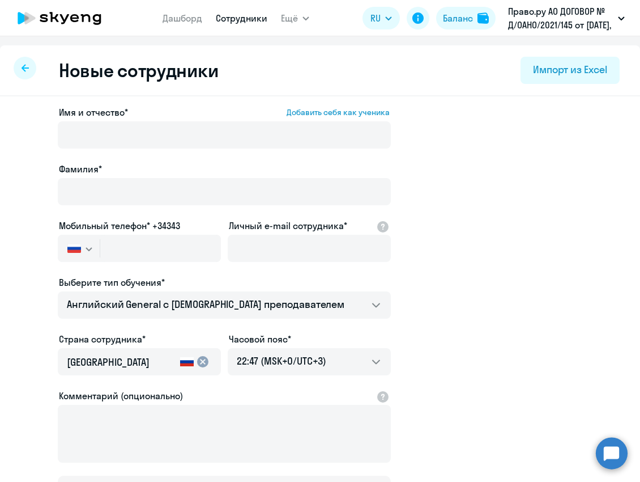
select select "30"
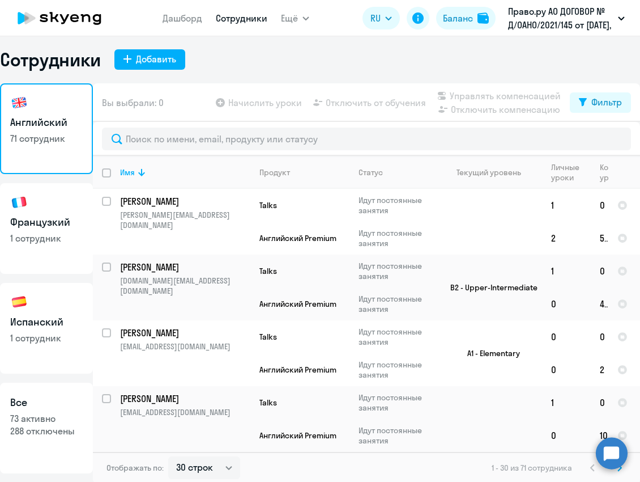
scroll to position [7, 0]
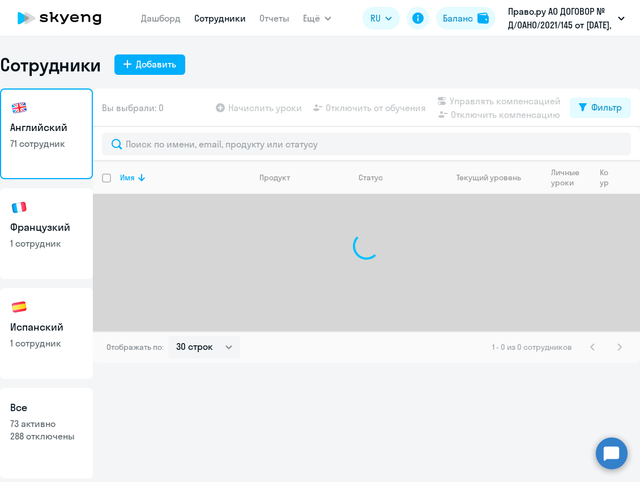
select select "30"
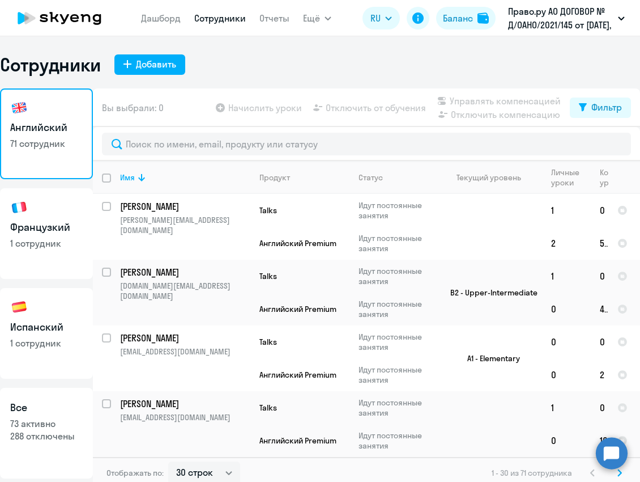
click at [40, 239] on p "1 сотрудник" at bounding box center [46, 243] width 73 height 12
select select "30"
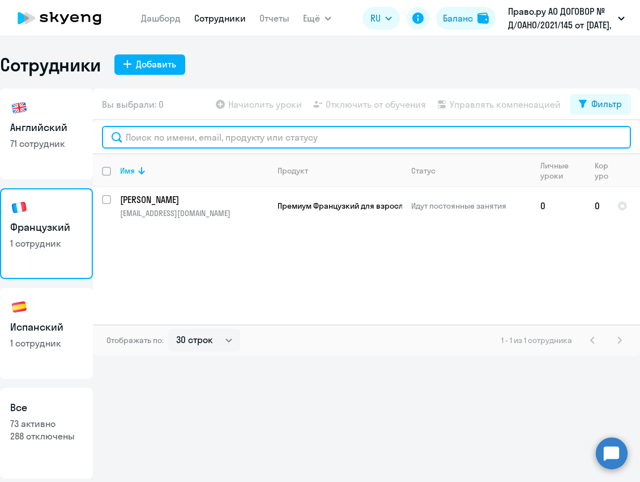
click at [146, 130] on input "text" at bounding box center [366, 137] width 529 height 23
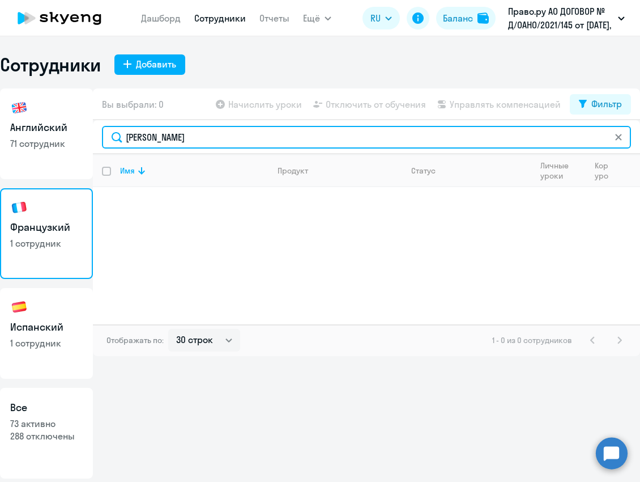
type input "[PERSON_NAME]"
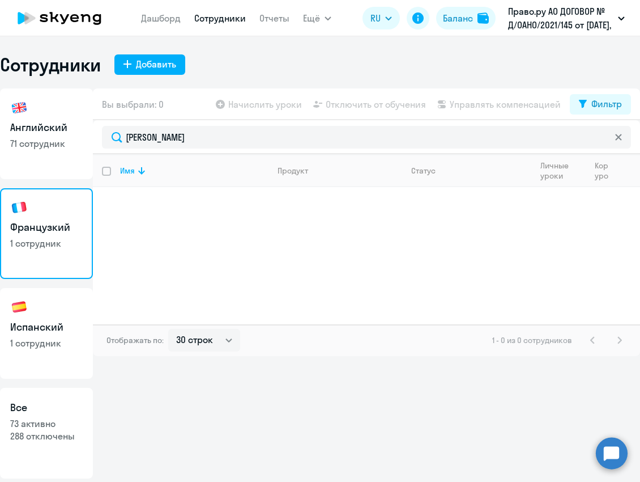
click at [57, 129] on h3 "Английский" at bounding box center [46, 127] width 73 height 15
select select "30"
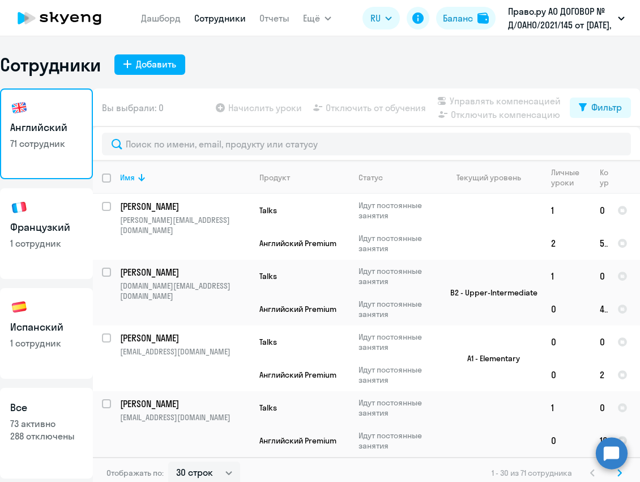
click at [54, 69] on h1 "Сотрудники" at bounding box center [50, 64] width 101 height 23
click at [54, 59] on h1 "Сотрудники" at bounding box center [50, 64] width 101 height 23
click at [176, 17] on link "Дашборд" at bounding box center [161, 17] width 40 height 11
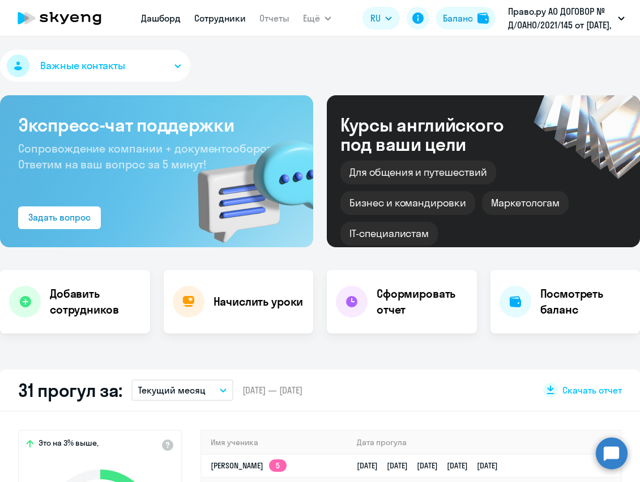
click at [212, 23] on link "Сотрудники" at bounding box center [220, 17] width 52 height 11
select select "30"
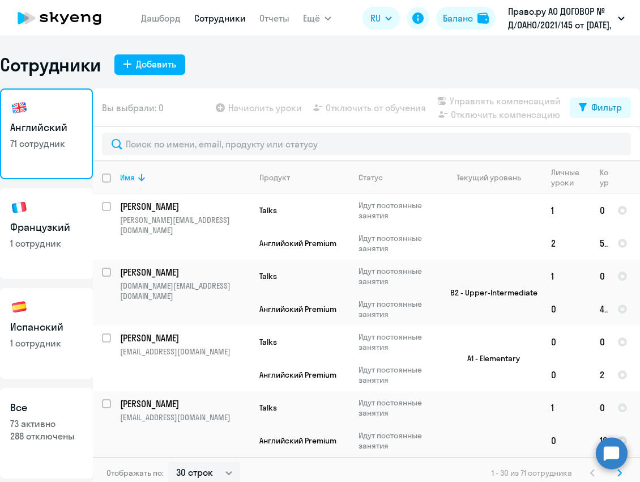
click at [49, 428] on p "73 активно" at bounding box center [46, 423] width 73 height 12
select select "30"
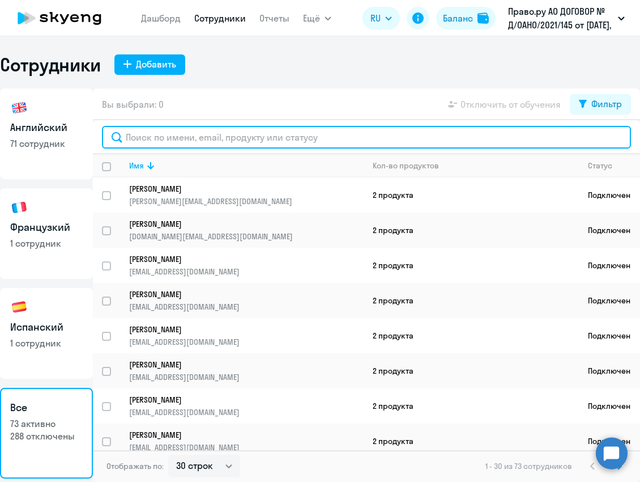
click at [182, 138] on input "text" at bounding box center [366, 137] width 529 height 23
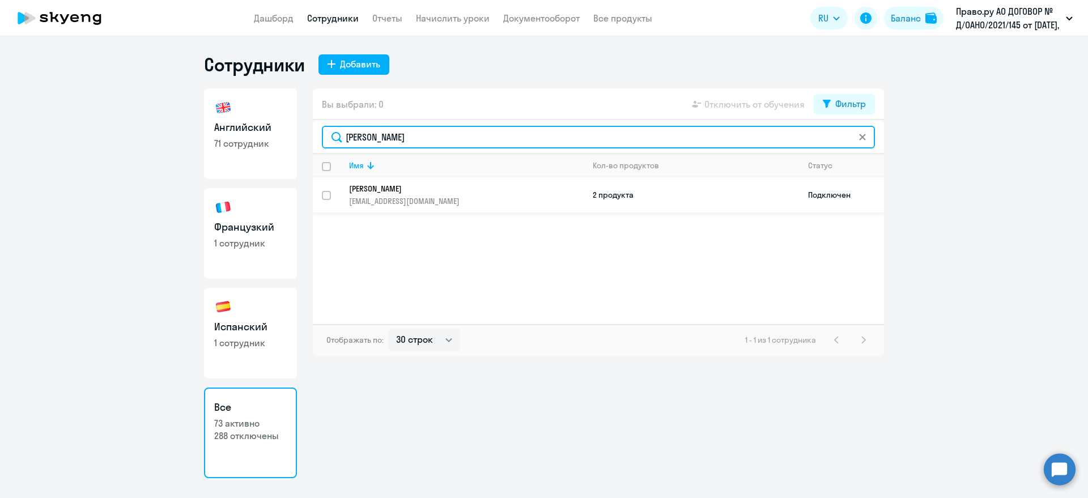
type input "[PERSON_NAME]"
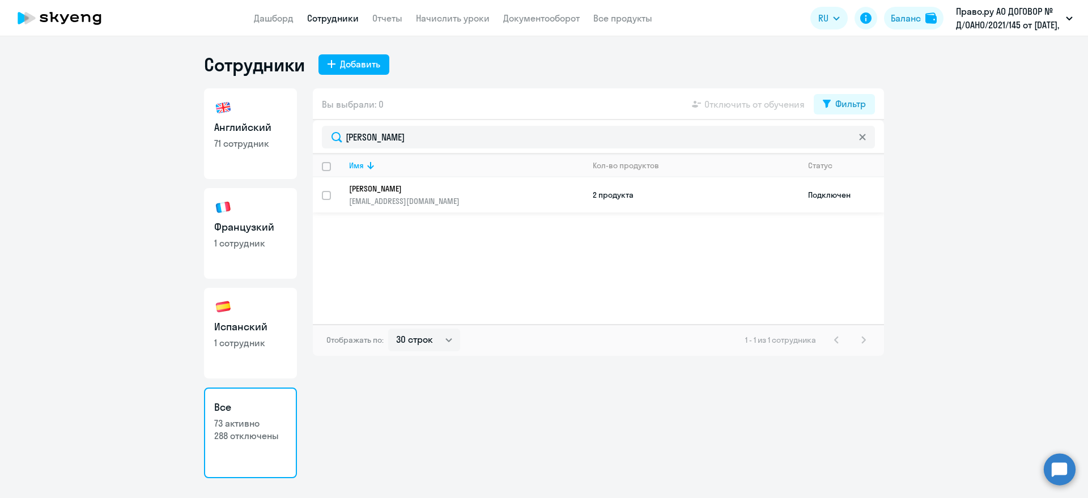
click at [603, 196] on td "2 продукта" at bounding box center [691, 194] width 215 height 35
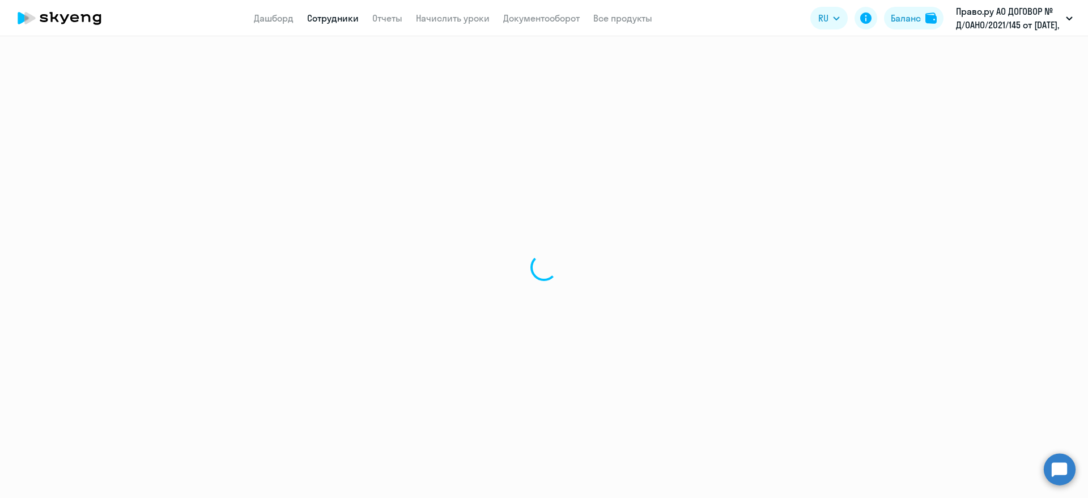
select select "english"
